Goal: Answer question/provide support: Share knowledge or assist other users

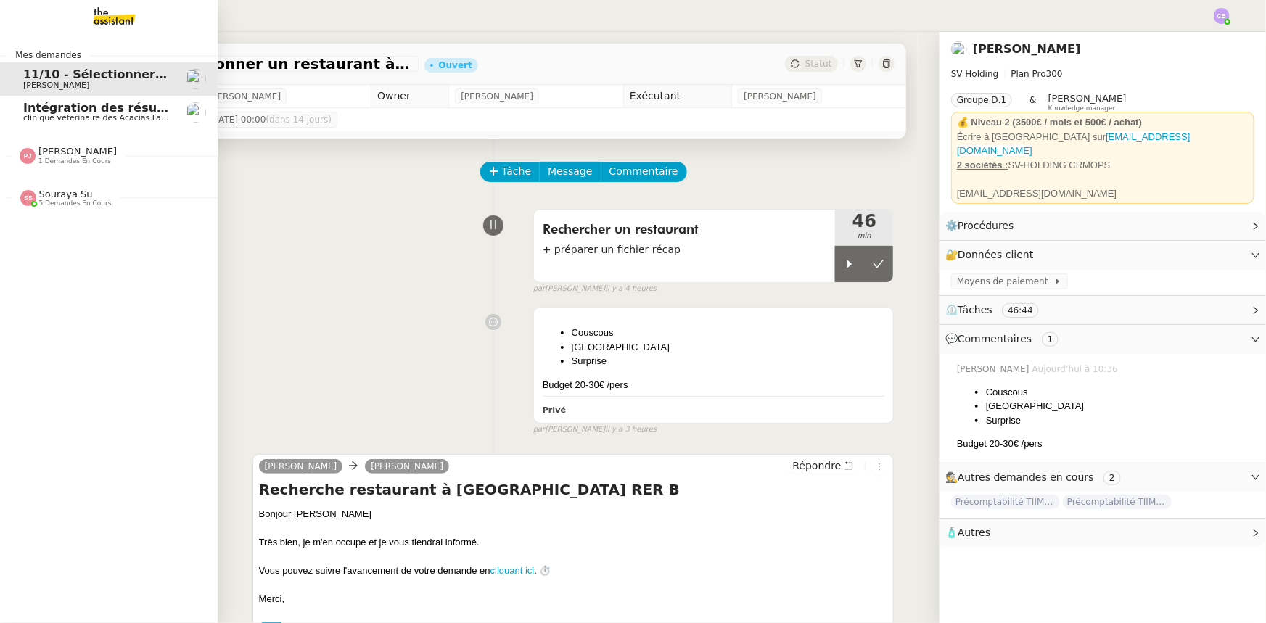
click at [78, 151] on span "[PERSON_NAME]" at bounding box center [77, 151] width 78 height 11
click at [68, 197] on span "Souraya Su" at bounding box center [66, 194] width 54 height 11
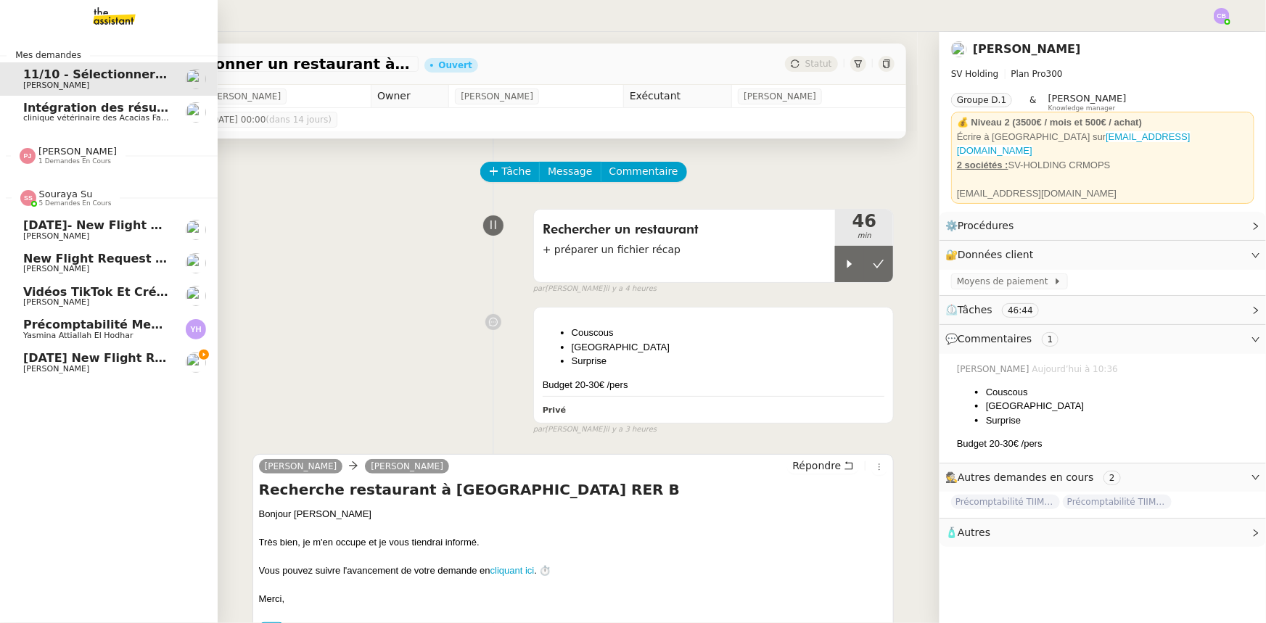
click at [68, 197] on span "Souraya Su" at bounding box center [66, 194] width 54 height 11
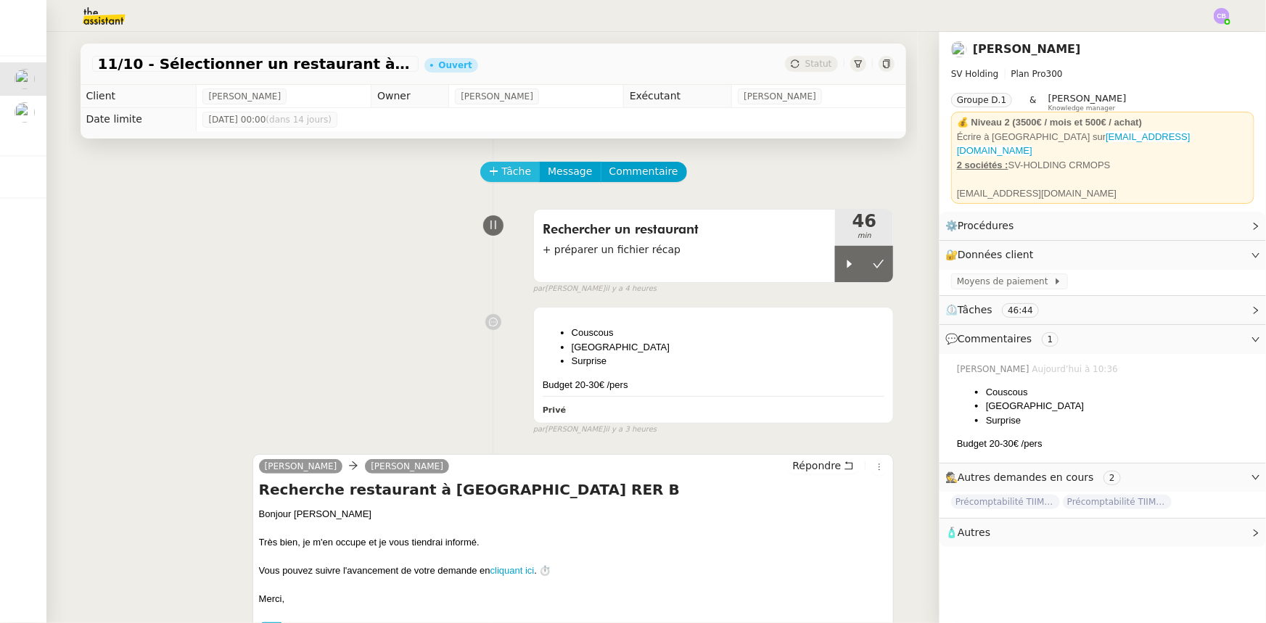
click at [489, 175] on icon at bounding box center [494, 171] width 10 height 10
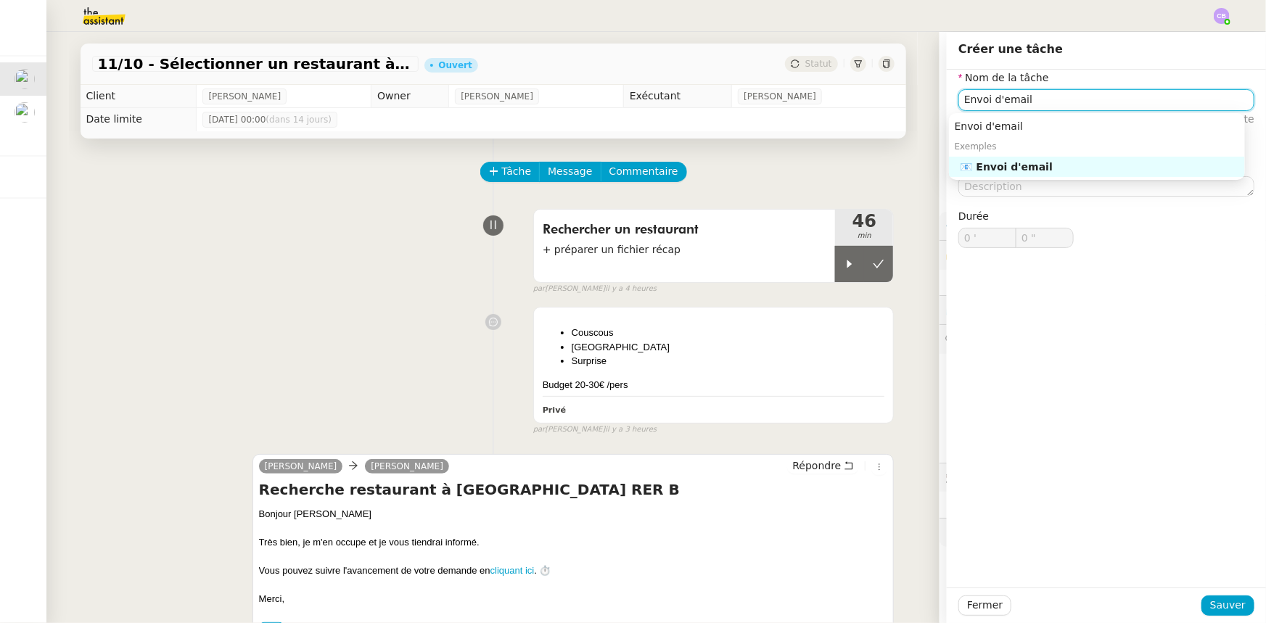
click at [843, 169] on div "📧 Envoi d'email" at bounding box center [1099, 166] width 279 height 13
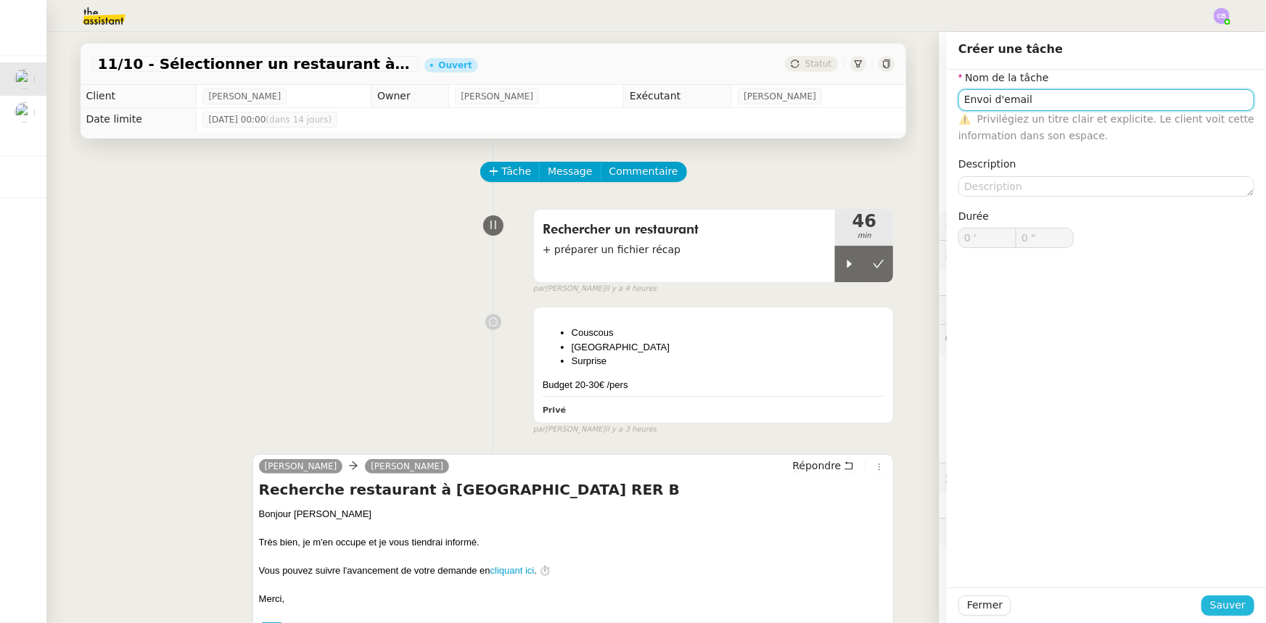
type input "Envoi d'email"
click at [843, 385] on span "Sauver" at bounding box center [1228, 605] width 36 height 17
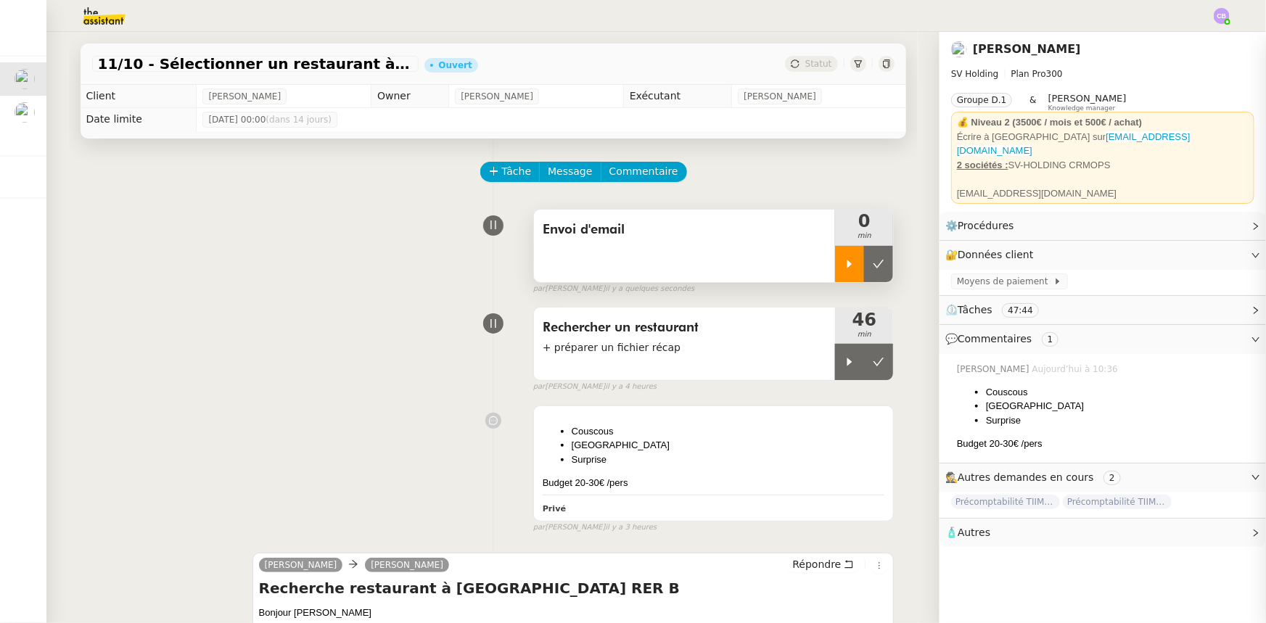
click at [843, 264] on icon at bounding box center [850, 264] width 12 height 12
click at [843, 361] on icon at bounding box center [879, 362] width 12 height 12
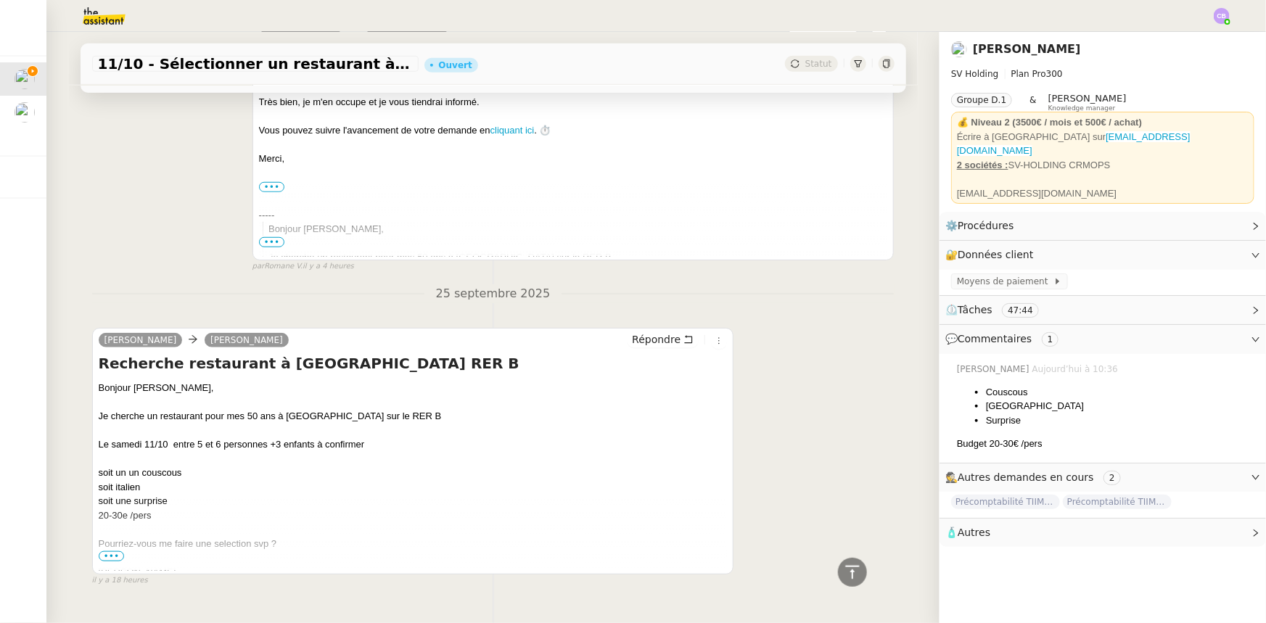
scroll to position [580, 0]
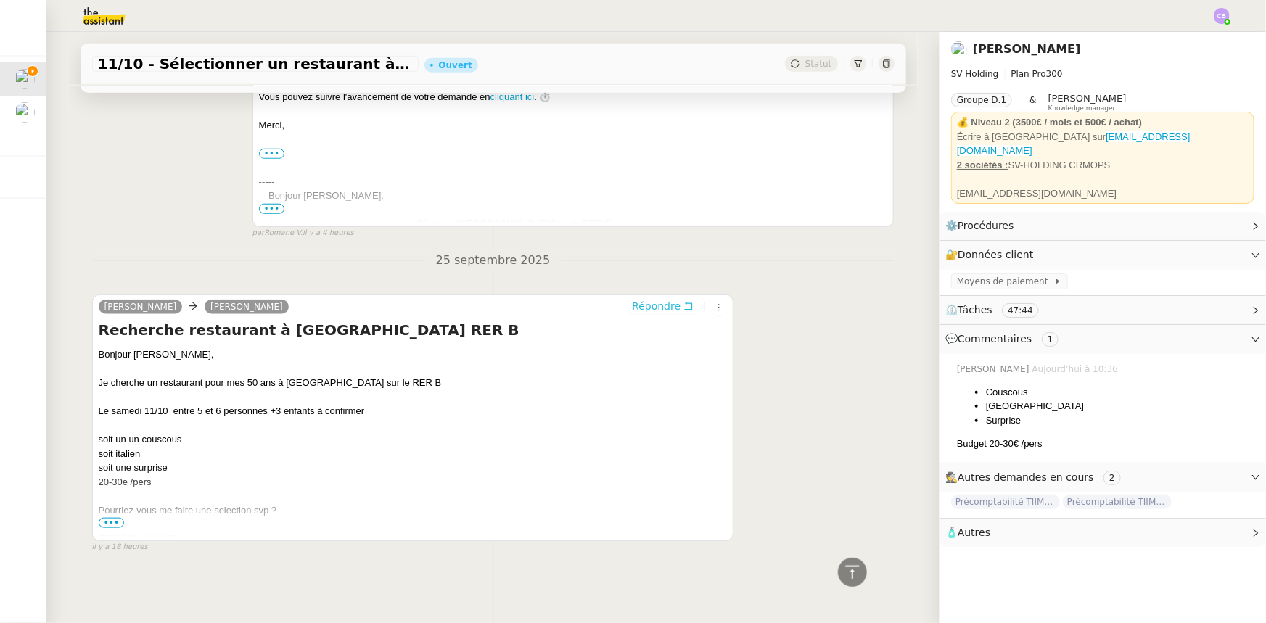
click at [644, 299] on span "Répondre" at bounding box center [656, 306] width 49 height 15
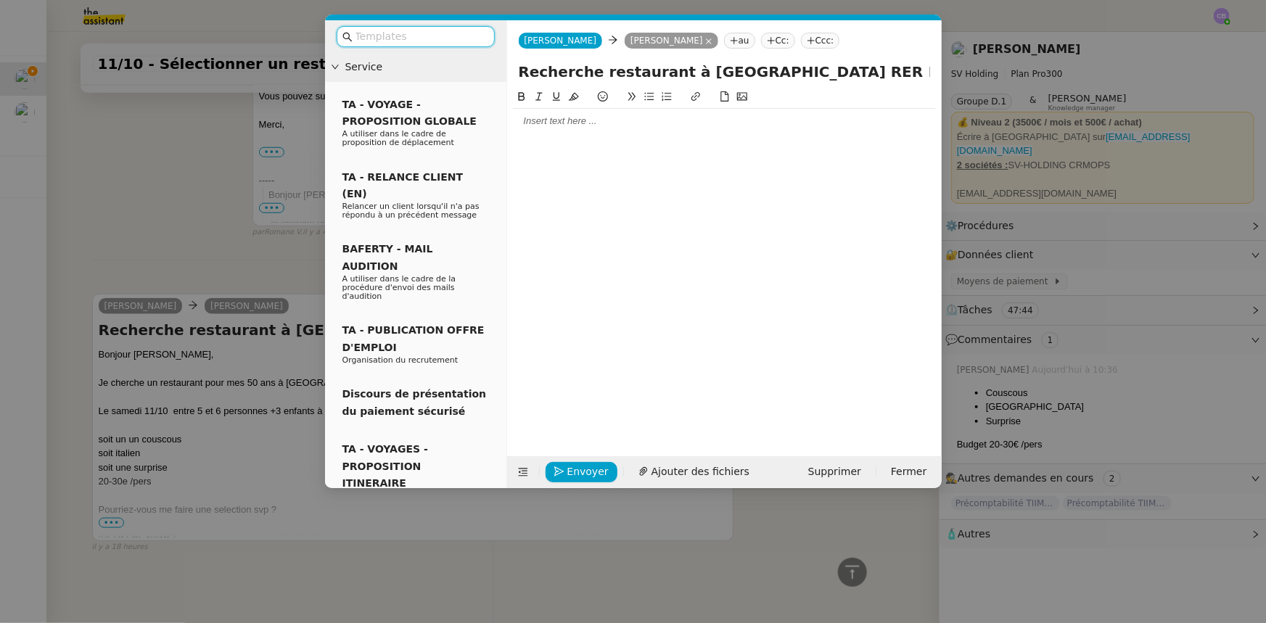
scroll to position [692, 0]
click at [580, 122] on div at bounding box center [724, 121] width 423 height 13
click at [603, 147] on div "J'ai rassemblé dans le fichier" at bounding box center [724, 147] width 423 height 13
click at [646, 146] on div "J'ai rassemblé dans ce fichier" at bounding box center [724, 147] width 423 height 13
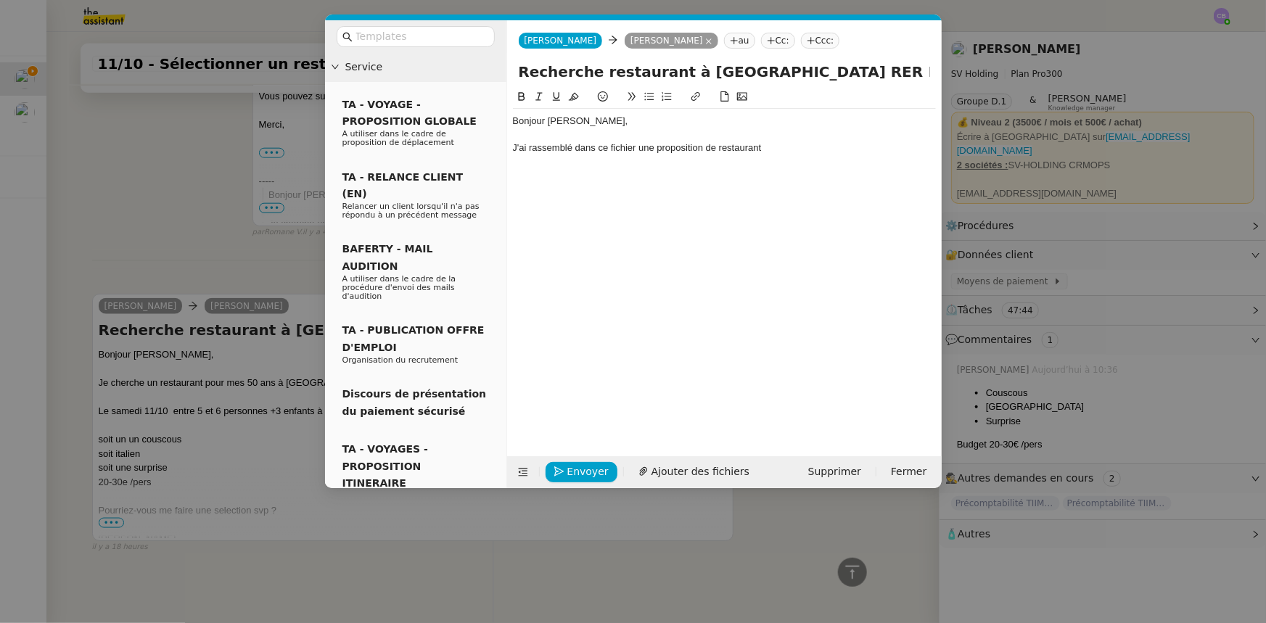
click at [657, 149] on div "J'ai rassemblé dans ce fichier une proposition de restaurant" at bounding box center [724, 147] width 423 height 13
click at [812, 149] on div "J'ai rassemblé dans ce fichier une première sélection de restaurant" at bounding box center [724, 147] width 423 height 13
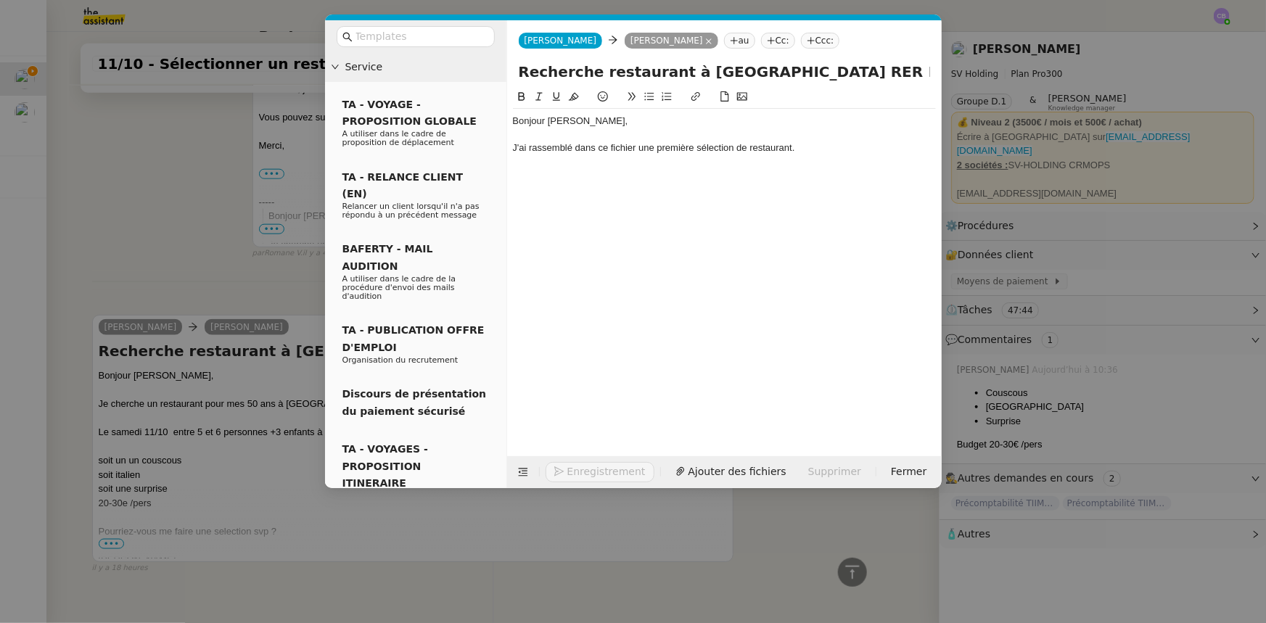
scroll to position [762, 0]
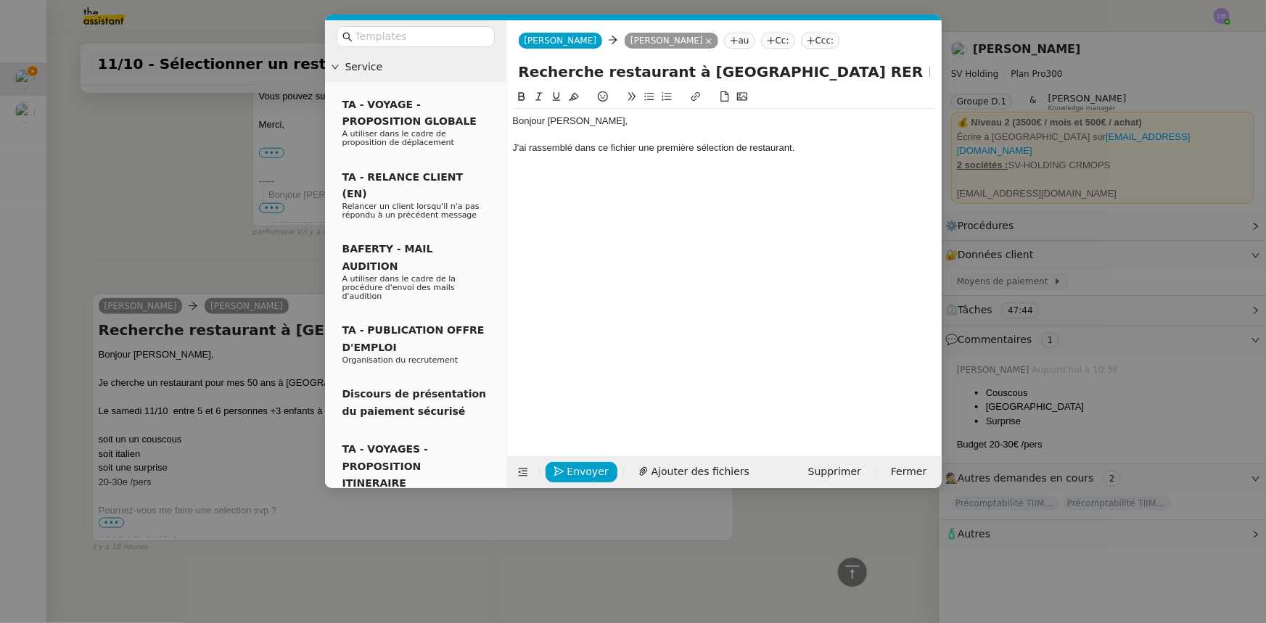
click at [646, 99] on icon at bounding box center [649, 96] width 10 height 10
click at [270, 251] on nz-modal-container "Service TA - VOYAGE - PROPOSITION GLOBALE A utiliser dans le cadre de propositi…" at bounding box center [633, 311] width 1266 height 623
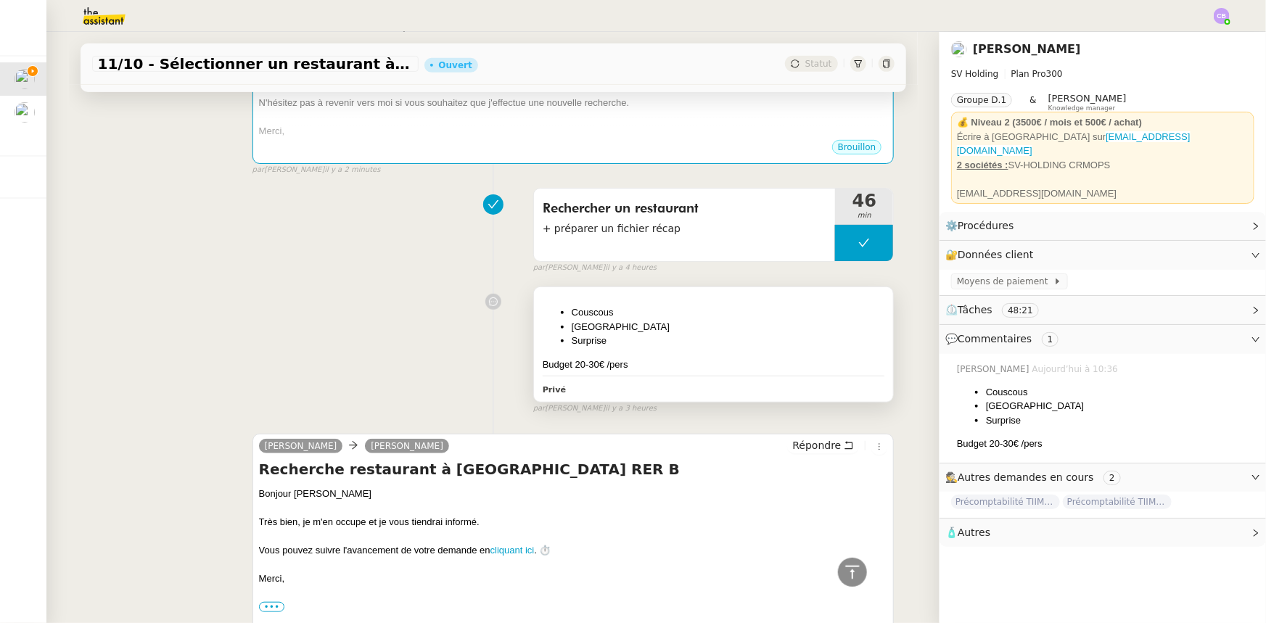
scroll to position [0, 0]
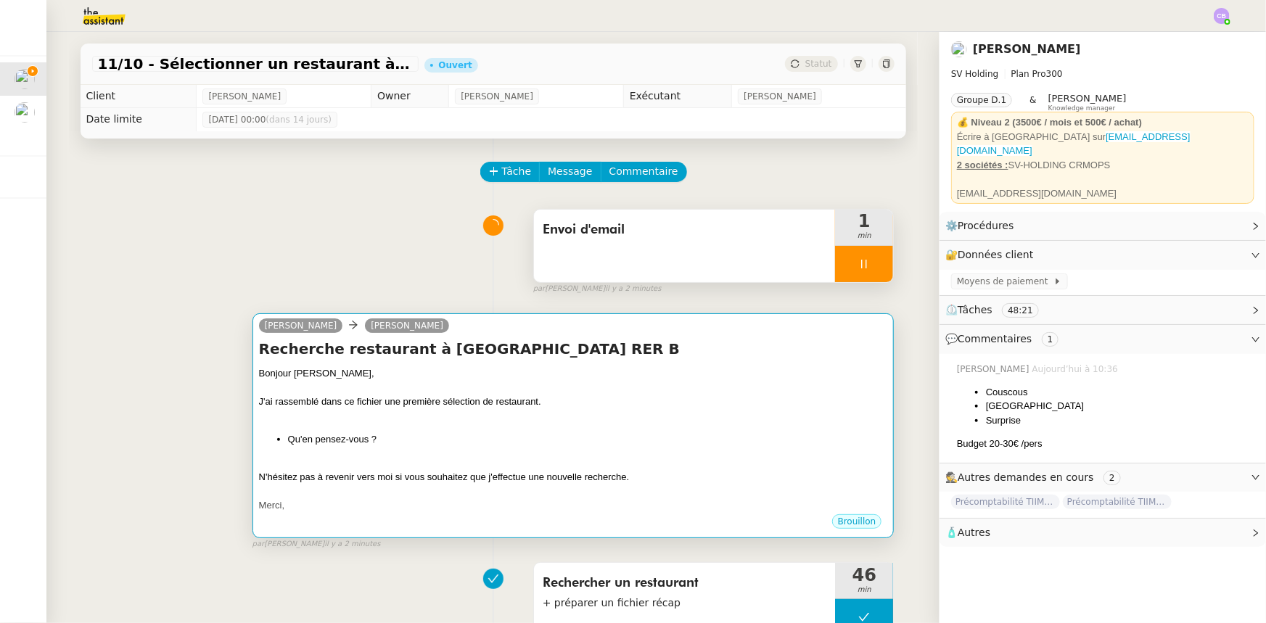
click at [623, 385] on div "Bonjour [PERSON_NAME], J'ai rassemblé dans ce fichier une première sélection de…" at bounding box center [573, 439] width 629 height 147
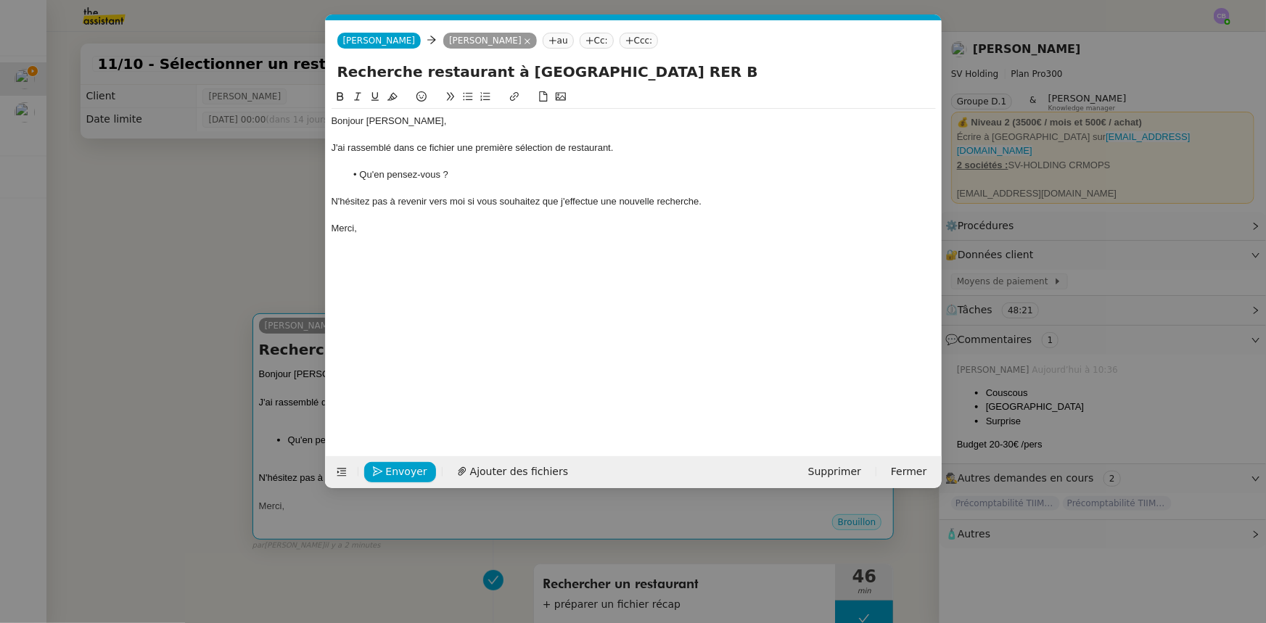
scroll to position [0, 30]
drag, startPoint x: 455, startPoint y: 145, endPoint x: 417, endPoint y: 147, distance: 37.7
click at [417, 147] on div "J'ai rassemblé dans ce fichier une première sélection de restaurant." at bounding box center [633, 147] width 604 height 13
click at [511, 96] on icon at bounding box center [513, 96] width 9 height 9
paste input "[URL][DOMAIN_NAME]"
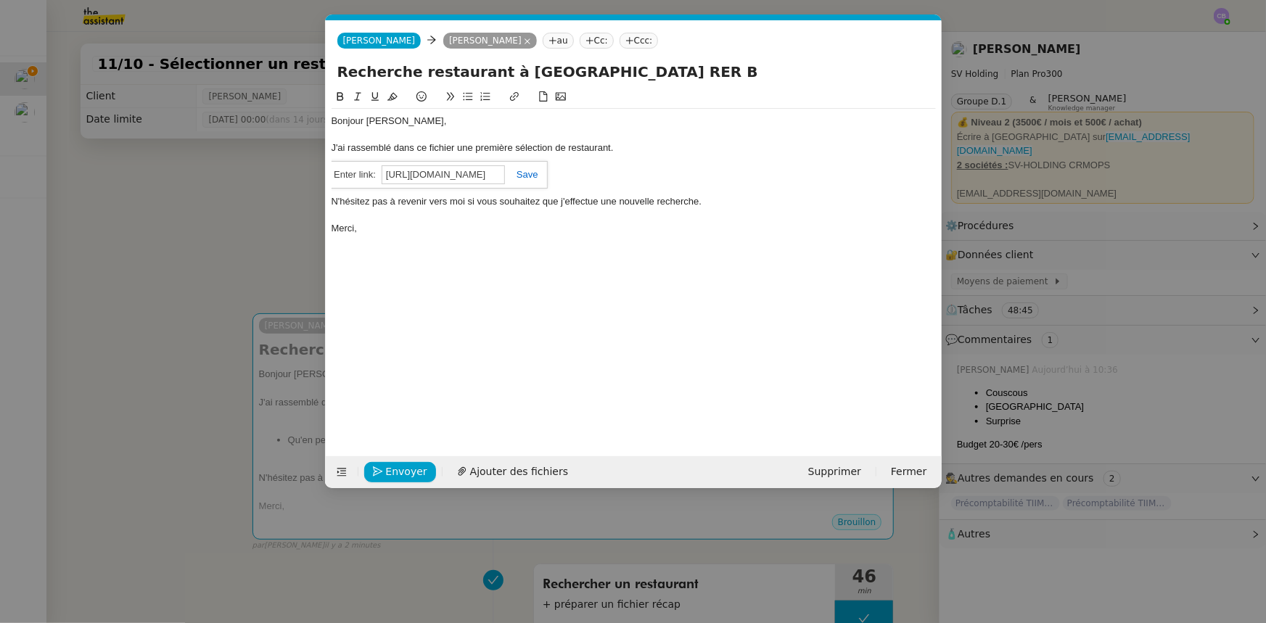
scroll to position [0, 376]
type input "[URL][DOMAIN_NAME]"
click at [535, 174] on link at bounding box center [521, 174] width 33 height 11
click at [576, 248] on div "Bonjour [PERSON_NAME], J'ai rassemblé dans ce fichier une première sélection de…" at bounding box center [633, 260] width 604 height 345
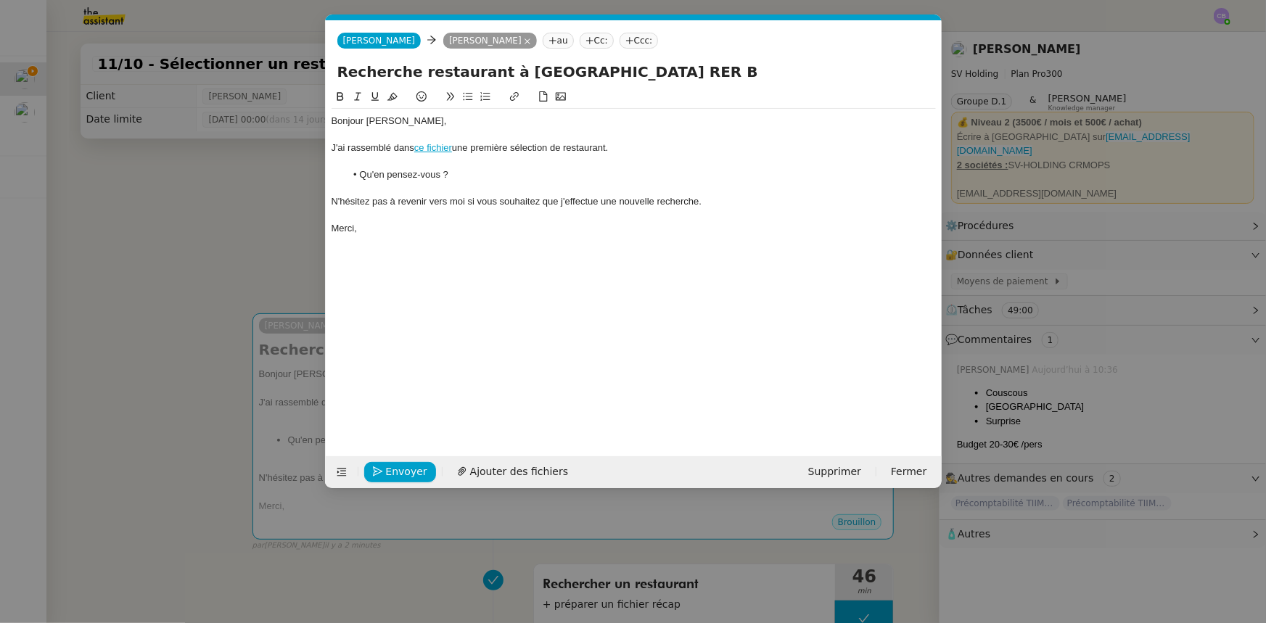
click at [698, 197] on div "N'hésitez pas à revenir vers moi si vous souhaitez que j'effectue une nouvelle …" at bounding box center [633, 201] width 604 height 13
drag, startPoint x: 875, startPoint y: 202, endPoint x: 817, endPoint y: 196, distance: 57.6
click at [817, 196] on div "N'hésitez pas à revenir vers moi si vous souhaitez que j'effectue une nouvelle …" at bounding box center [633, 201] width 604 height 13
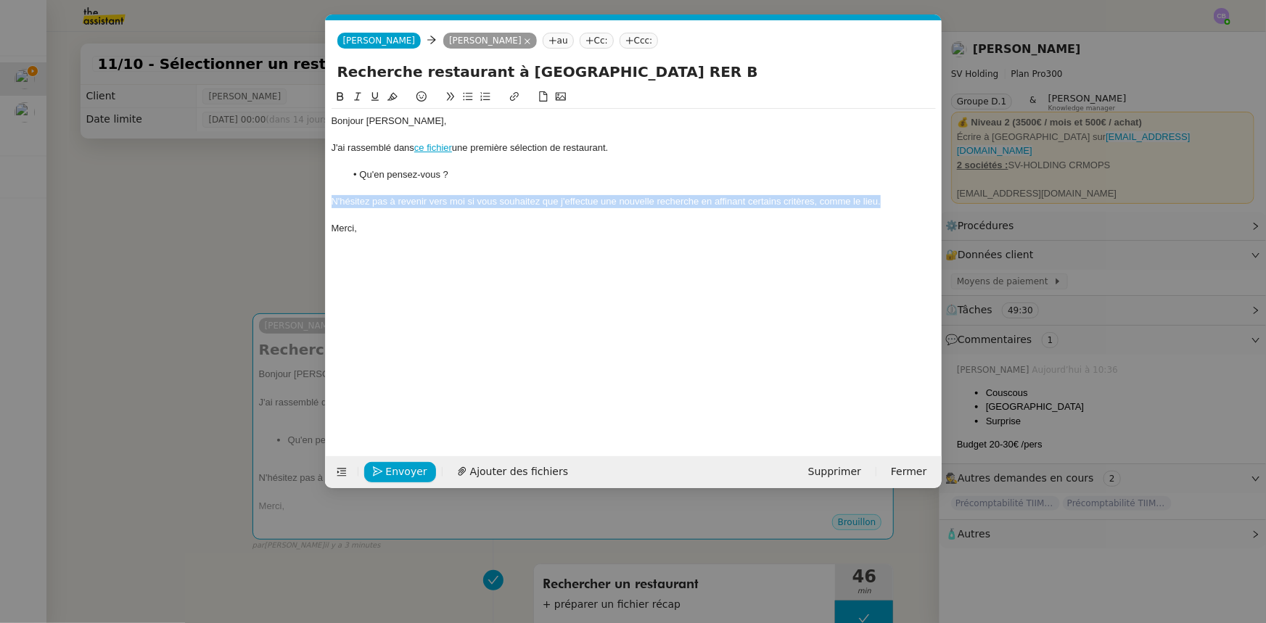
drag, startPoint x: 888, startPoint y: 202, endPoint x: 326, endPoint y: 205, distance: 561.4
click at [326, 205] on nz-spin "Bonjour [PERSON_NAME], J'ai rassemblé dans ce fichier une première sélection de…" at bounding box center [634, 263] width 616 height 351
click at [355, 94] on icon at bounding box center [358, 96] width 10 height 10
click at [434, 247] on div "Bonjour [PERSON_NAME], J'ai rassemblé dans ce fichier une première sélection de…" at bounding box center [633, 260] width 604 height 345
click at [843, 202] on em "N'hésitez pas à revenir vers moi si vous souhaitez que j'effectue une nouvelle …" at bounding box center [606, 201] width 550 height 11
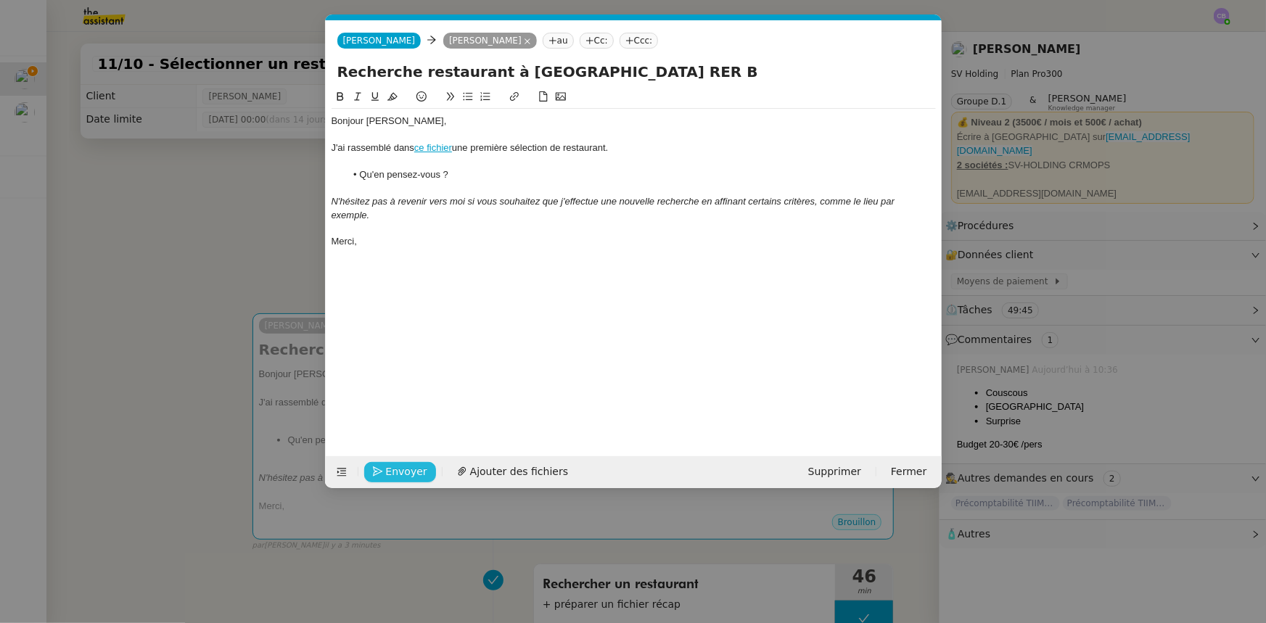
click at [418, 385] on span "Envoyer" at bounding box center [406, 471] width 41 height 17
click at [418, 385] on span "Confirmer l'envoi" at bounding box center [429, 471] width 87 height 17
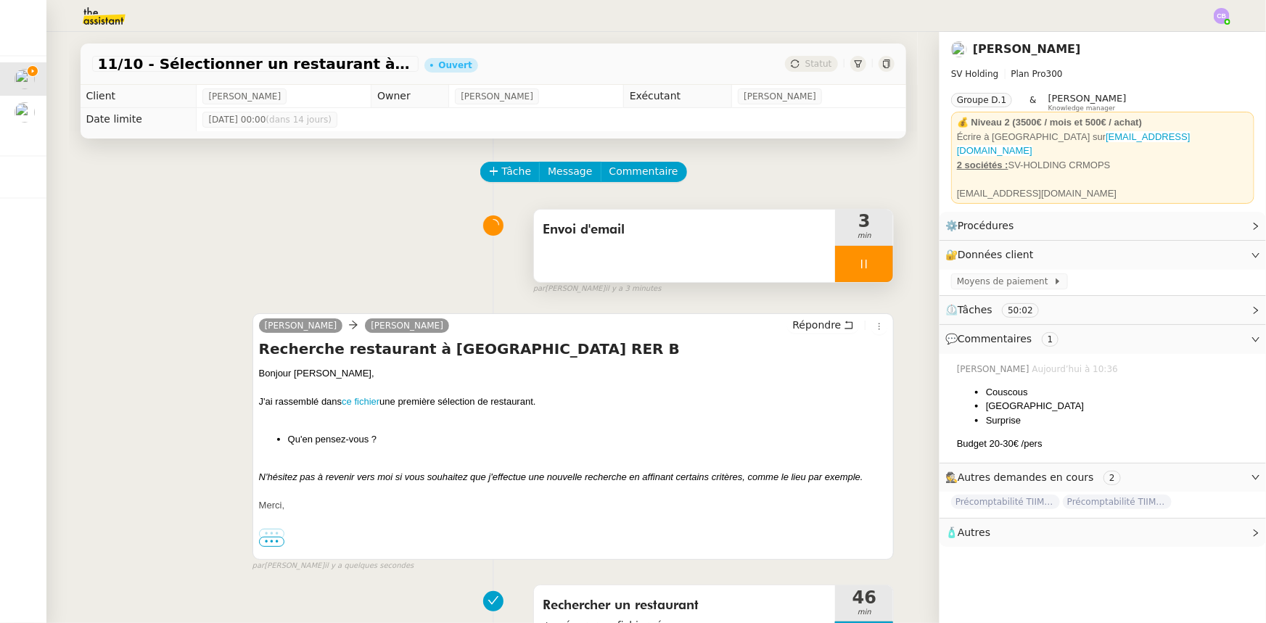
click at [835, 261] on div at bounding box center [864, 264] width 58 height 36
click at [843, 262] on icon at bounding box center [879, 264] width 12 height 12
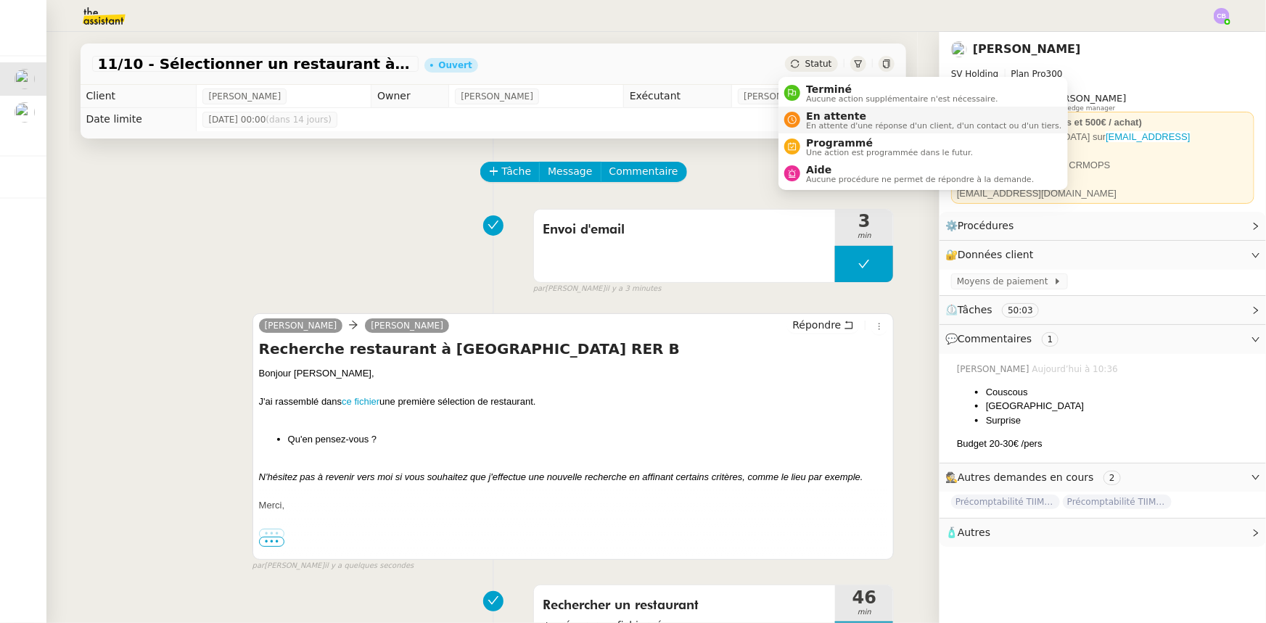
click at [821, 115] on span "En attente" at bounding box center [933, 116] width 255 height 12
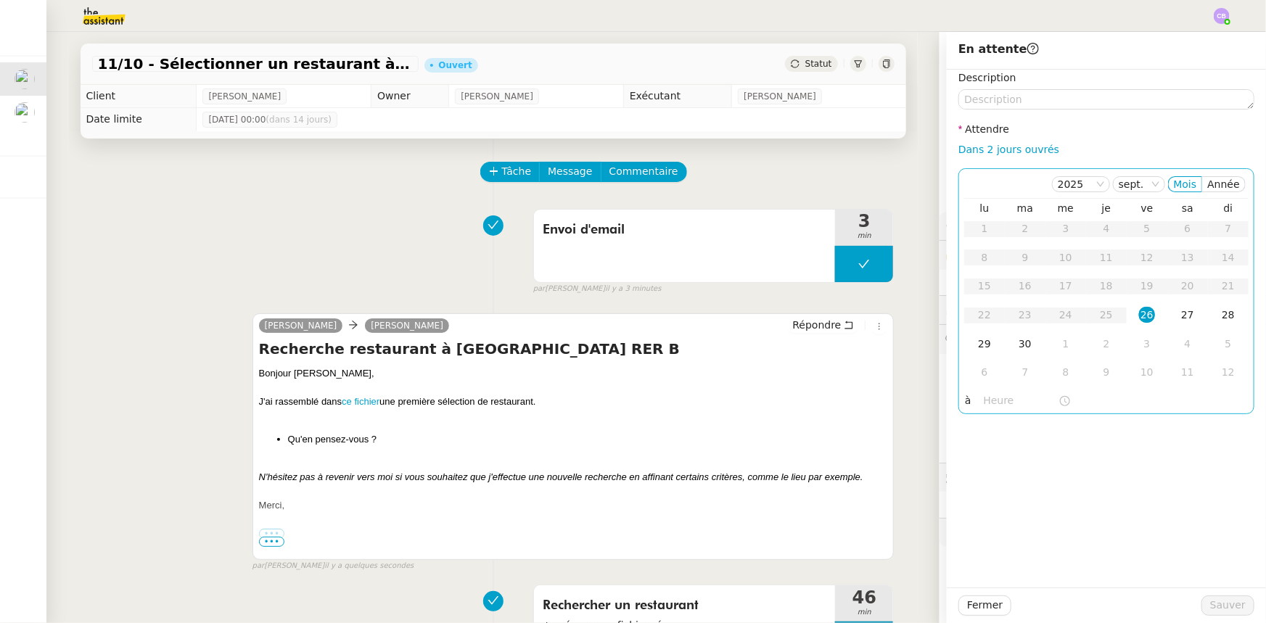
drag, startPoint x: 975, startPoint y: 148, endPoint x: 983, endPoint y: 169, distance: 22.5
click at [843, 148] on link "Dans 2 jours ouvrés" at bounding box center [1008, 150] width 101 height 12
type input "07:00"
click at [843, 385] on span "Sauver" at bounding box center [1228, 605] width 36 height 17
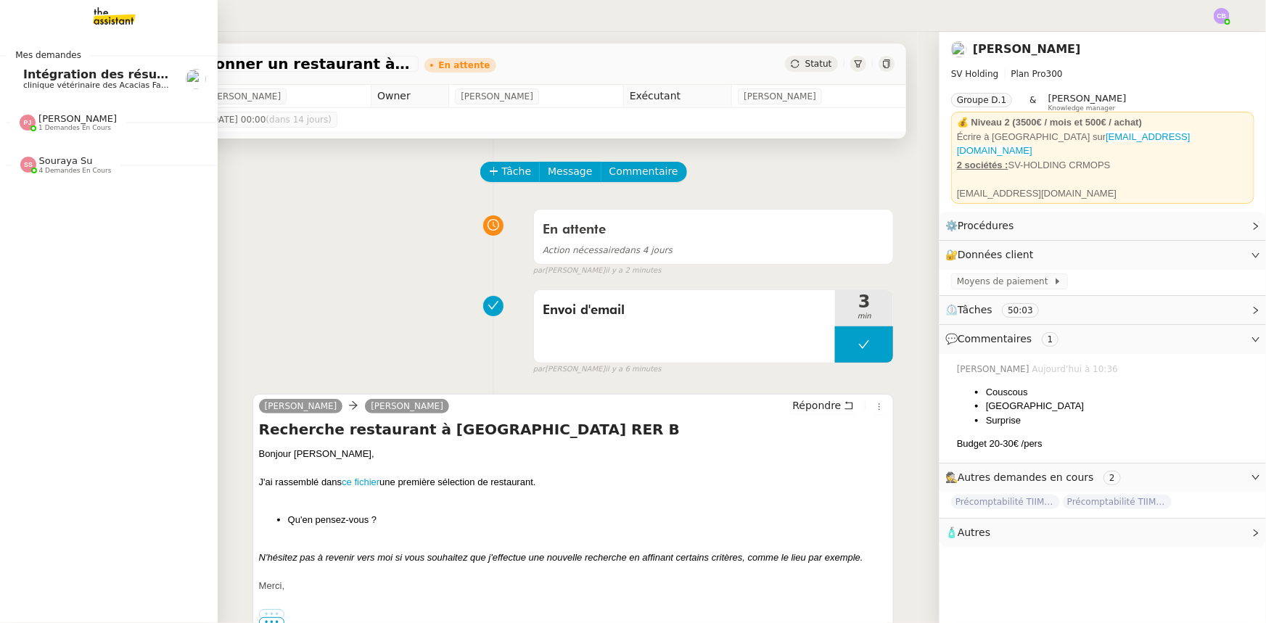
click at [76, 121] on span "[PERSON_NAME]" at bounding box center [77, 118] width 78 height 11
click at [65, 152] on span "Besoin tranmettre les factures" at bounding box center [126, 150] width 207 height 14
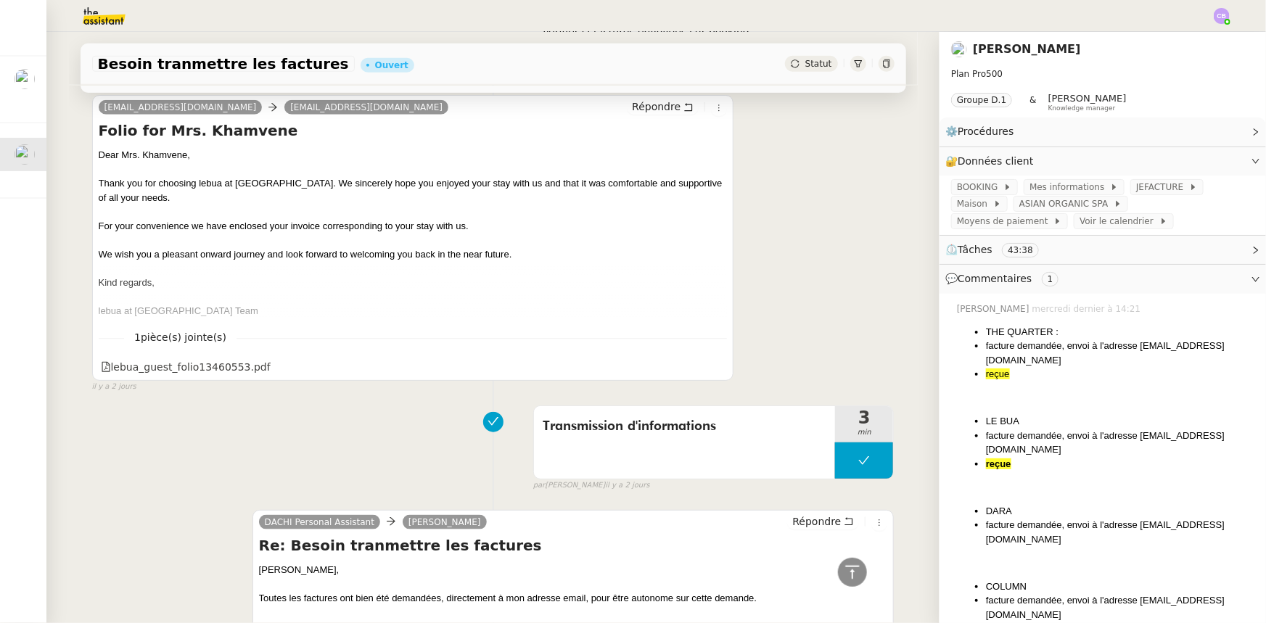
scroll to position [3363, 0]
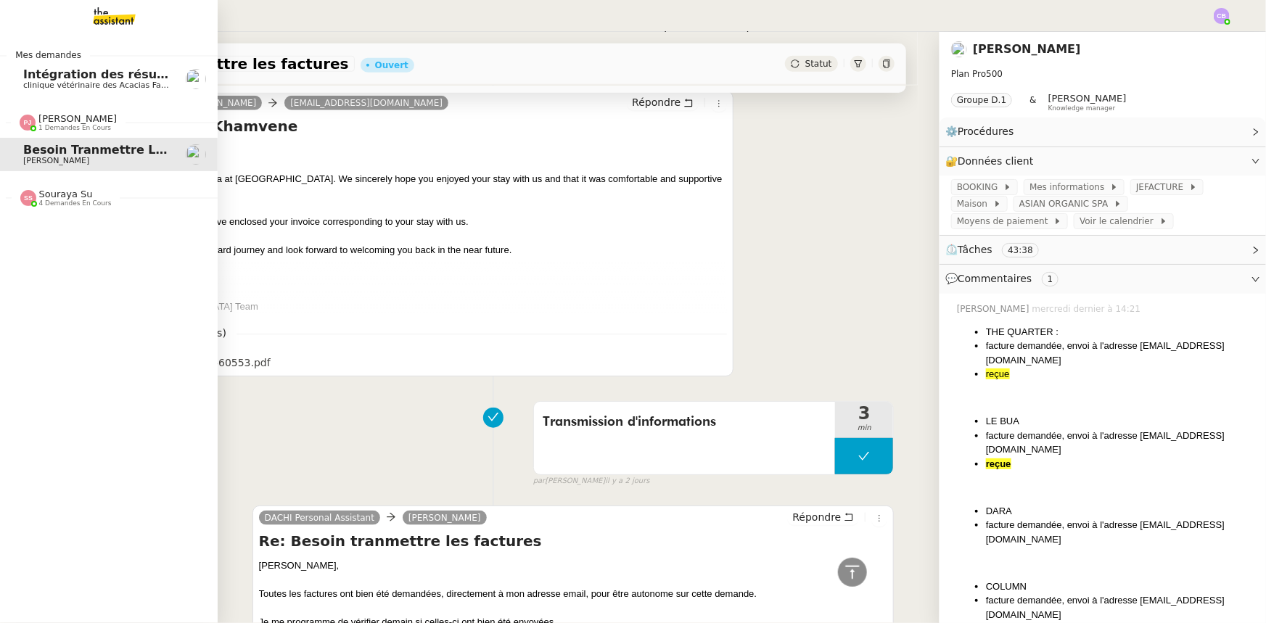
click at [60, 197] on span "Souraya Su" at bounding box center [66, 194] width 54 height 11
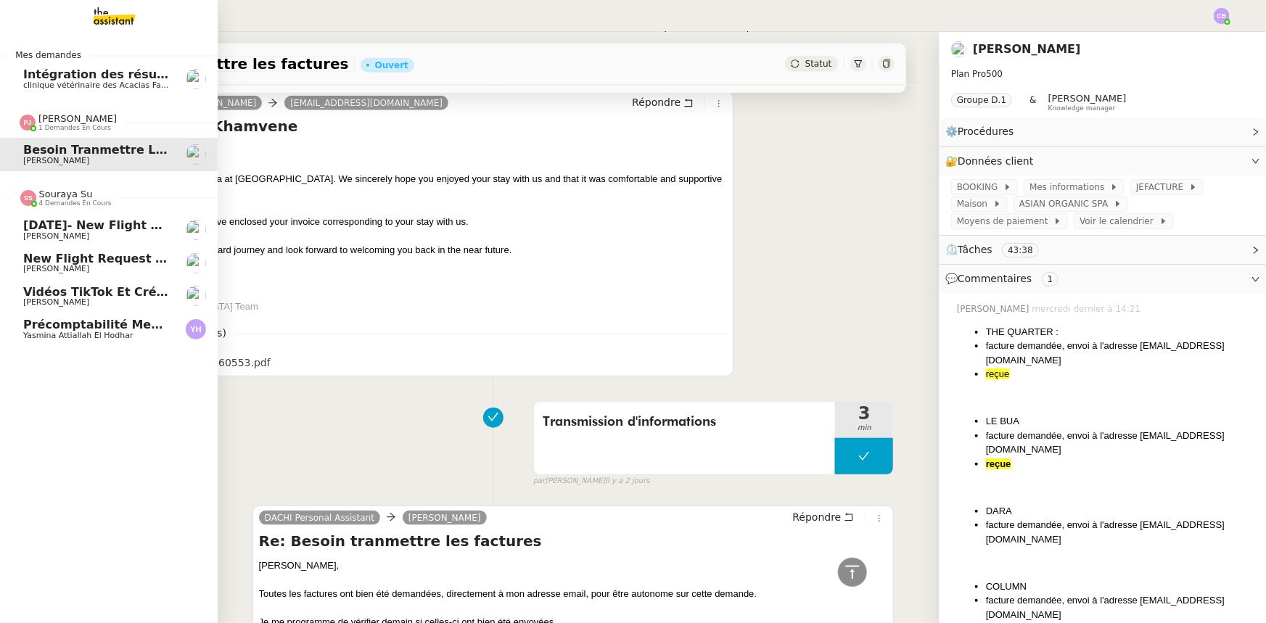
click at [60, 197] on span "Souraya Su" at bounding box center [66, 194] width 54 height 11
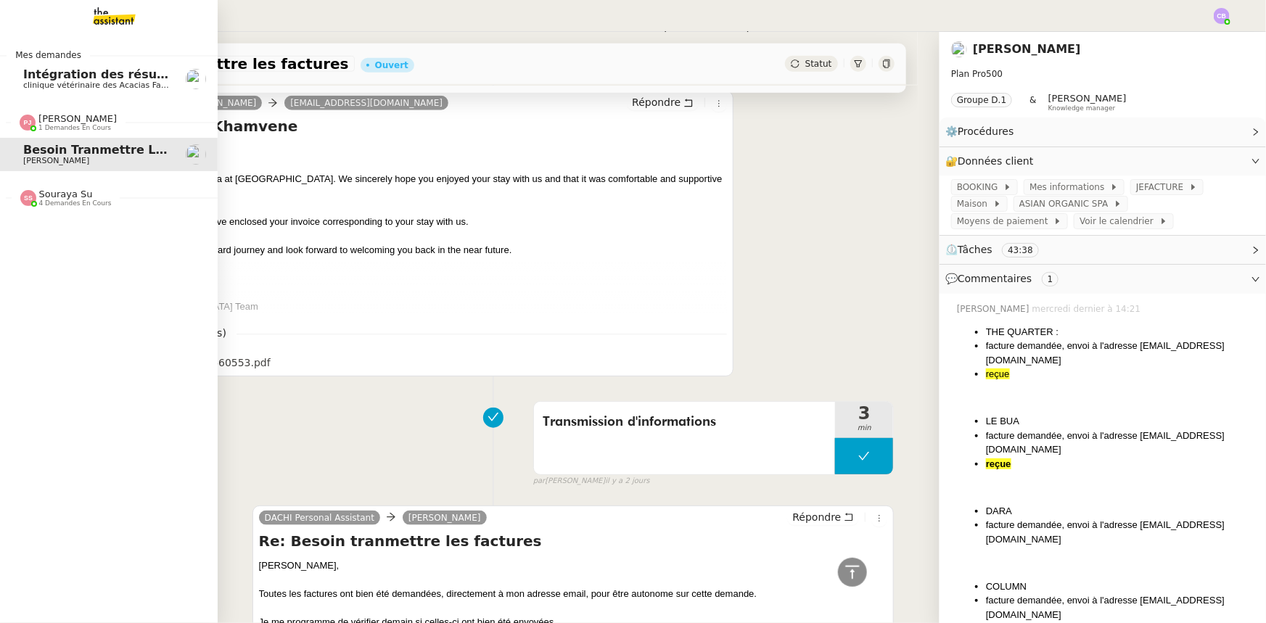
click at [70, 86] on span "clinique vétérinaire des Acacias Famose" at bounding box center [103, 85] width 160 height 9
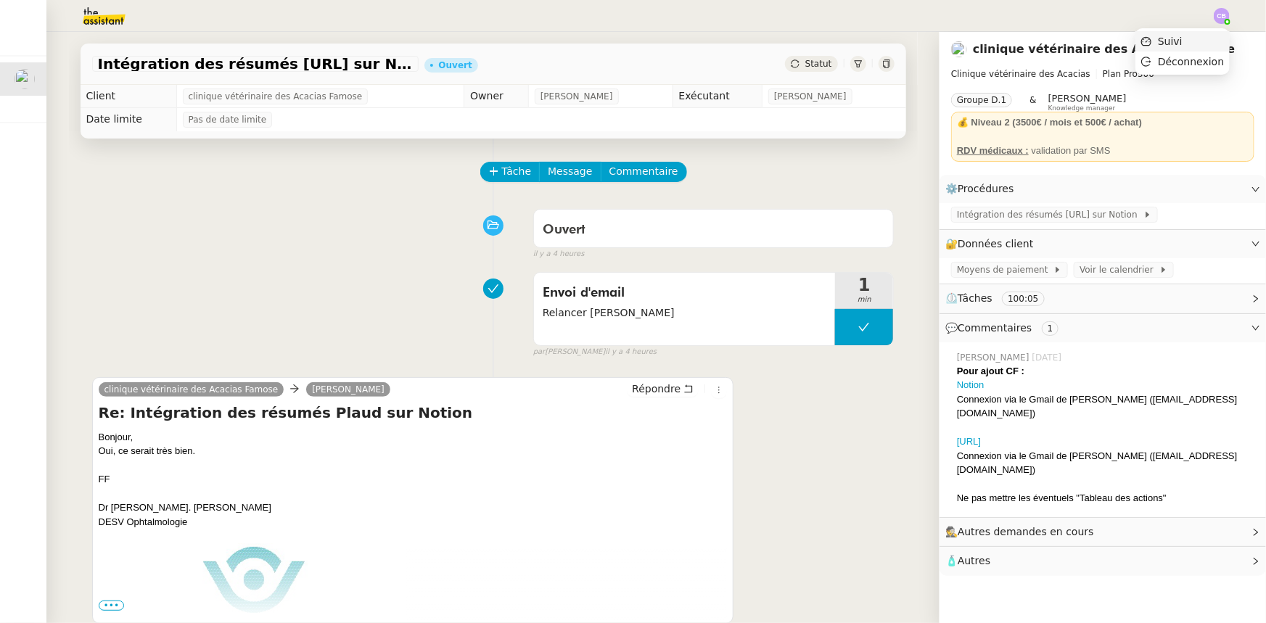
click at [843, 42] on span "Suivi" at bounding box center [1170, 42] width 25 height 12
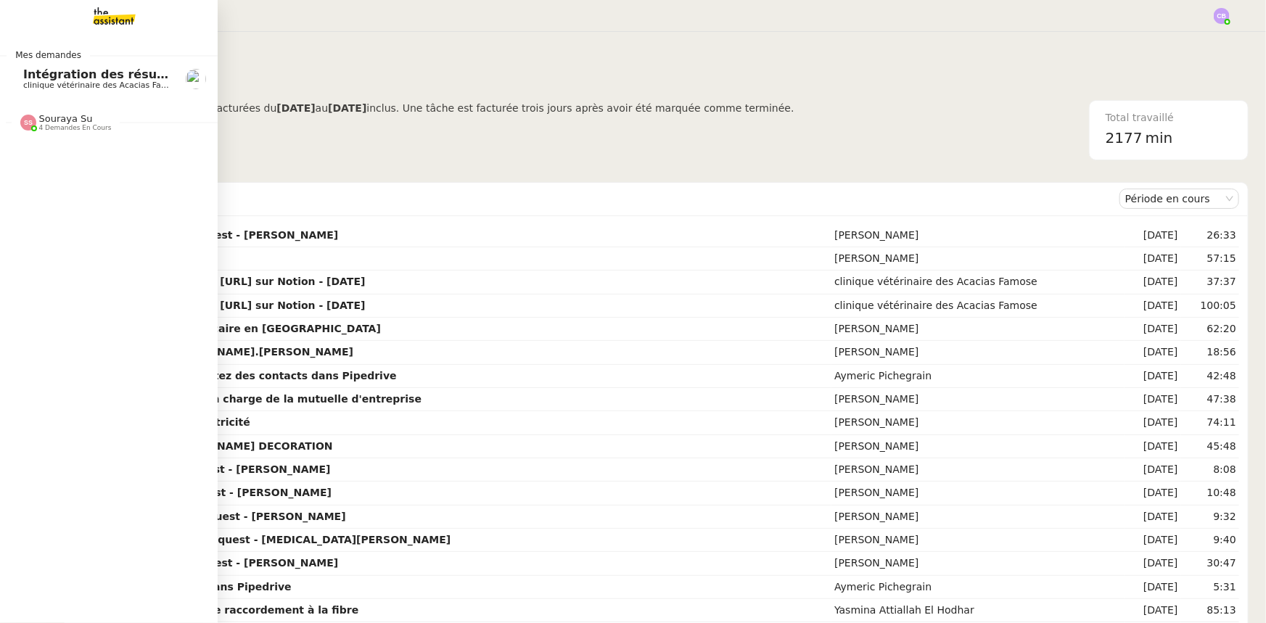
click at [57, 120] on span "Souraya Su" at bounding box center [66, 118] width 54 height 11
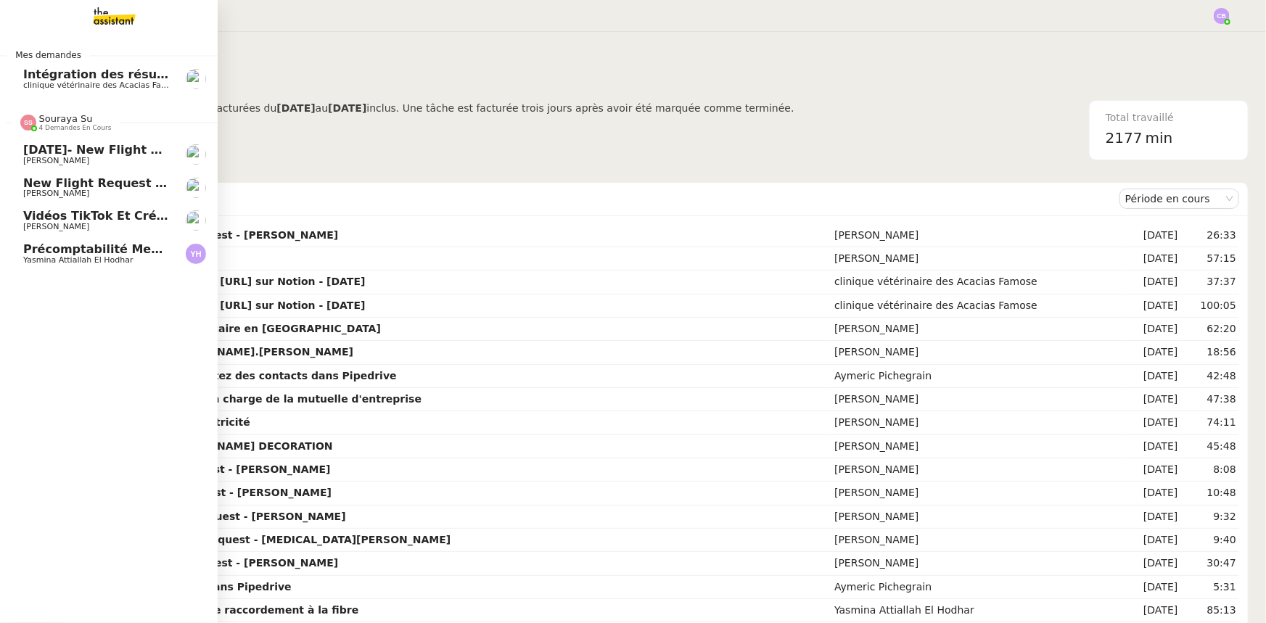
click at [57, 120] on span "Souraya Su" at bounding box center [66, 118] width 54 height 11
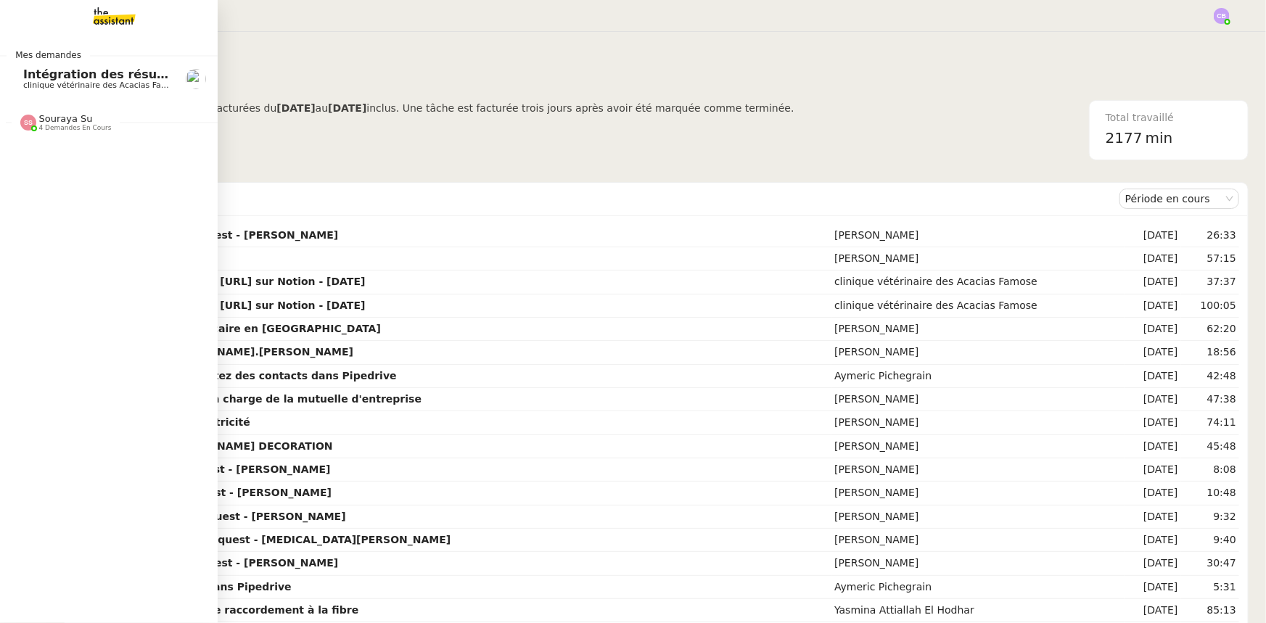
click at [70, 125] on span "4 demandes en cours" at bounding box center [75, 128] width 73 height 8
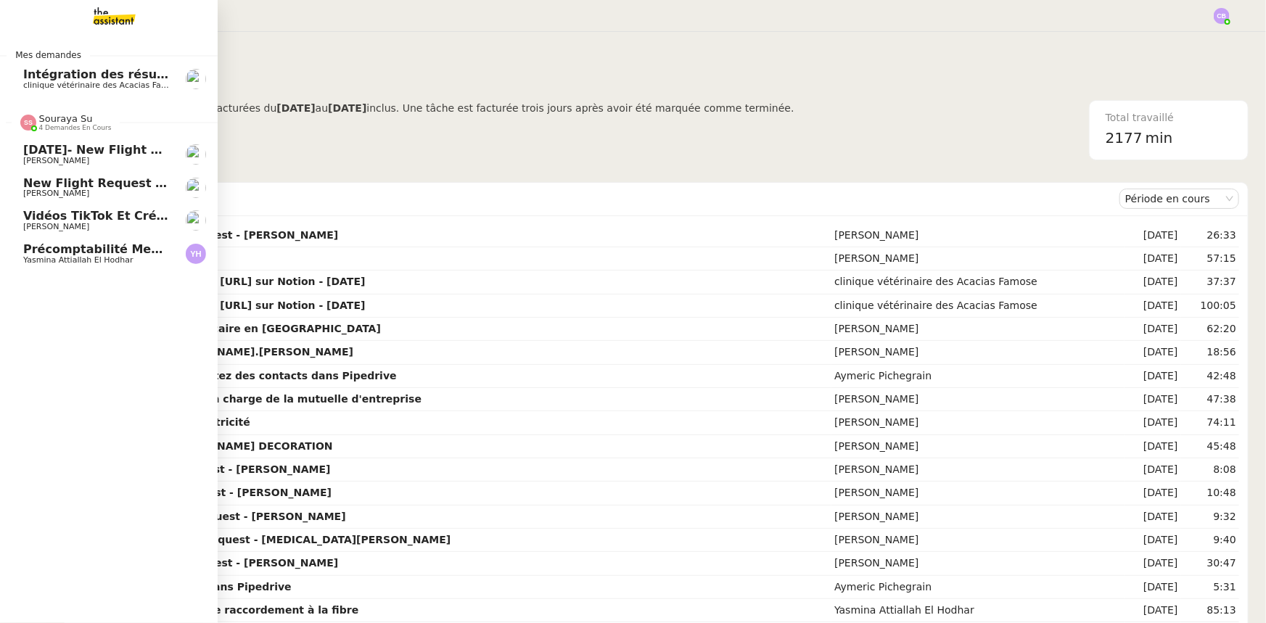
click at [73, 257] on span "Yasmina Attiallah El Hodhar" at bounding box center [78, 259] width 110 height 9
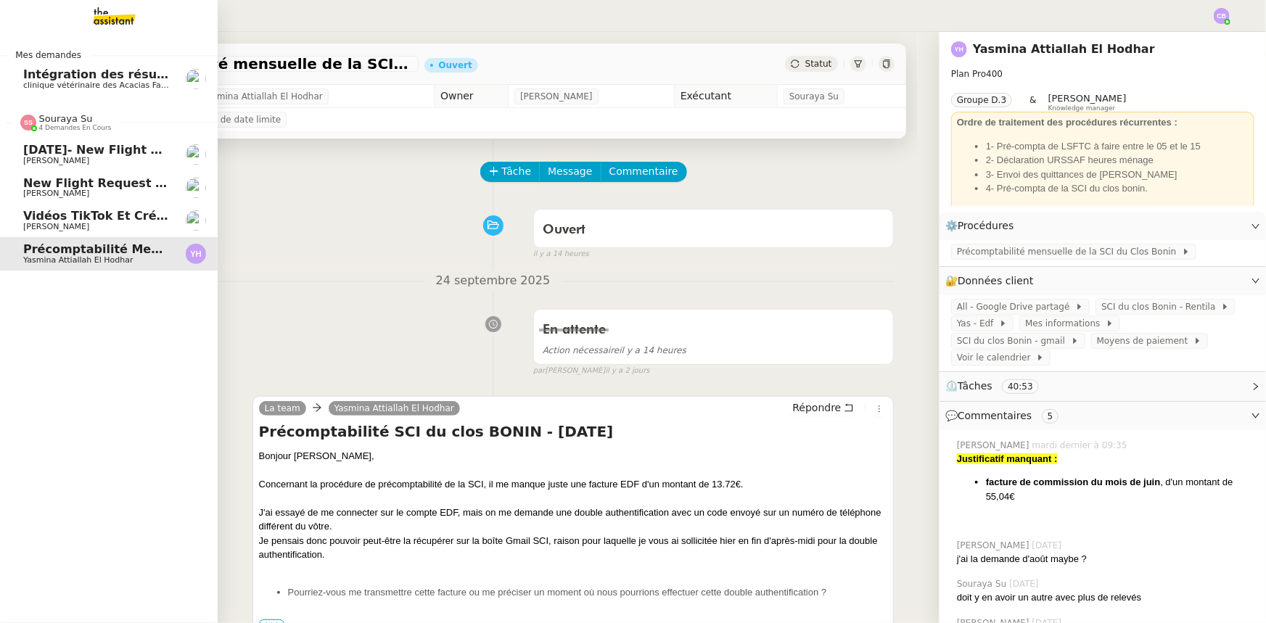
click at [64, 218] on span "Vidéos TikTok et Créatives META - septembre 2025" at bounding box center [190, 216] width 334 height 14
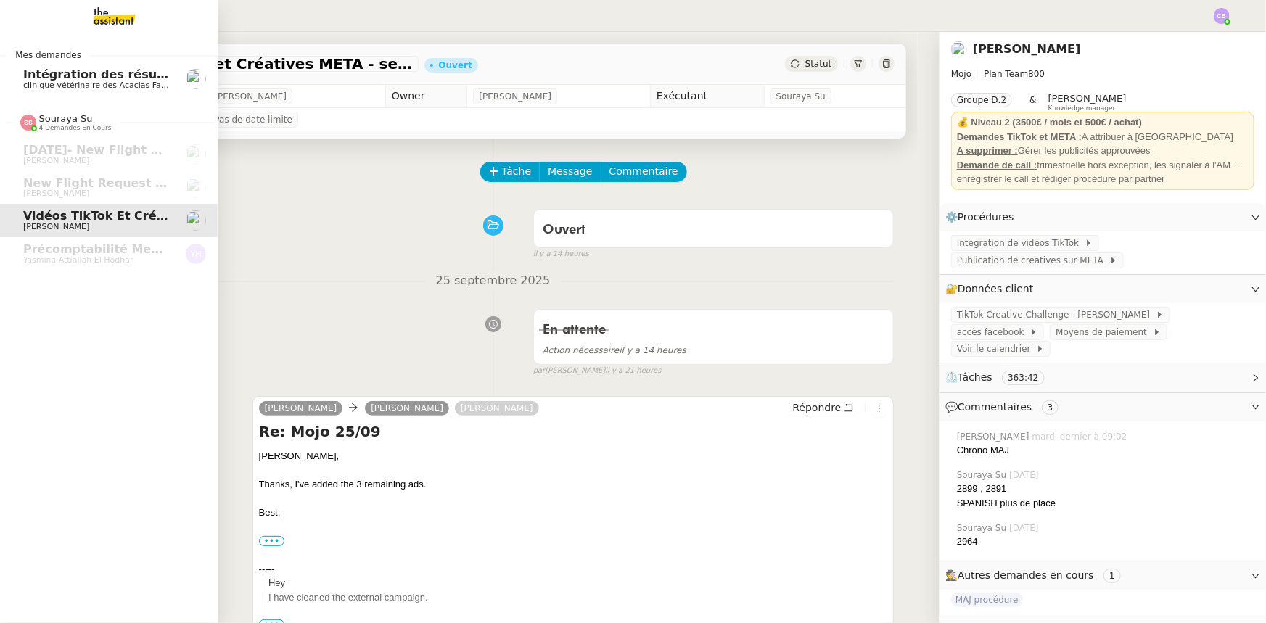
click at [62, 81] on span "clinique vétérinaire des Acacias Famose" at bounding box center [103, 85] width 160 height 9
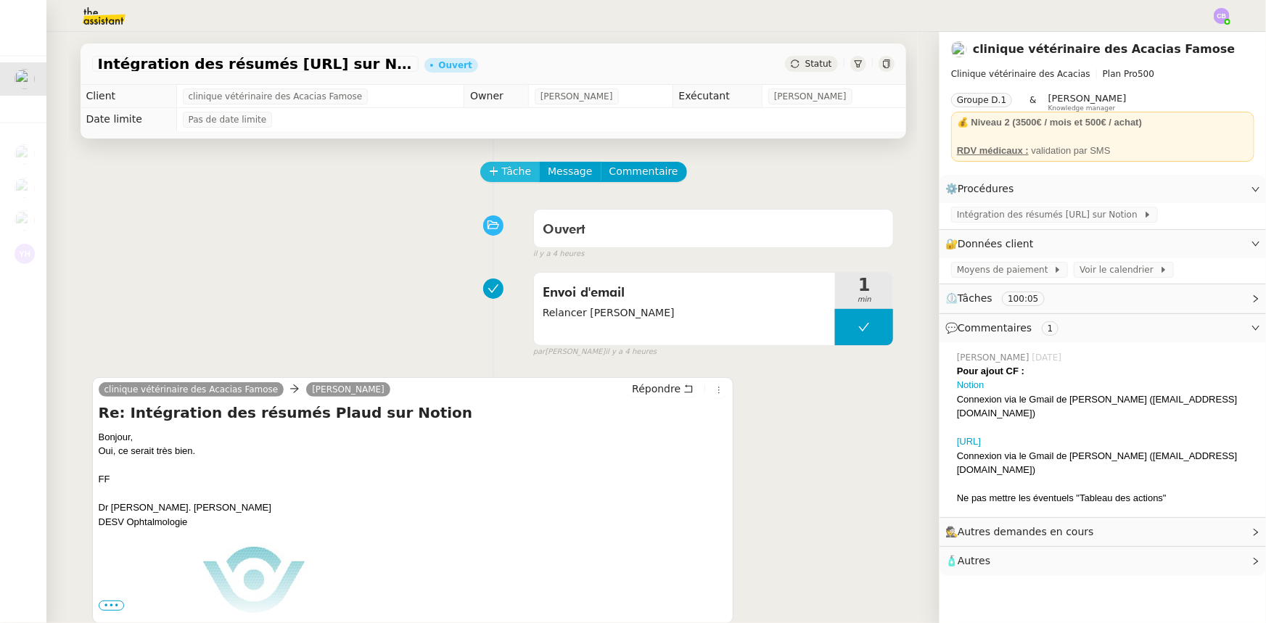
click at [502, 174] on span "Tâche" at bounding box center [517, 171] width 30 height 17
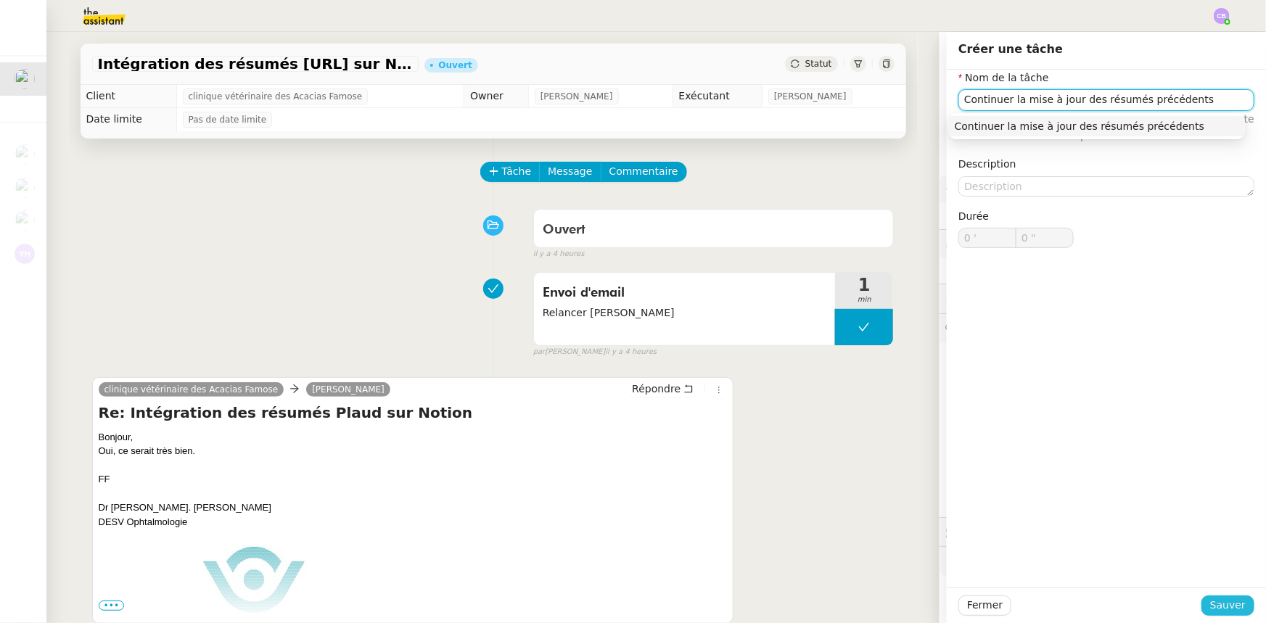
type input "Continuer la mise à jour des résumés précédents"
click at [843, 385] on span "Sauver" at bounding box center [1228, 605] width 36 height 17
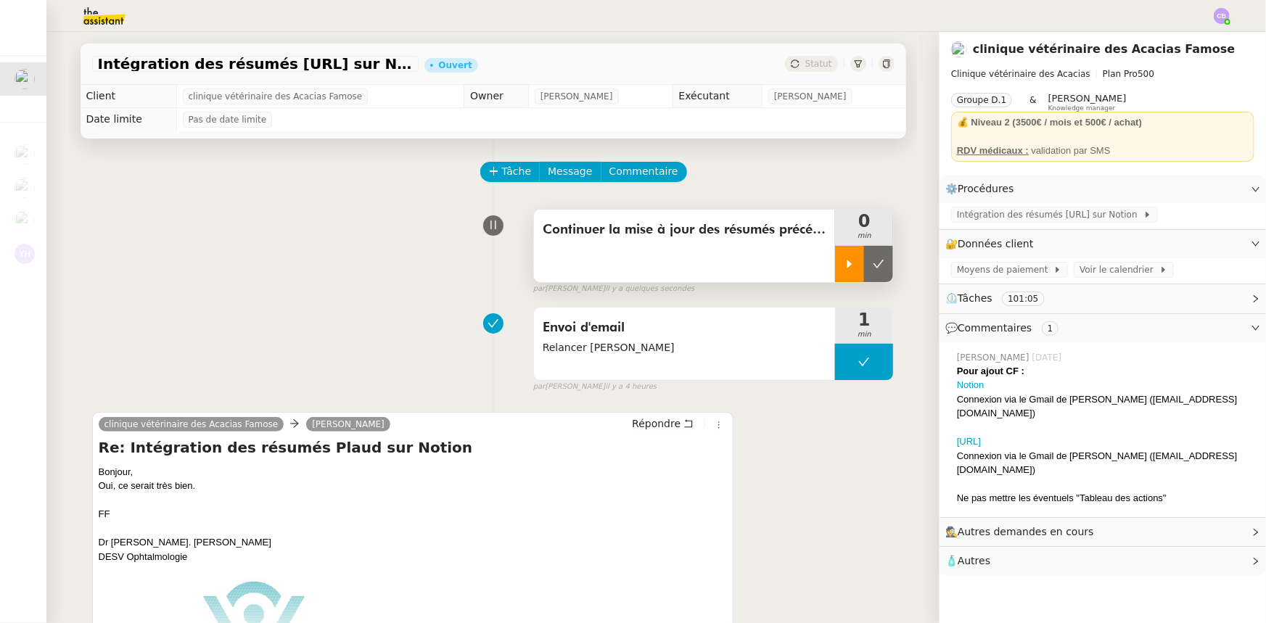
click at [843, 268] on icon at bounding box center [850, 264] width 12 height 12
click at [843, 385] on link "Notion" at bounding box center [971, 384] width 28 height 11
click at [843, 253] on div at bounding box center [864, 264] width 58 height 36
click at [835, 268] on div at bounding box center [849, 264] width 29 height 36
click at [836, 267] on div at bounding box center [864, 264] width 58 height 36
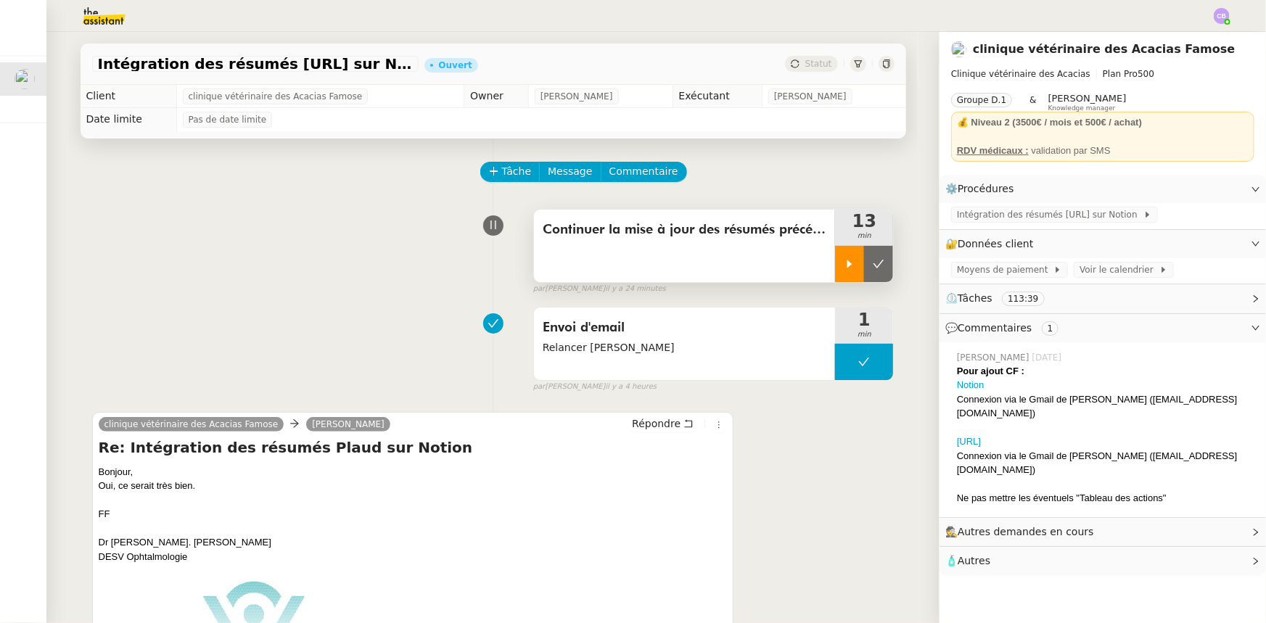
click at [843, 267] on icon at bounding box center [849, 264] width 5 height 8
click at [503, 175] on span "Tâche" at bounding box center [517, 171] width 30 height 17
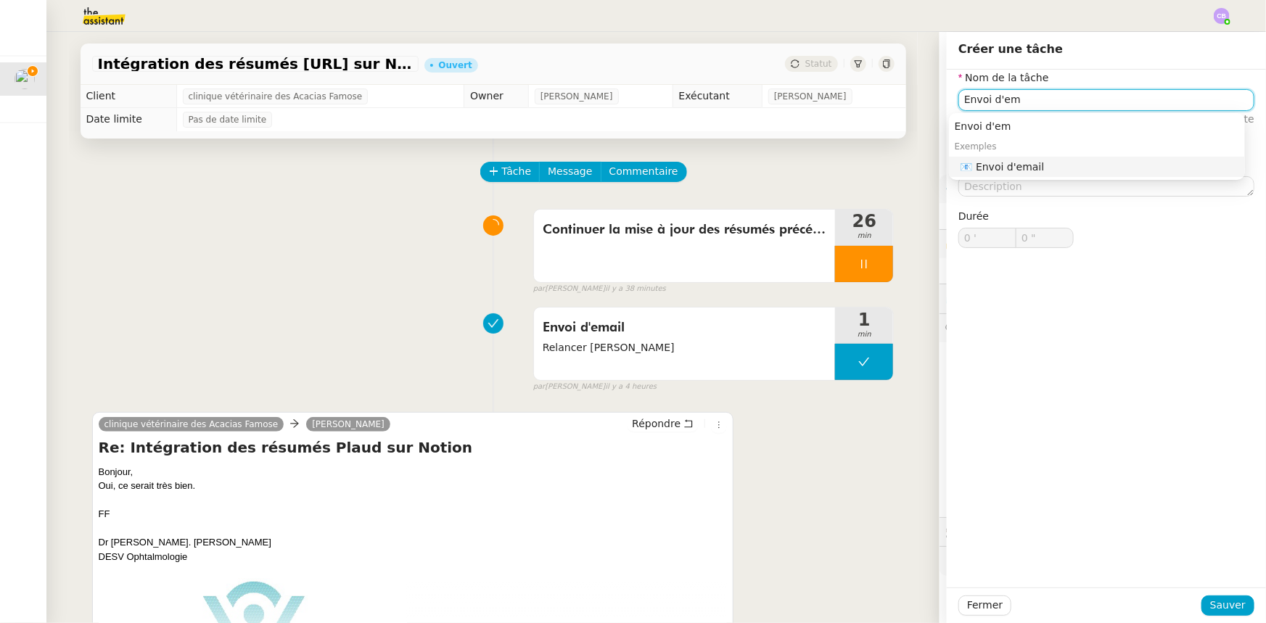
click at [843, 170] on div "📧 Envoi d'email" at bounding box center [1099, 166] width 279 height 13
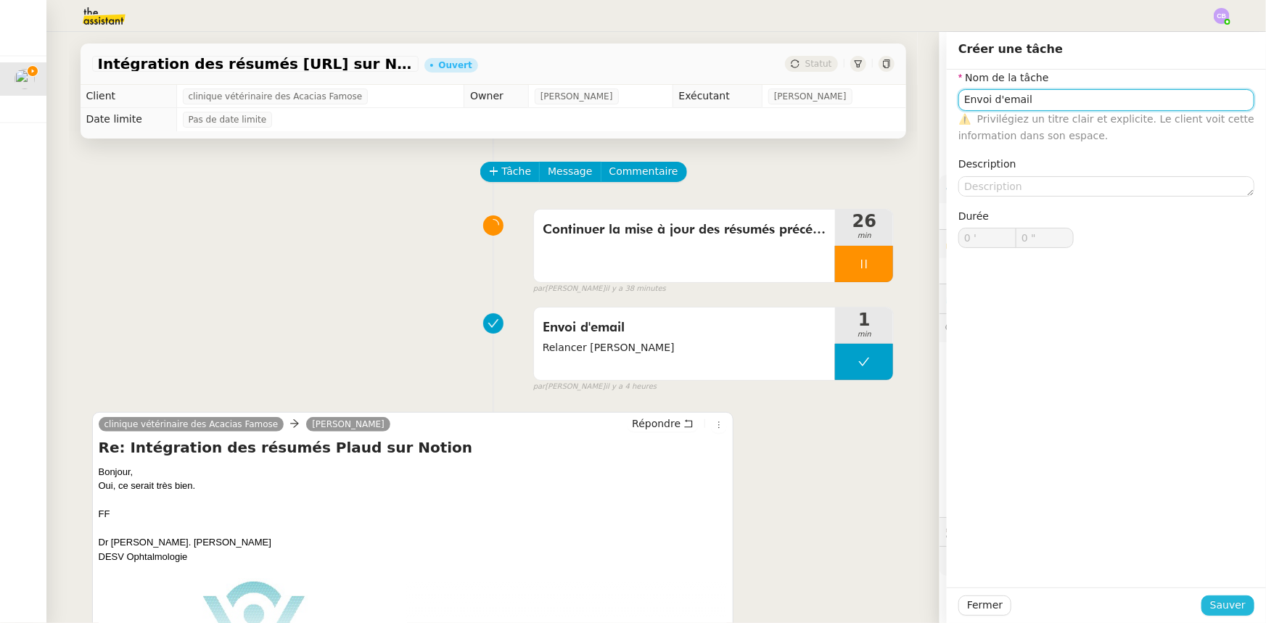
type input "Envoi d'email"
click at [843, 385] on span "Sauver" at bounding box center [1228, 605] width 36 height 17
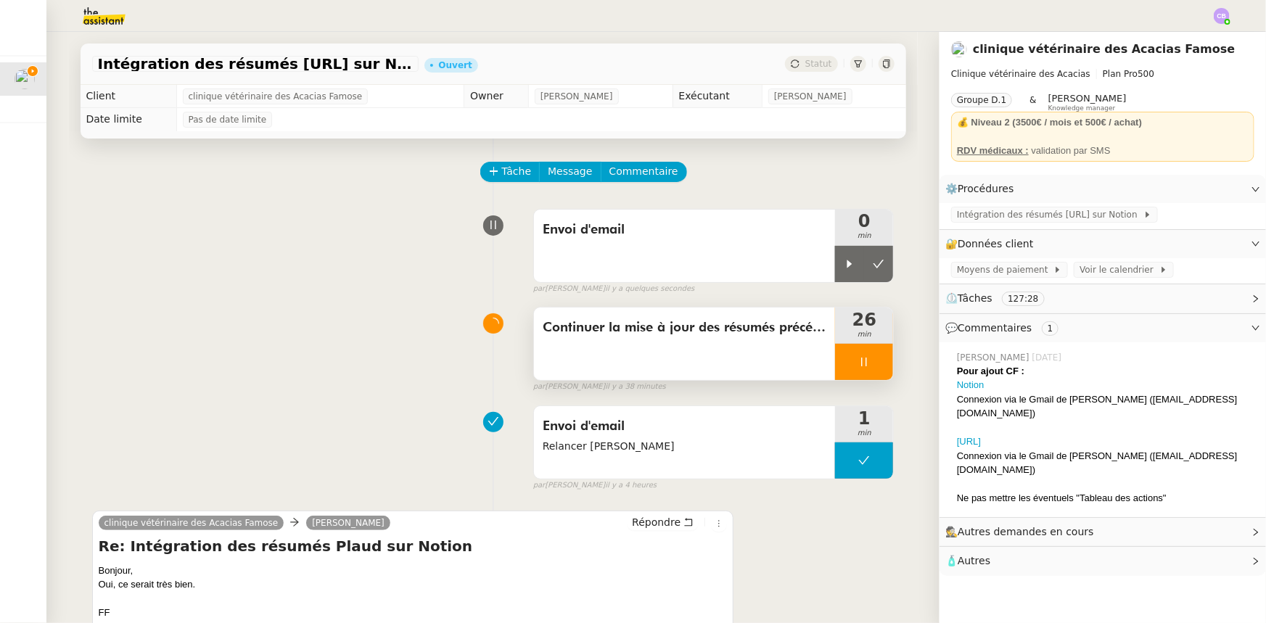
click at [835, 367] on div at bounding box center [864, 362] width 58 height 36
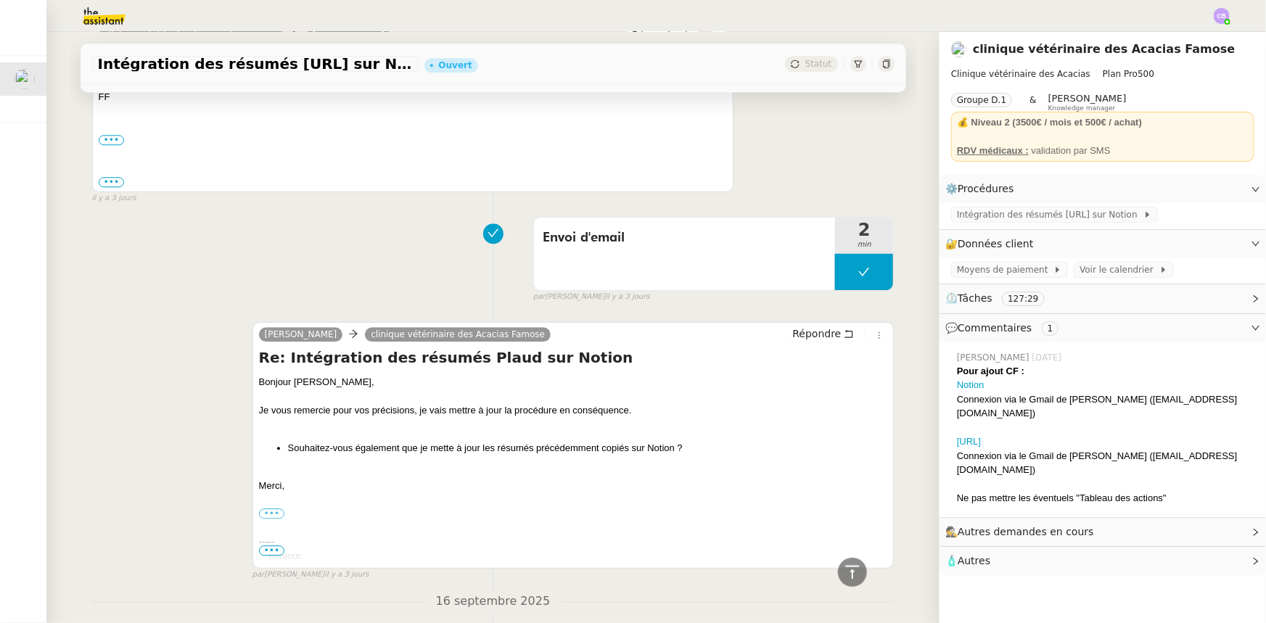
scroll to position [1846, 0]
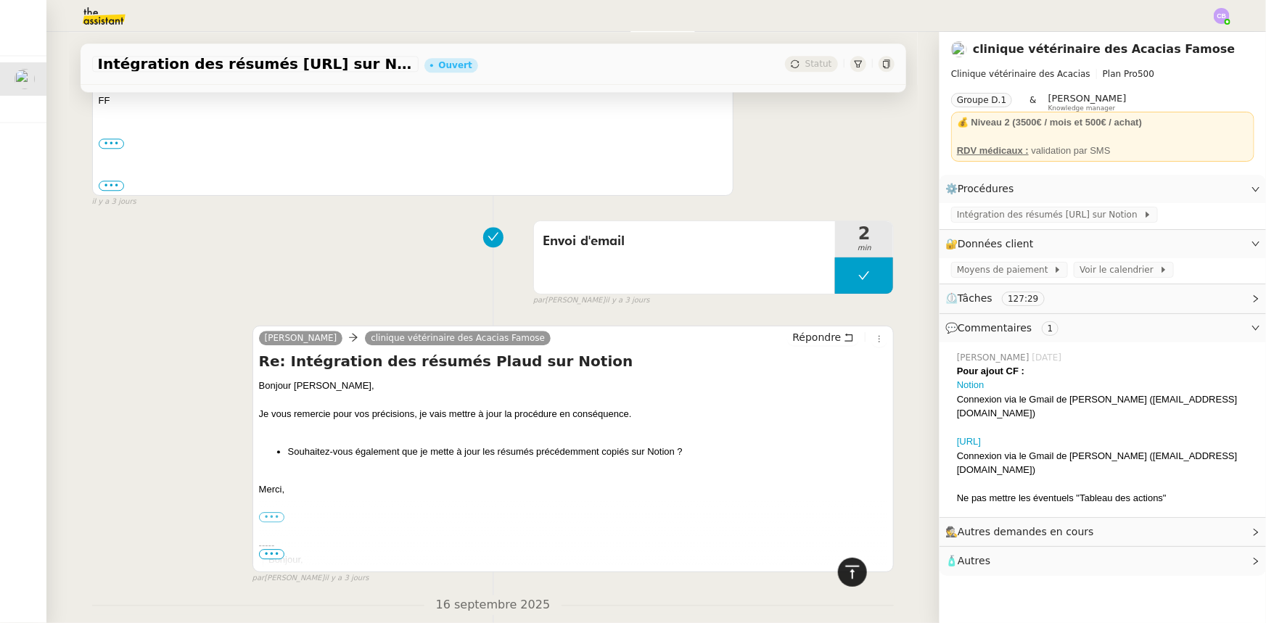
click at [843, 385] on icon at bounding box center [852, 572] width 17 height 17
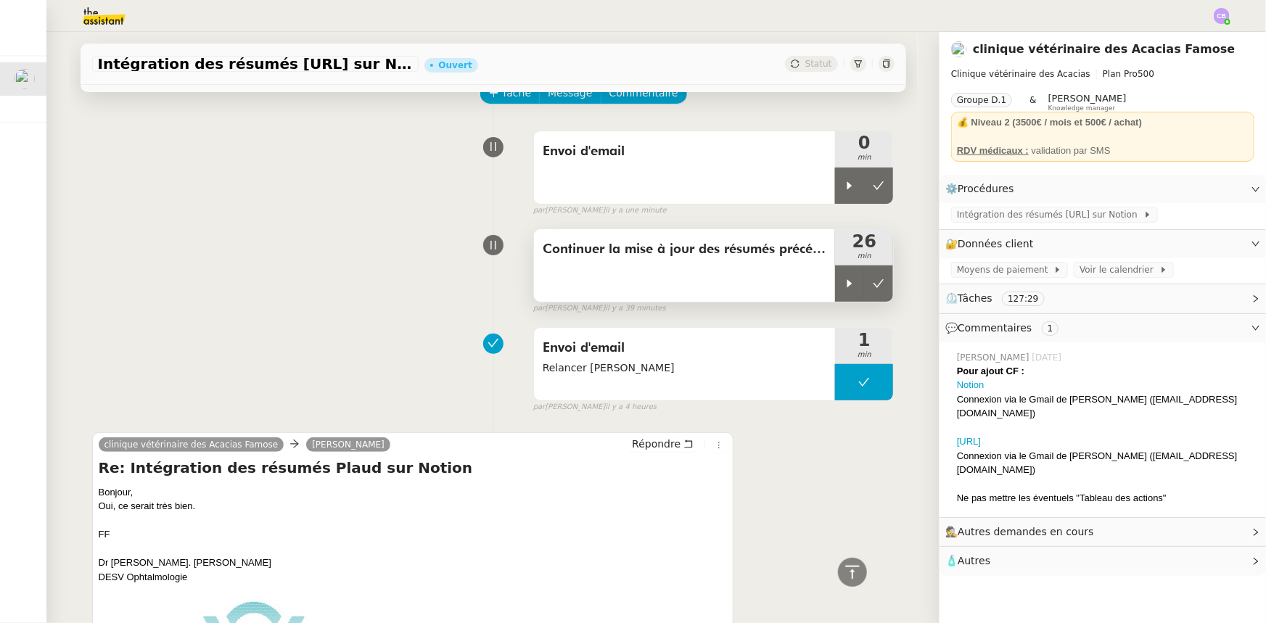
scroll to position [0, 0]
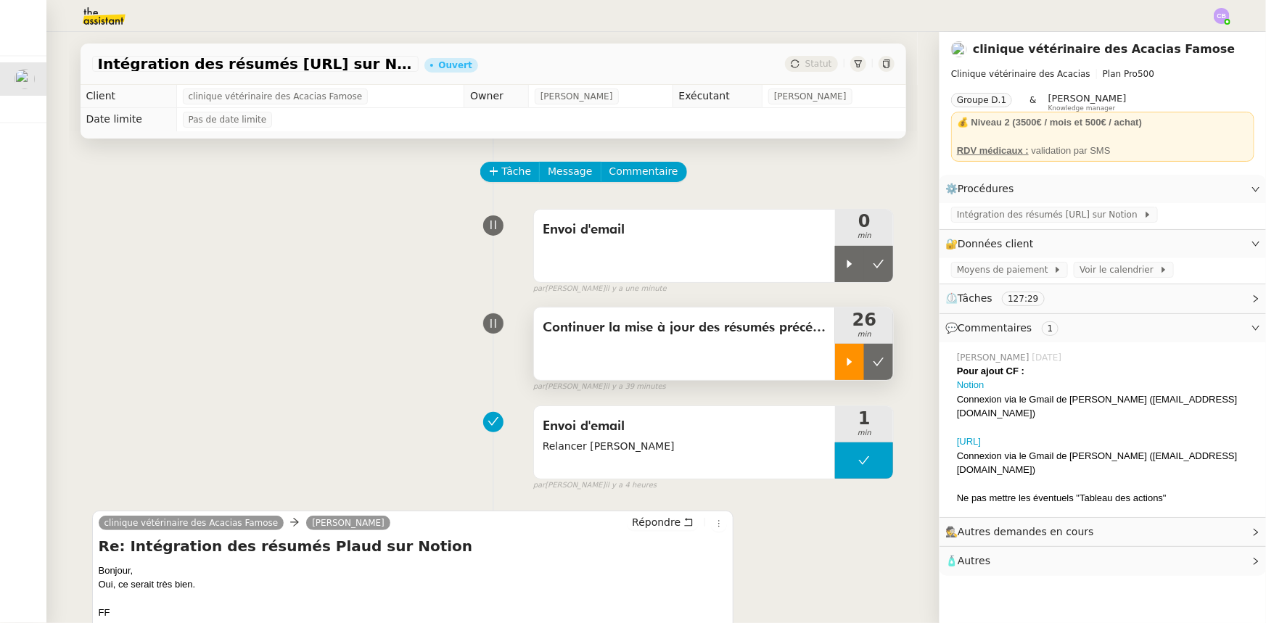
click at [843, 366] on icon at bounding box center [850, 362] width 12 height 12
click at [638, 178] on span "Commentaire" at bounding box center [643, 171] width 69 height 17
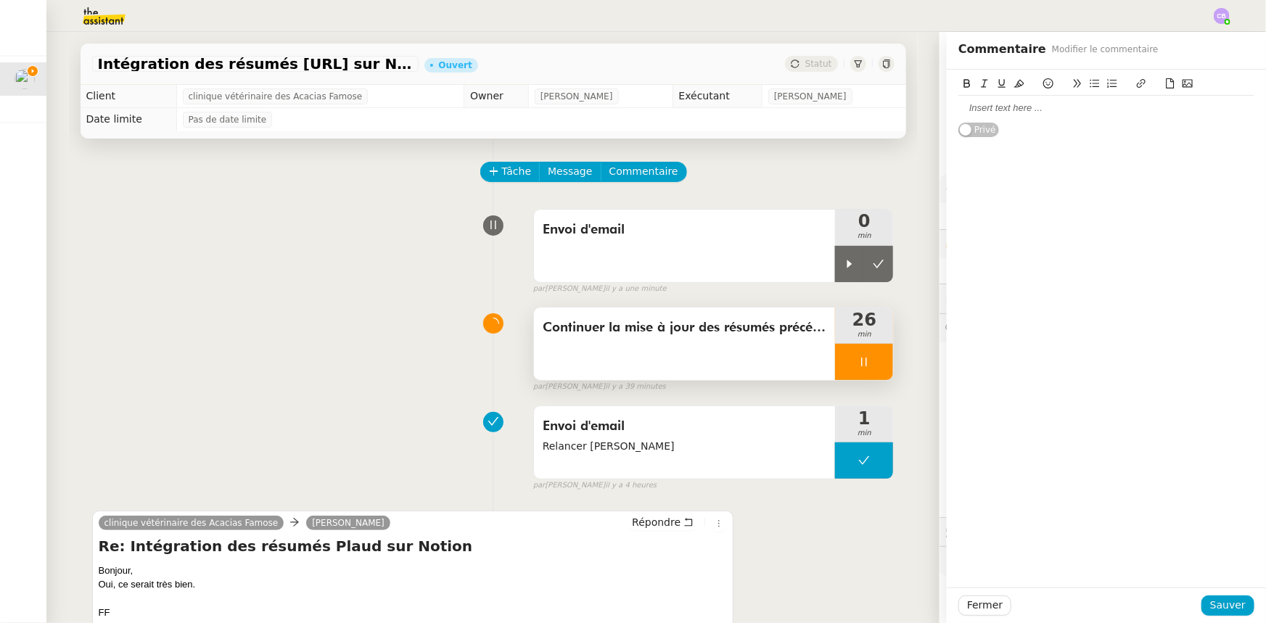
click at [843, 109] on div at bounding box center [1106, 108] width 296 height 13
click at [843, 385] on span "Sauver" at bounding box center [1228, 605] width 36 height 17
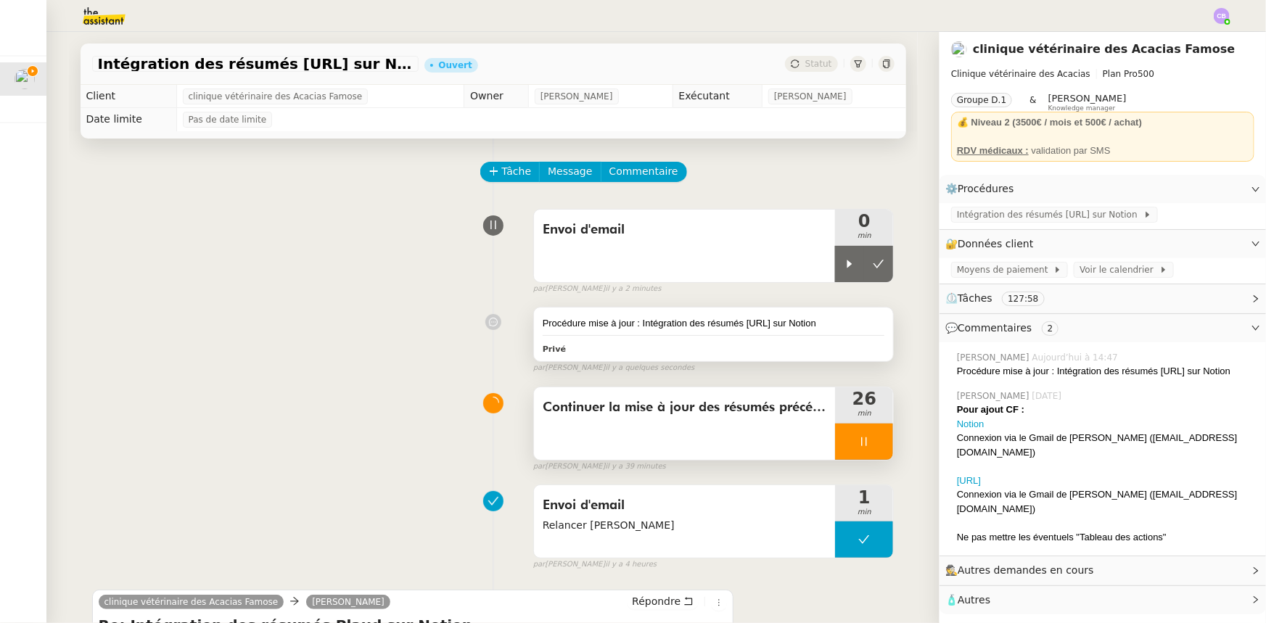
click at [762, 331] on div "Procédure mise à jour : Intégration des résumés [URL] sur Notion" at bounding box center [714, 323] width 342 height 15
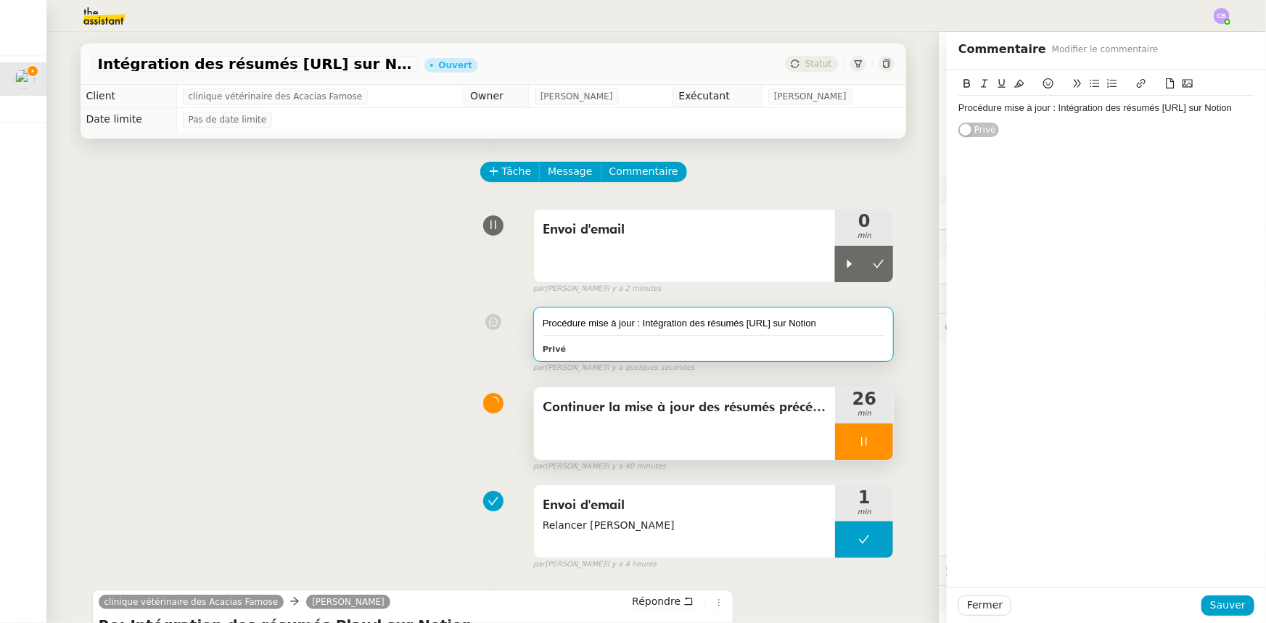
drag, startPoint x: 1232, startPoint y: 107, endPoint x: 1048, endPoint y: 106, distance: 183.5
click at [843, 106] on div "Procédure mise à jour : Intégration des résumés [URL] sur Notion" at bounding box center [1106, 108] width 296 height 13
click at [843, 84] on icon at bounding box center [1141, 83] width 9 height 9
paste input "[URL][DOMAIN_NAME]"
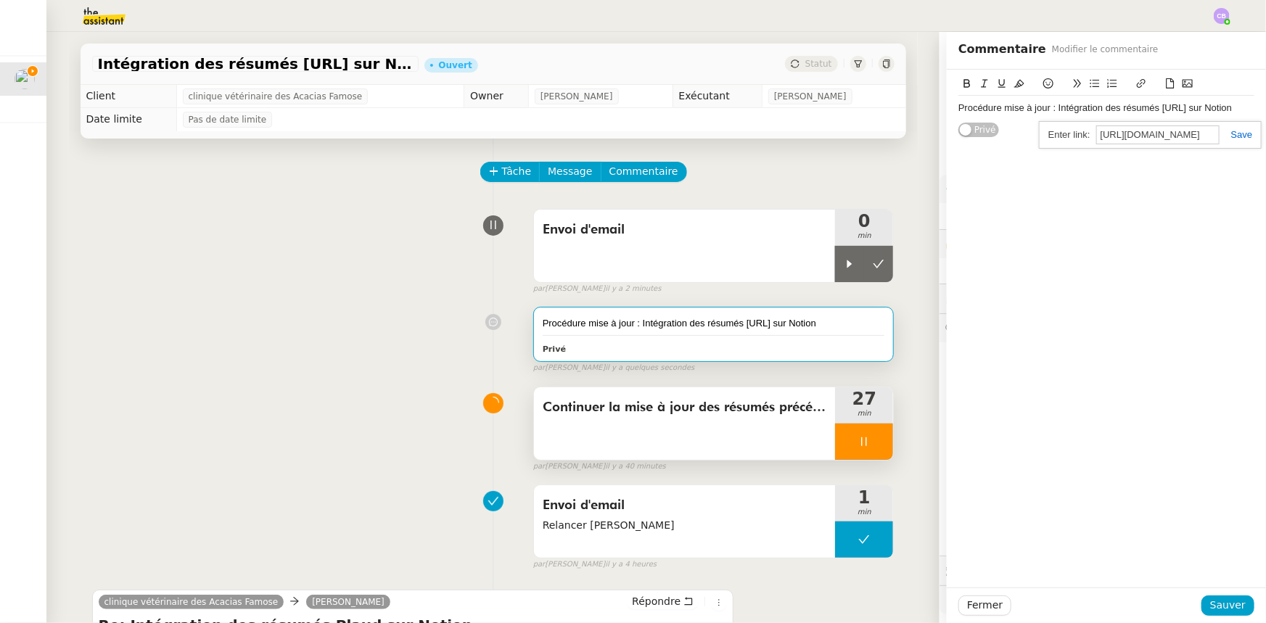
type input "[URL][DOMAIN_NAME]"
click at [843, 136] on link at bounding box center [1235, 134] width 33 height 11
drag, startPoint x: 992, startPoint y: 107, endPoint x: 957, endPoint y: 104, distance: 34.2
click at [843, 104] on div "Procédure mise à jour : Intégration des résumés [URL] sur Notion" at bounding box center [1106, 108] width 296 height 13
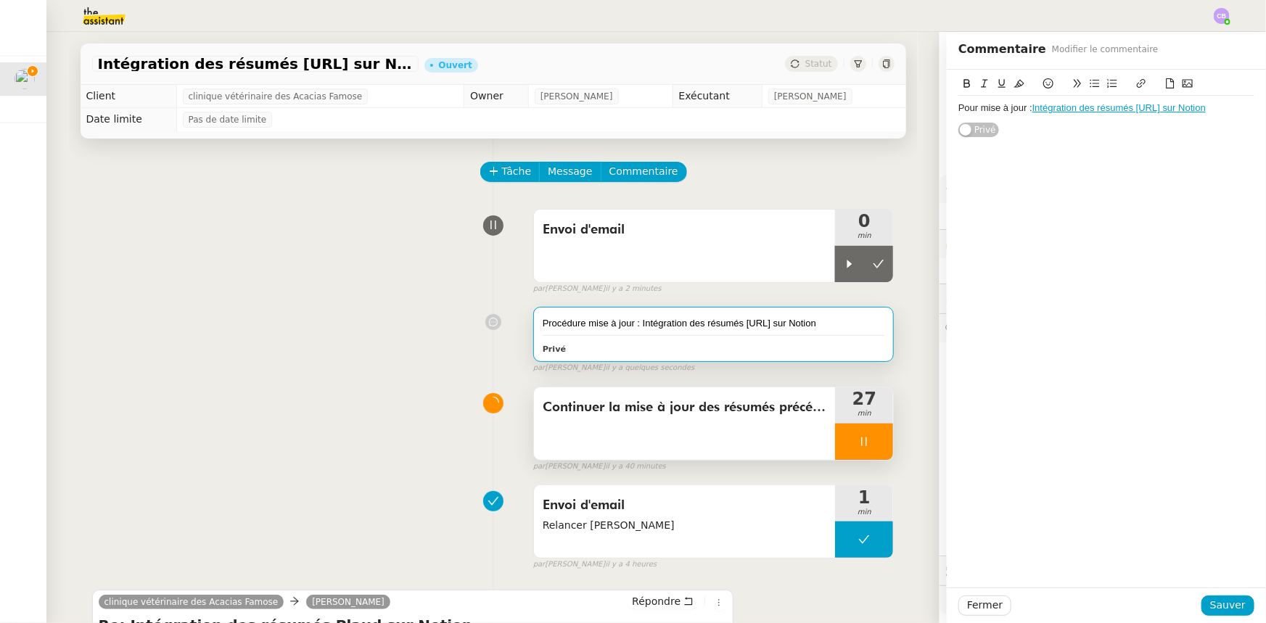
click at [843, 102] on div "Pour mise à jour : Intégration des résumés [URL] sur Notion" at bounding box center [1106, 108] width 296 height 13
click at [843, 385] on span "Sauver" at bounding box center [1228, 605] width 36 height 17
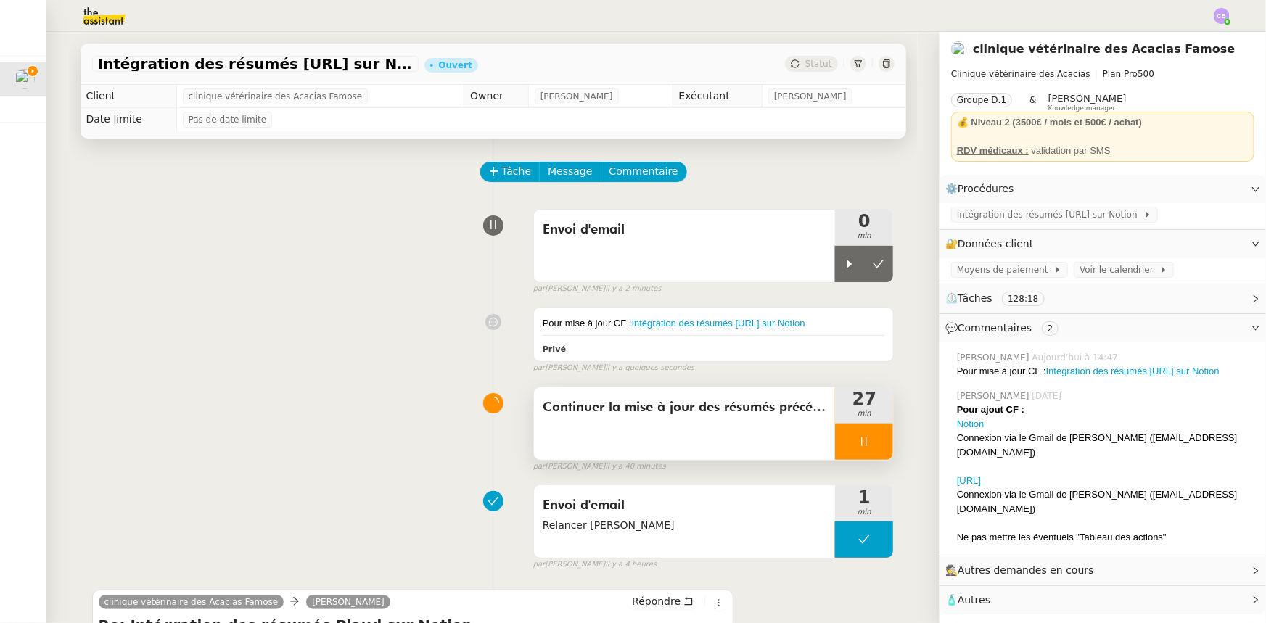
click at [835, 385] on div at bounding box center [864, 442] width 58 height 36
click at [843, 385] on button at bounding box center [878, 442] width 29 height 36
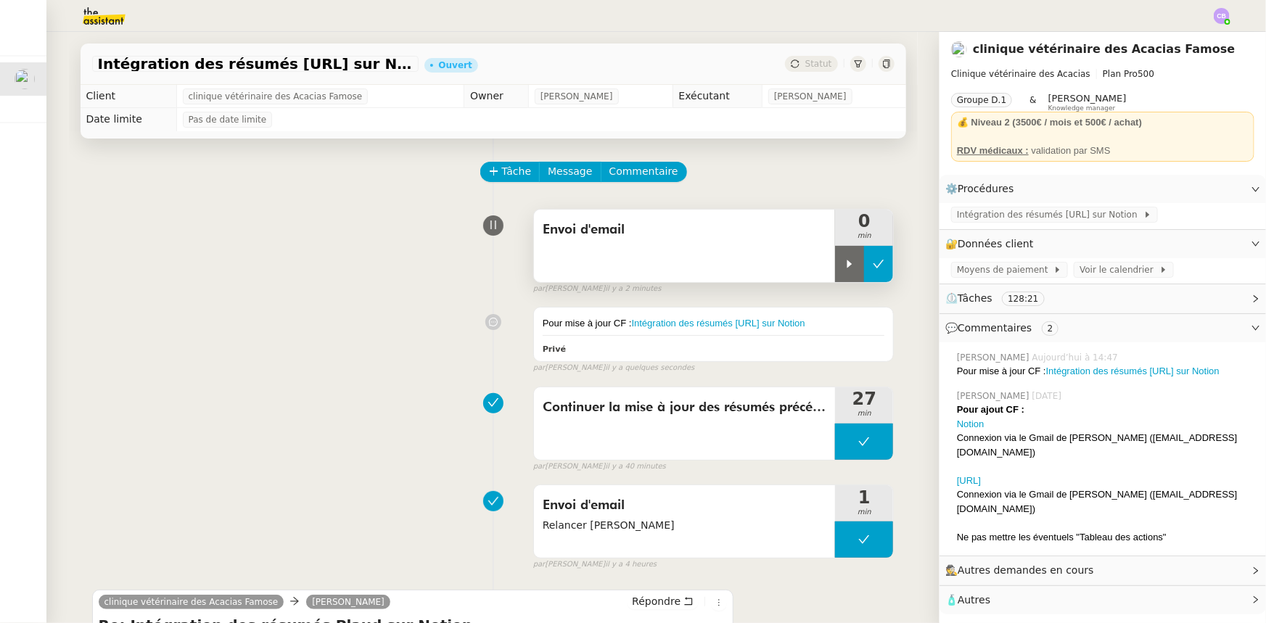
click at [843, 264] on button at bounding box center [878, 264] width 29 height 36
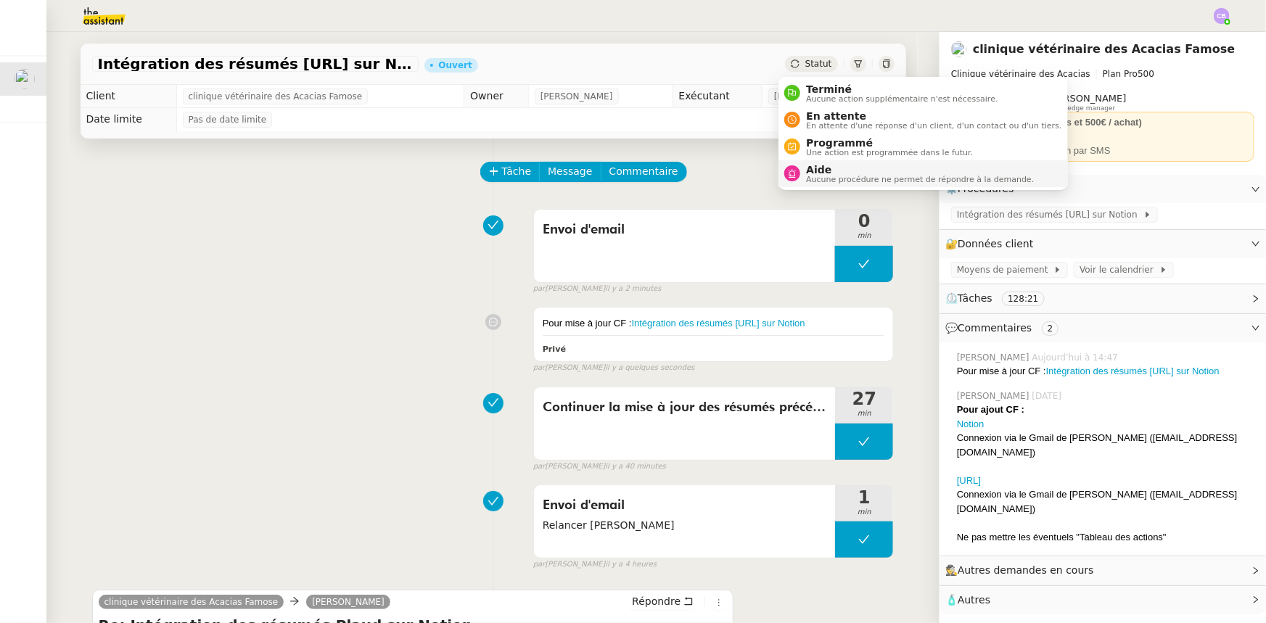
click at [836, 178] on span "Aucune procédure ne permet de répondre à la demande." at bounding box center [920, 180] width 228 height 8
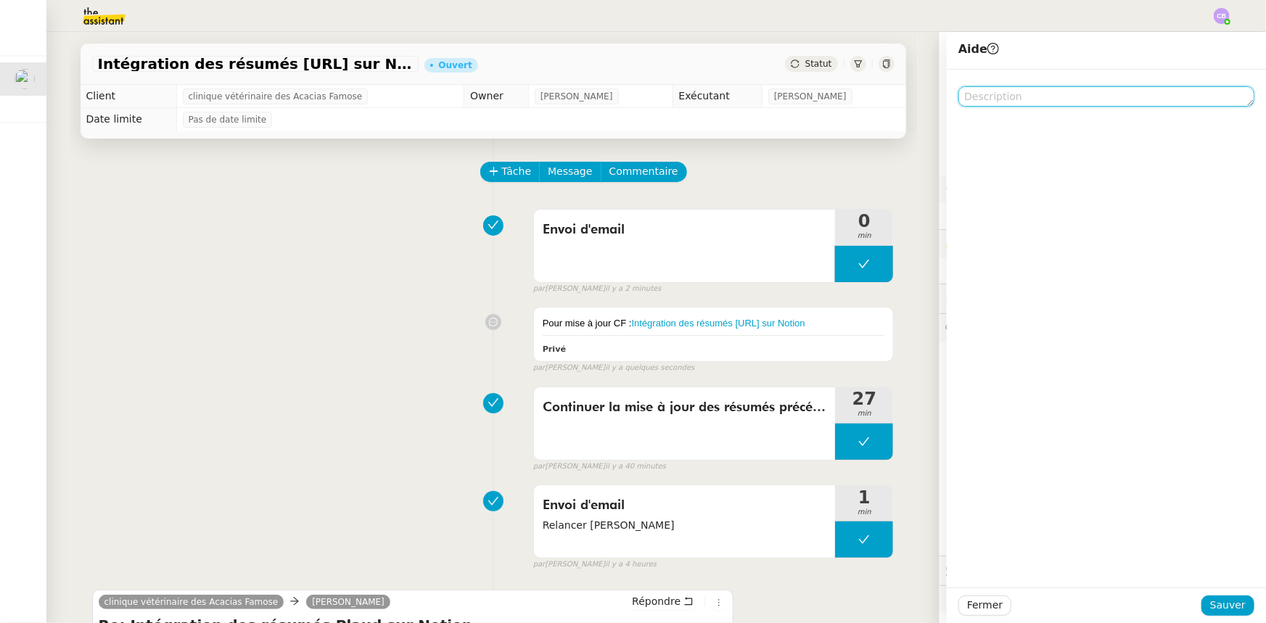
click at [843, 96] on textarea at bounding box center [1106, 96] width 296 height 20
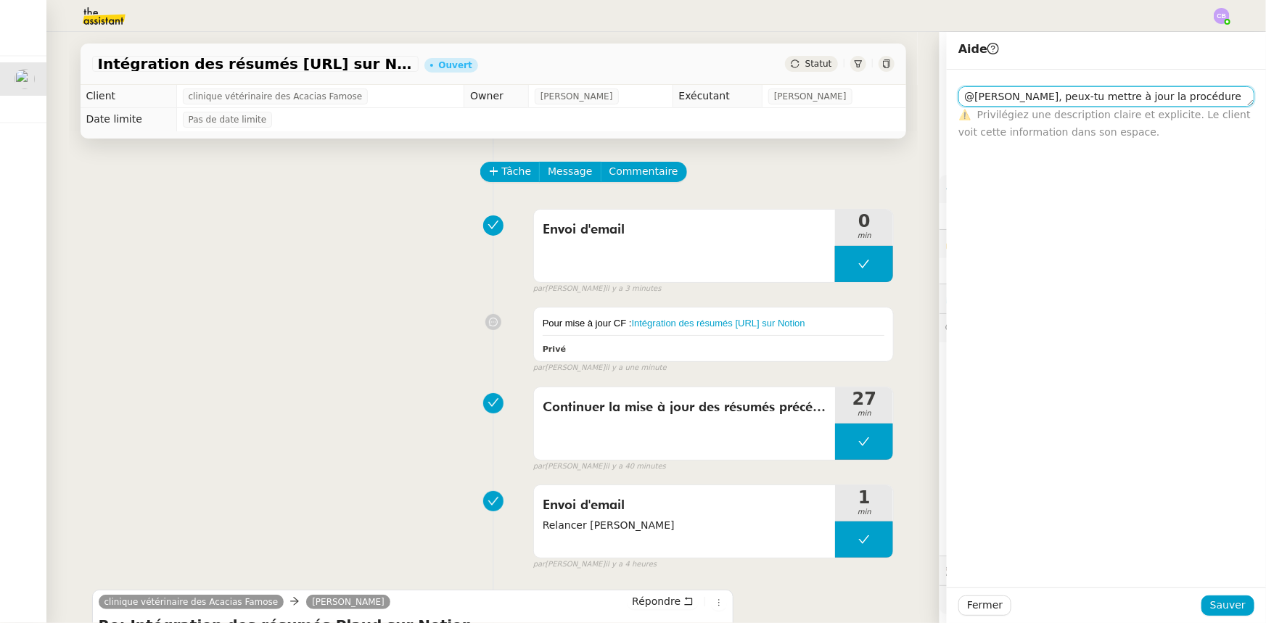
scroll to position [1, 0]
click at [843, 112] on textarea "@[PERSON_NAME], peux-tu mettre à jour la procédure dans le CF ? Le lien est en …" at bounding box center [1106, 102] width 296 height 33
type textarea "@Frédérique, peux-tu mettre à jour la procédure dans le CF ? Le lien est dans l…"
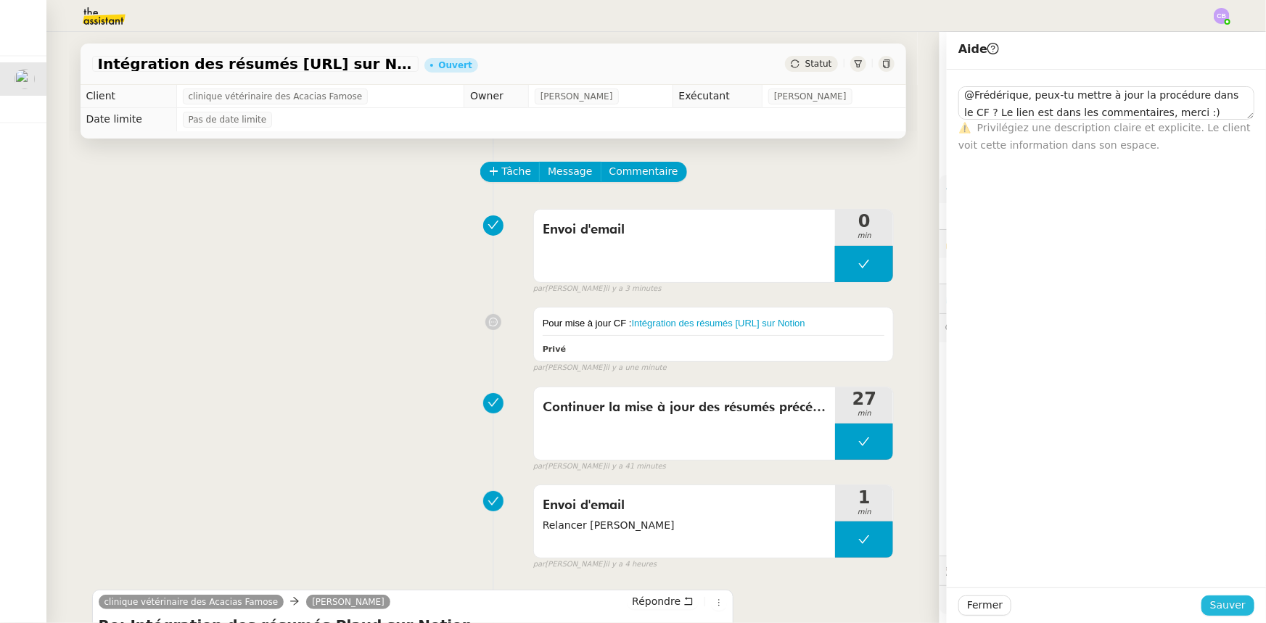
click at [843, 385] on span "Sauver" at bounding box center [1228, 605] width 36 height 17
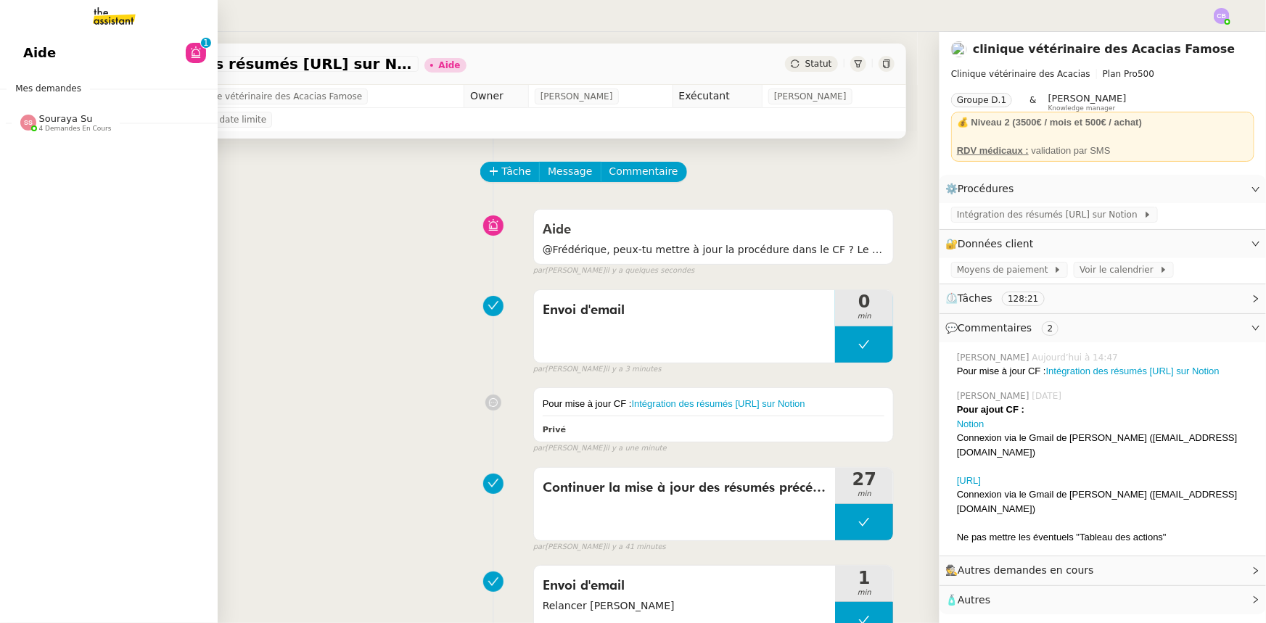
click at [53, 125] on span "4 demandes en cours" at bounding box center [75, 129] width 73 height 8
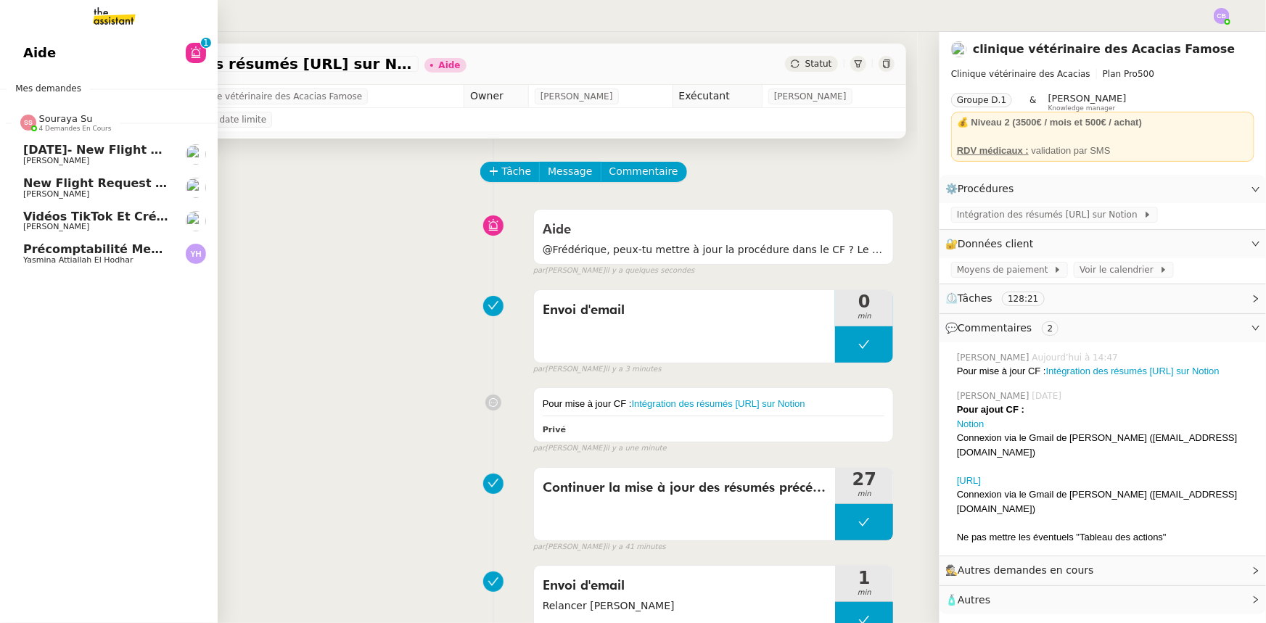
click at [53, 125] on span "4 demandes en cours" at bounding box center [75, 129] width 73 height 8
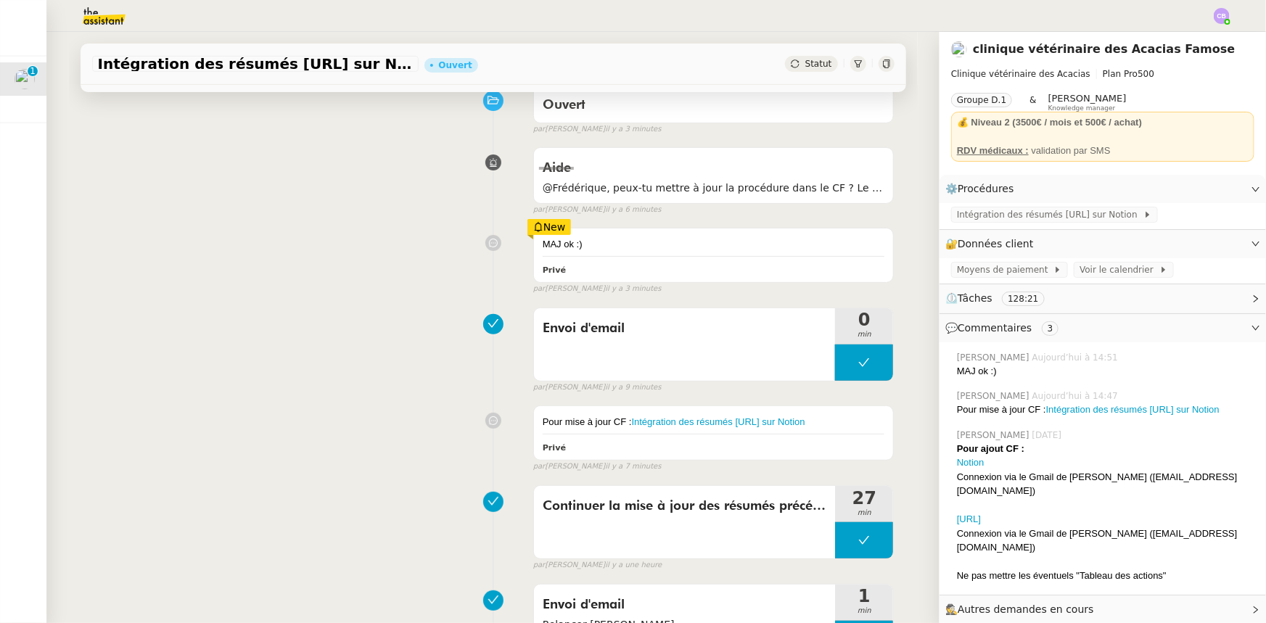
scroll to position [197, 0]
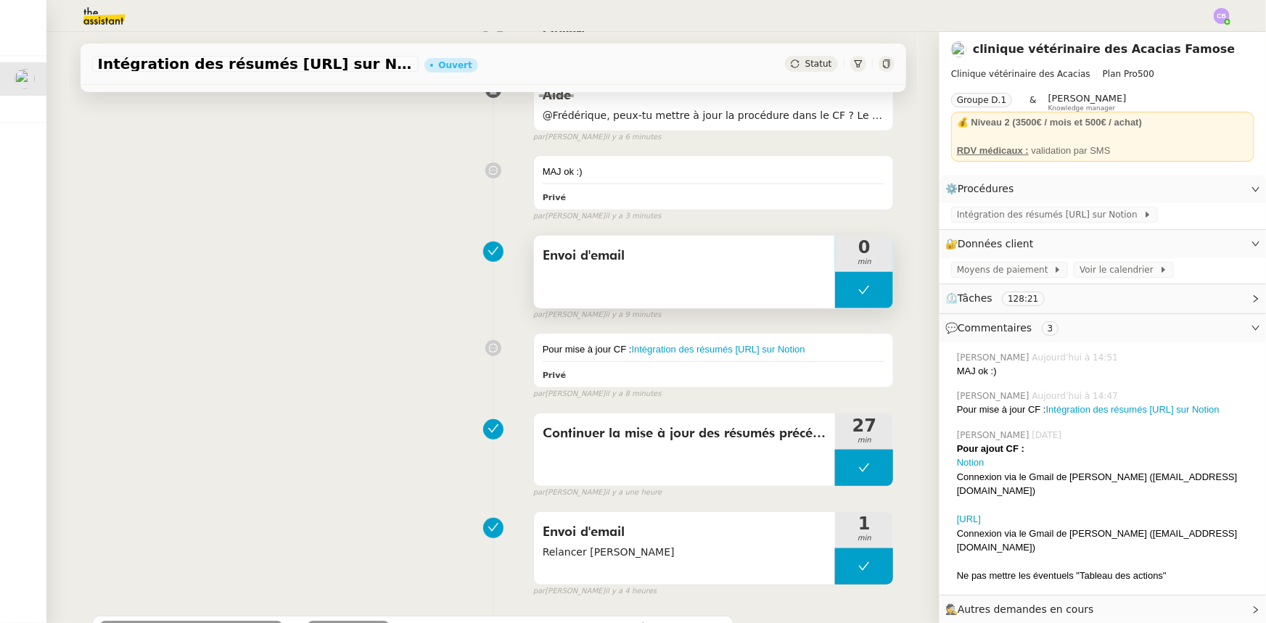
click at [835, 284] on button at bounding box center [864, 290] width 58 height 36
click at [843, 295] on icon at bounding box center [850, 290] width 12 height 12
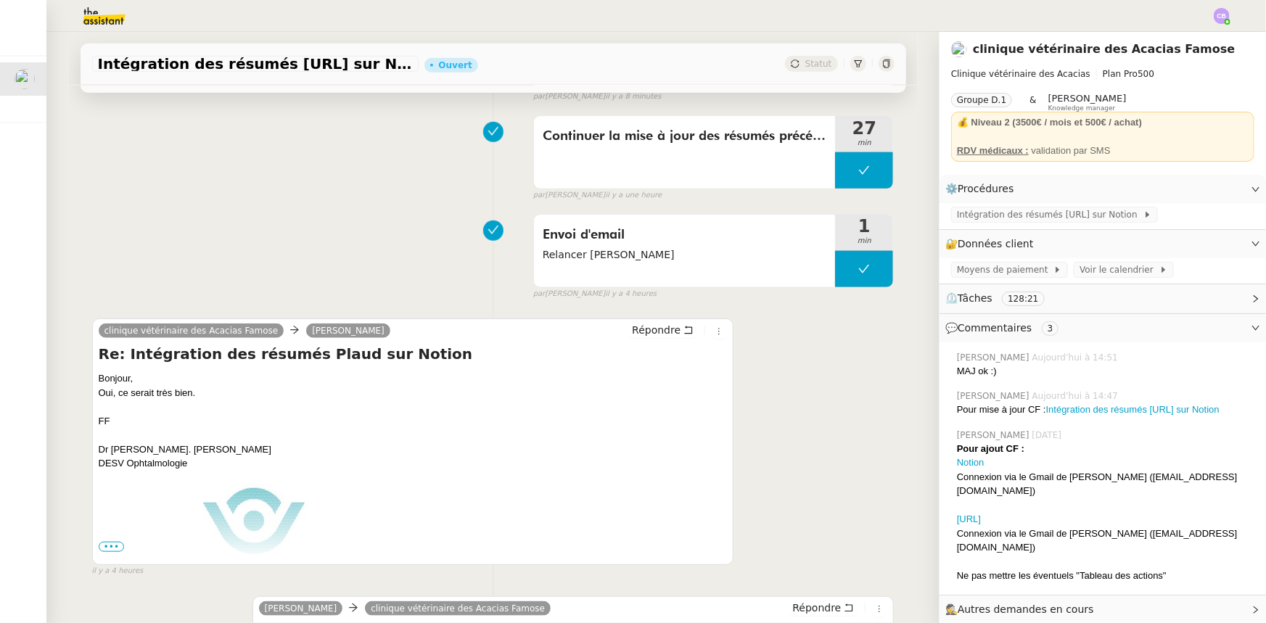
scroll to position [527, 0]
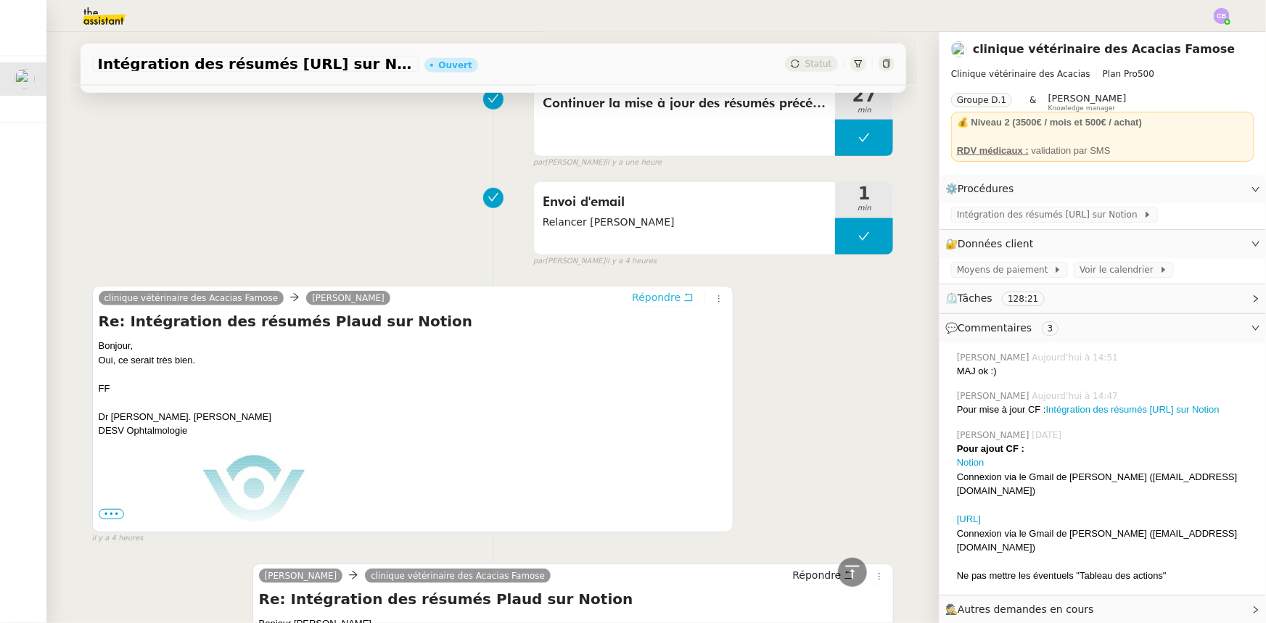
click at [642, 300] on span "Répondre" at bounding box center [656, 297] width 49 height 15
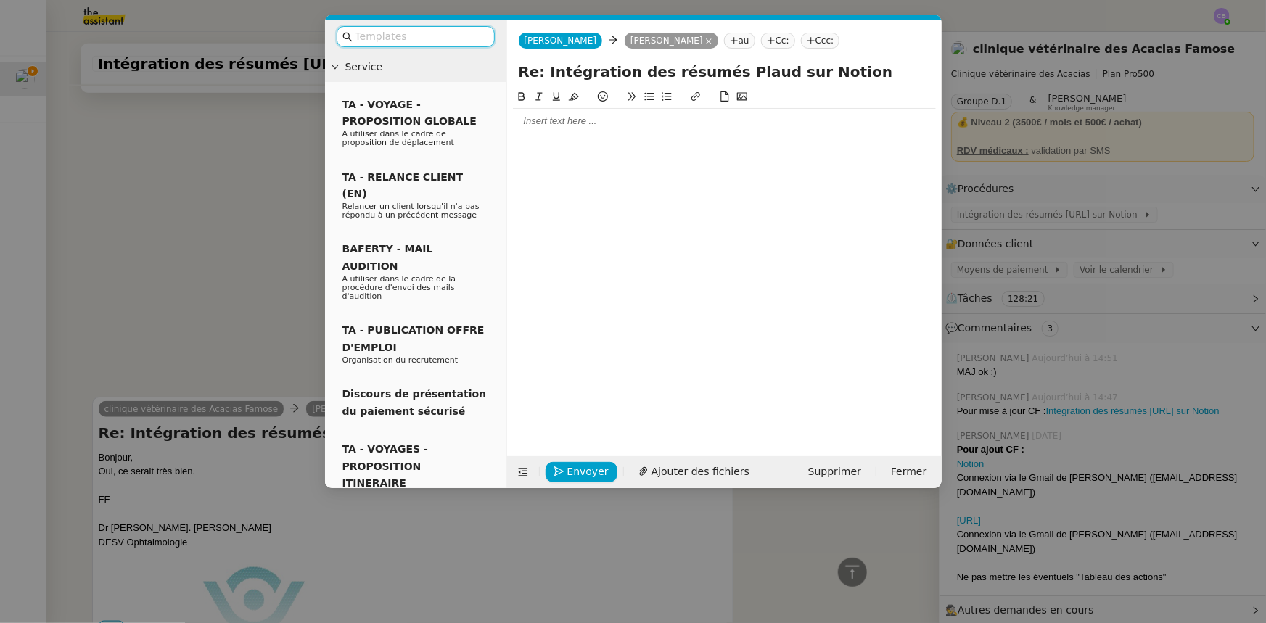
scroll to position [638, 0]
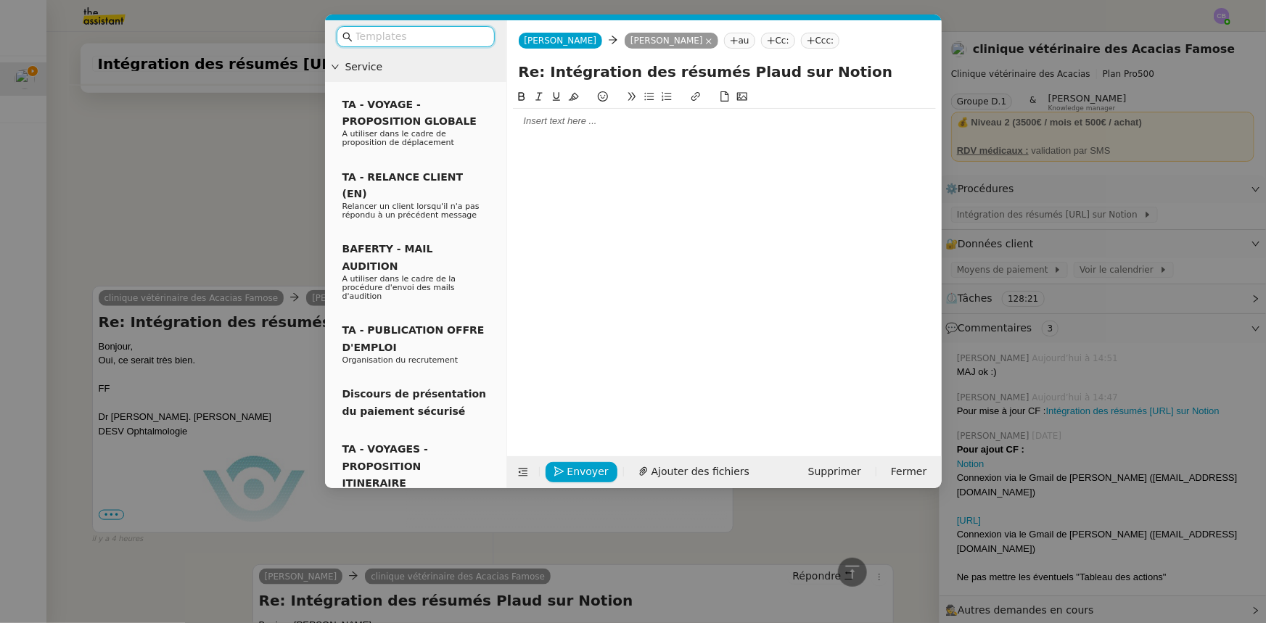
click at [434, 36] on input "text" at bounding box center [420, 36] width 131 height 17
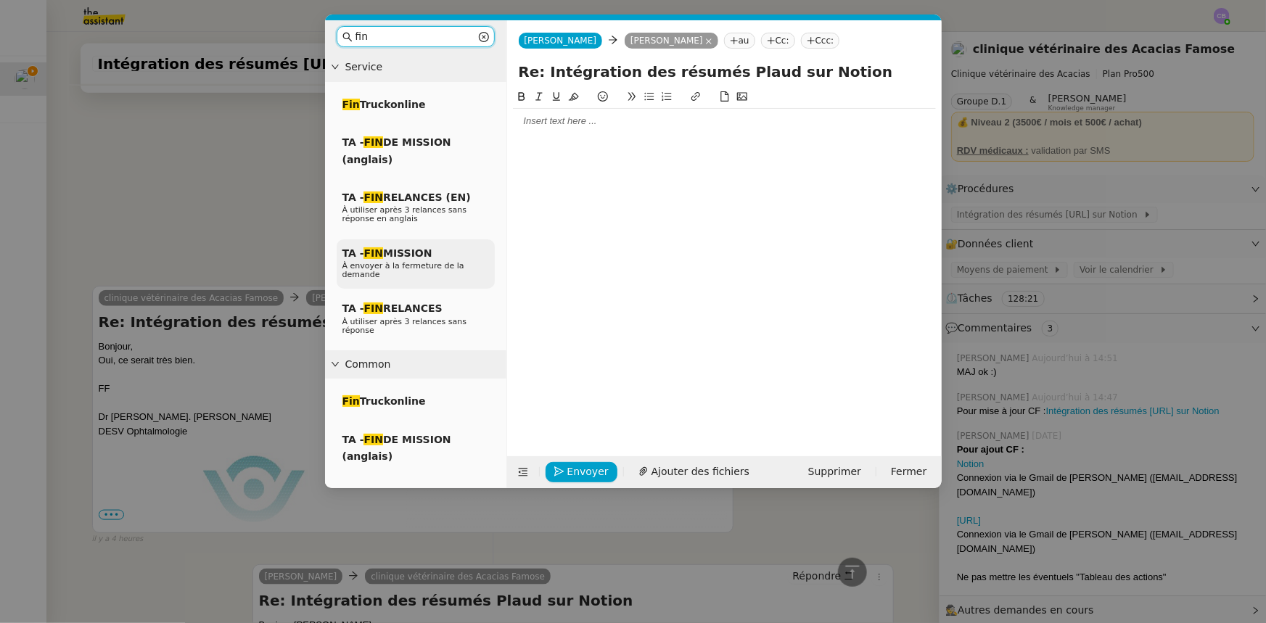
type input "fin"
click at [414, 261] on span "À envoyer à la fermeture de la demande" at bounding box center [403, 270] width 122 height 18
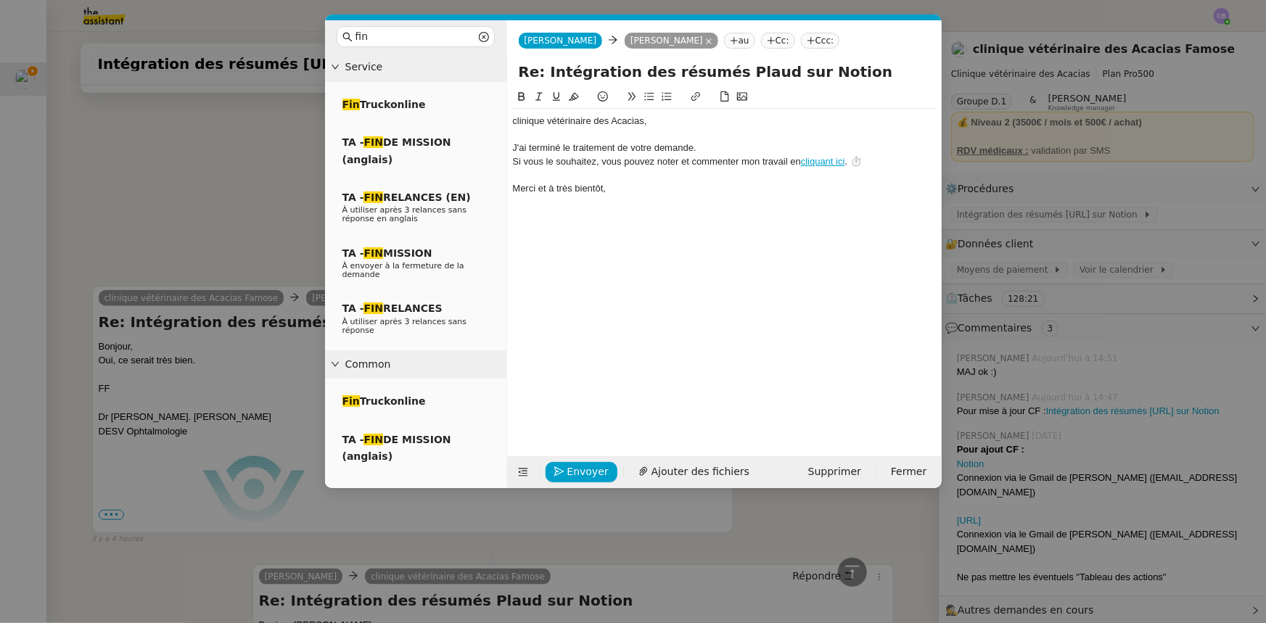
scroll to position [724, 0]
click at [644, 120] on div "﻿clinique vétérinaire des Acacias﻿," at bounding box center [724, 121] width 423 height 13
drag, startPoint x: 644, startPoint y: 120, endPoint x: 519, endPoint y: 115, distance: 124.9
click at [519, 115] on div "﻿clinique vétérinaire des Acacias﻿," at bounding box center [724, 121] width 423 height 13
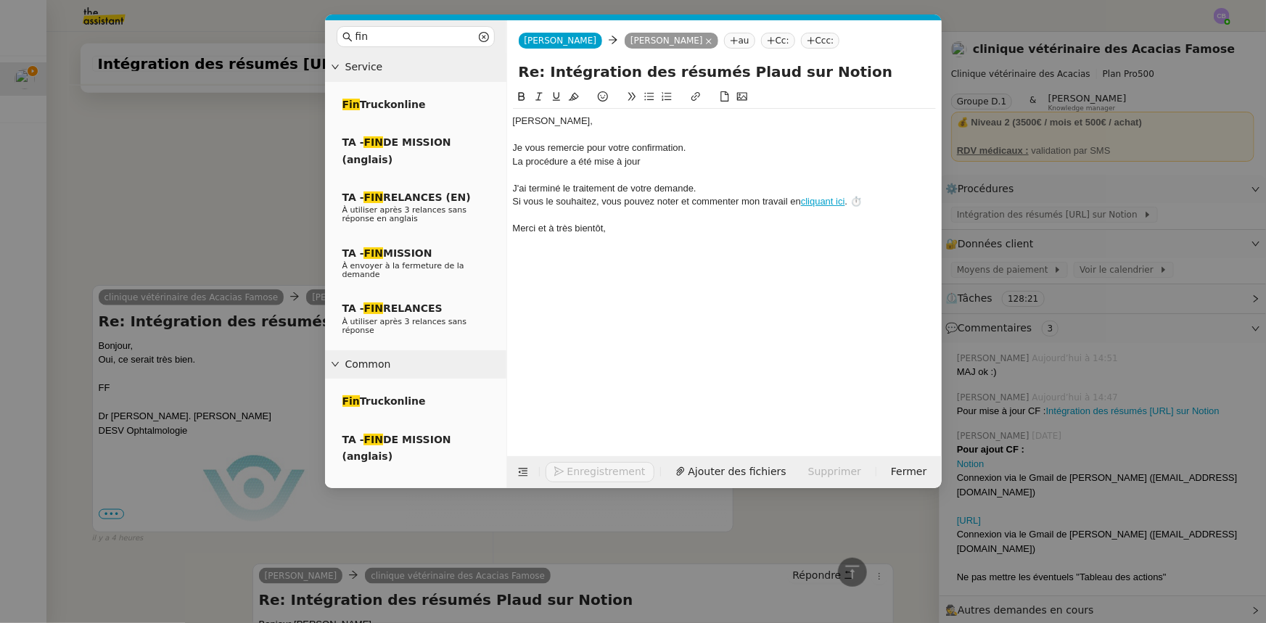
scroll to position [766, 0]
click at [223, 181] on nz-modal-container "fin Service Fin Truckonline TA - FIN DE MISSION (anglais) TA - FIN RELANCES (EN…" at bounding box center [633, 311] width 1266 height 623
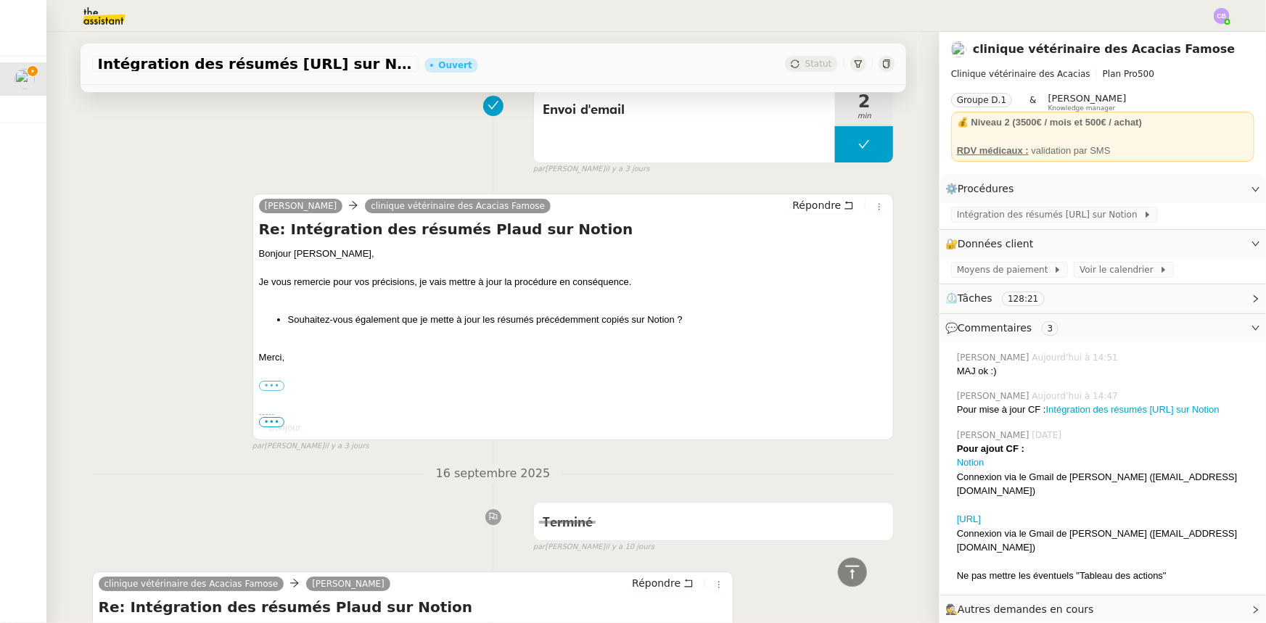
scroll to position [2479, 0]
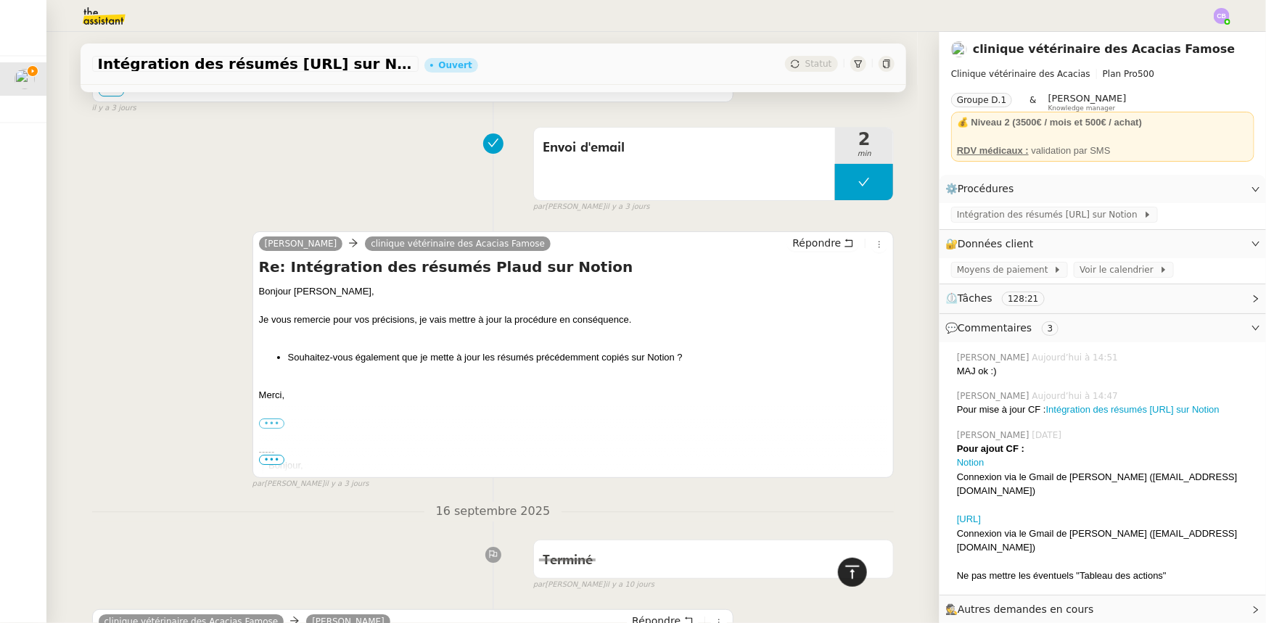
click at [843, 385] on icon at bounding box center [852, 571] width 14 height 13
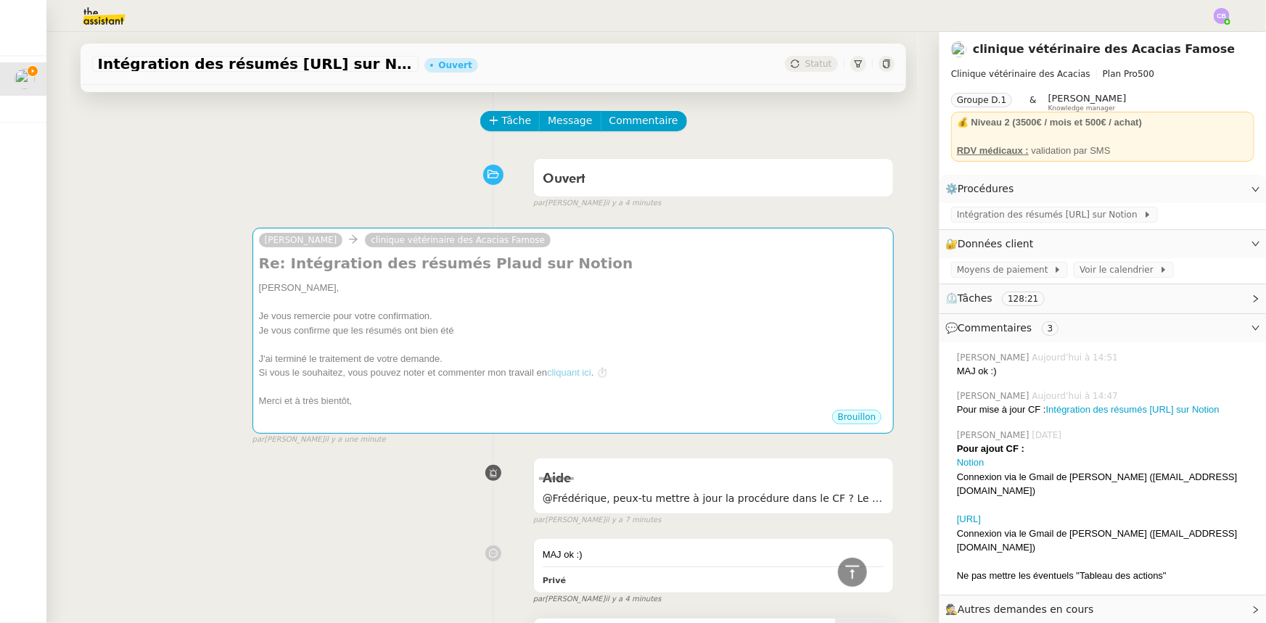
scroll to position [0, 0]
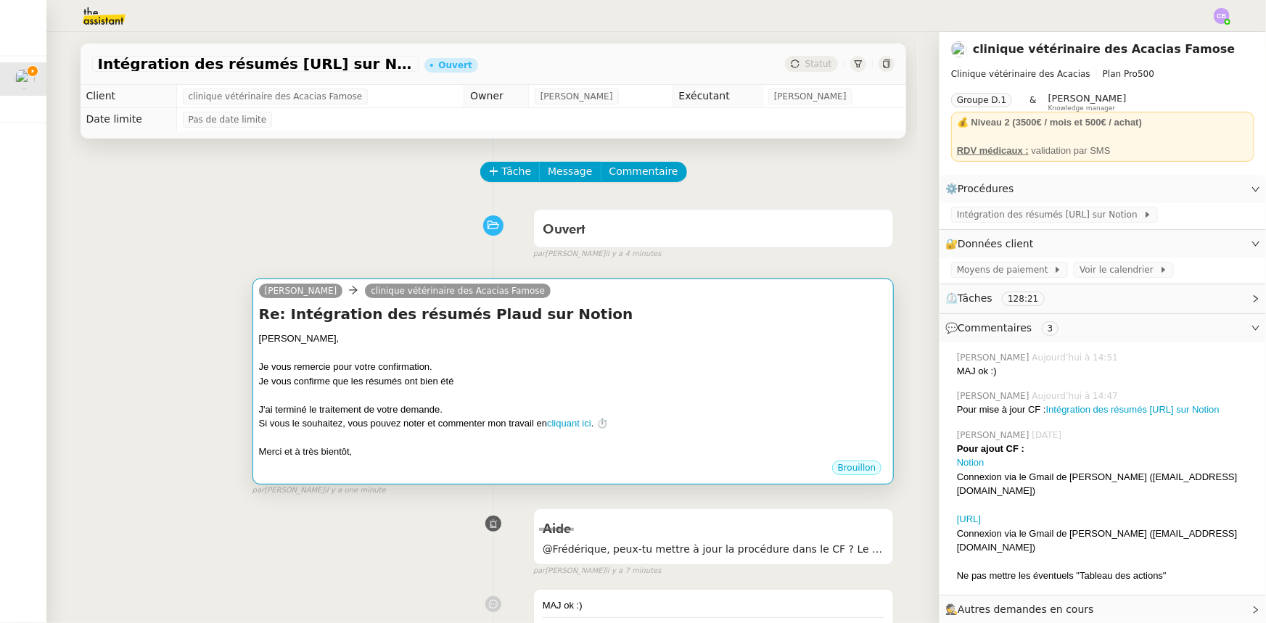
click at [527, 368] on div "Je vous remercie pour votre confirmation." at bounding box center [573, 367] width 629 height 15
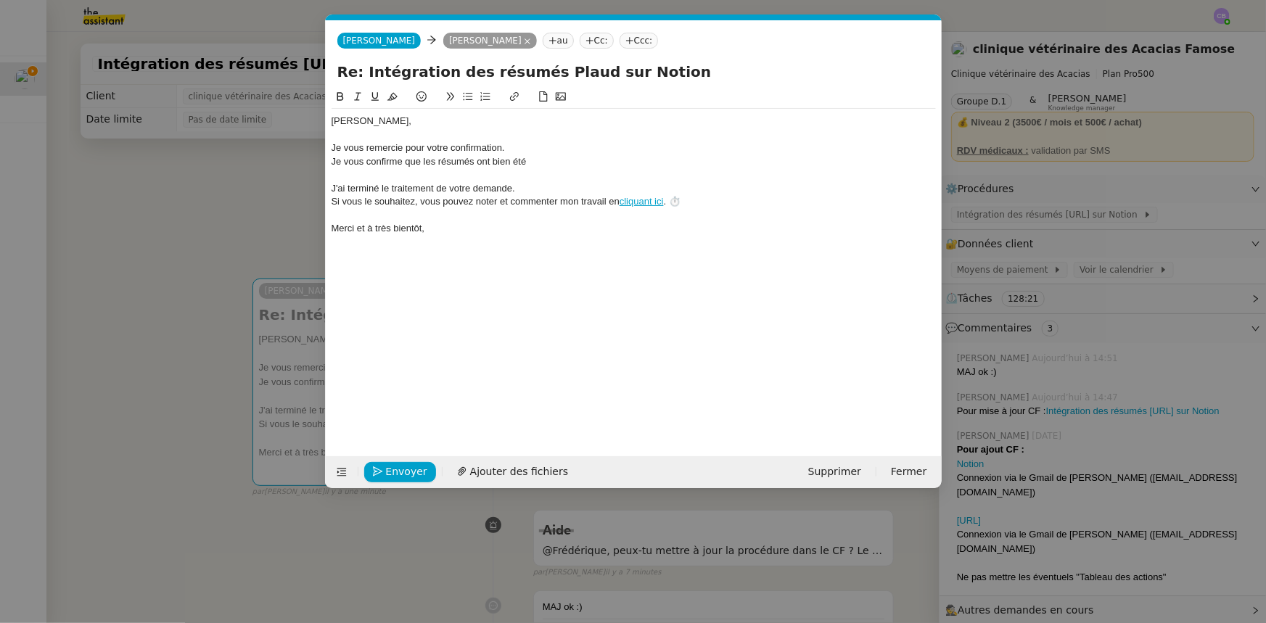
scroll to position [0, 41]
drag, startPoint x: 422, startPoint y: 160, endPoint x: 439, endPoint y: 177, distance: 23.6
click at [424, 162] on div "Je vous confirme que les résumés ont bien été" at bounding box center [633, 161] width 604 height 13
drag, startPoint x: 588, startPoint y: 160, endPoint x: 537, endPoint y: 157, distance: 50.9
click at [537, 157] on div "Je vous confirme que j'ai mis à jour les résumés ont bien été" at bounding box center [633, 161] width 604 height 13
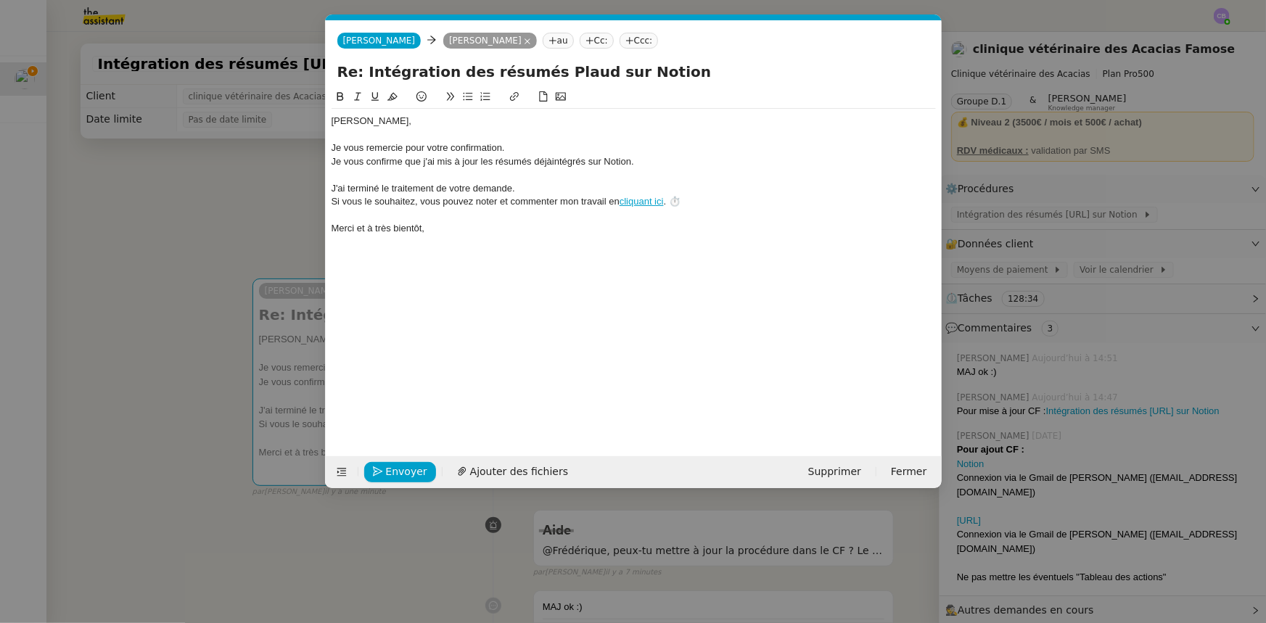
click at [550, 162] on div "Je vous confirme que j'ai mis à jour les résumés déjàintégrés sur Notion." at bounding box center [633, 161] width 604 height 13
click at [664, 162] on div "Je vous confirme que j'ai mis à jour les résumés déjà intégrés sur Notion." at bounding box center [633, 161] width 604 height 13
click at [728, 159] on div "Je vous confirme que j'ai mis à jour les résumés déjà intégrés sur Notion. Déso…" at bounding box center [633, 161] width 604 height 13
click at [416, 385] on span "Envoyer" at bounding box center [406, 471] width 41 height 17
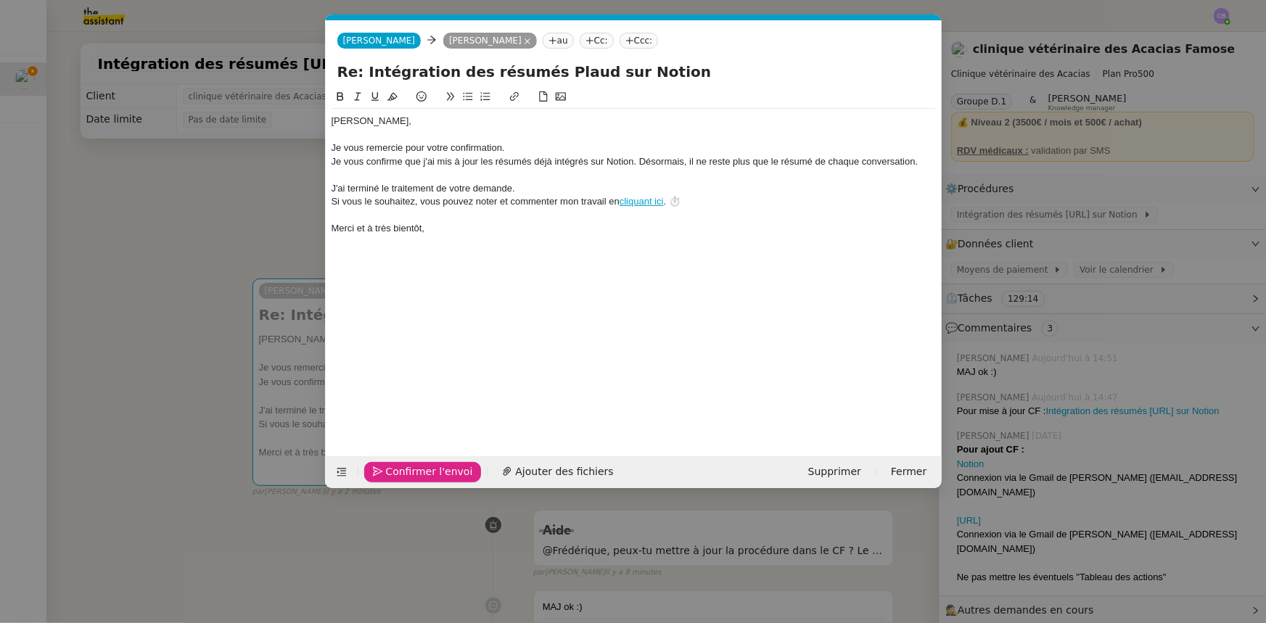
click at [416, 385] on span "Confirmer l'envoi" at bounding box center [429, 471] width 87 height 17
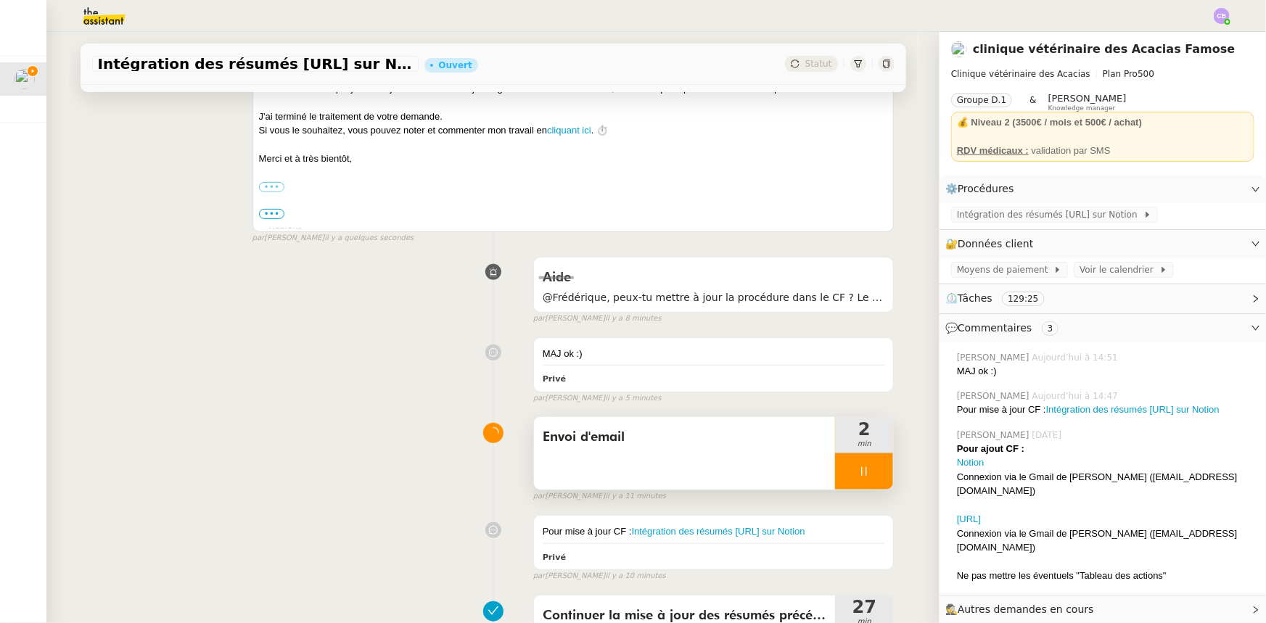
scroll to position [329, 0]
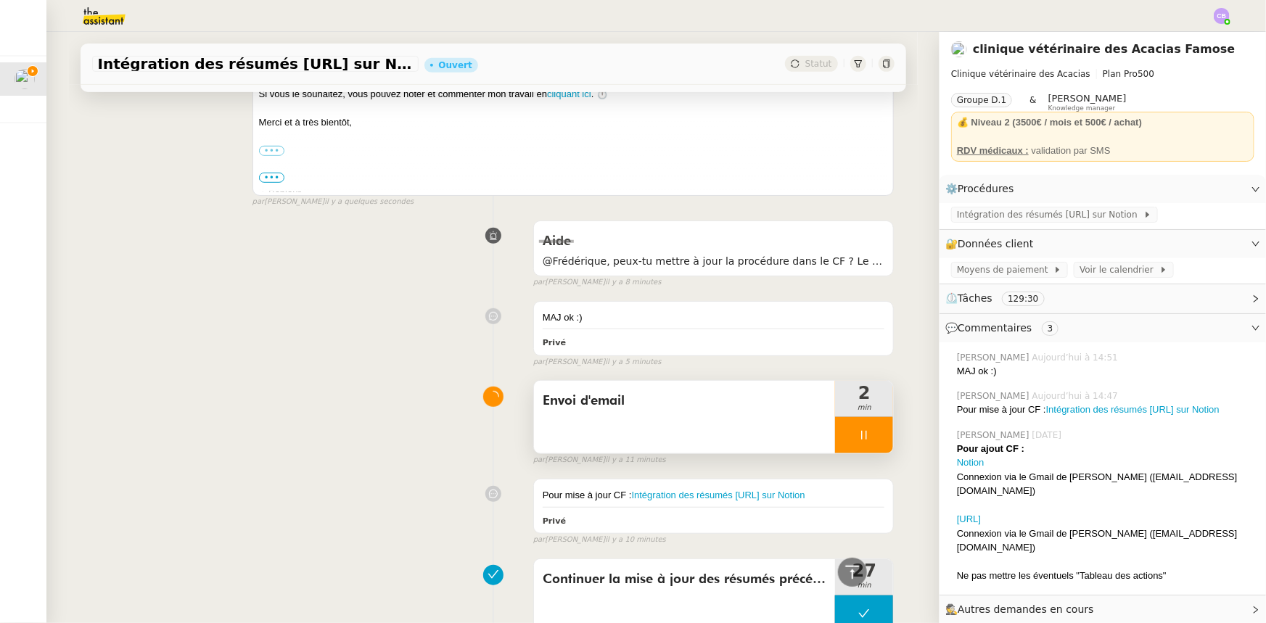
click at [835, 385] on div at bounding box center [864, 435] width 58 height 36
click at [843, 385] on icon at bounding box center [879, 435] width 12 height 12
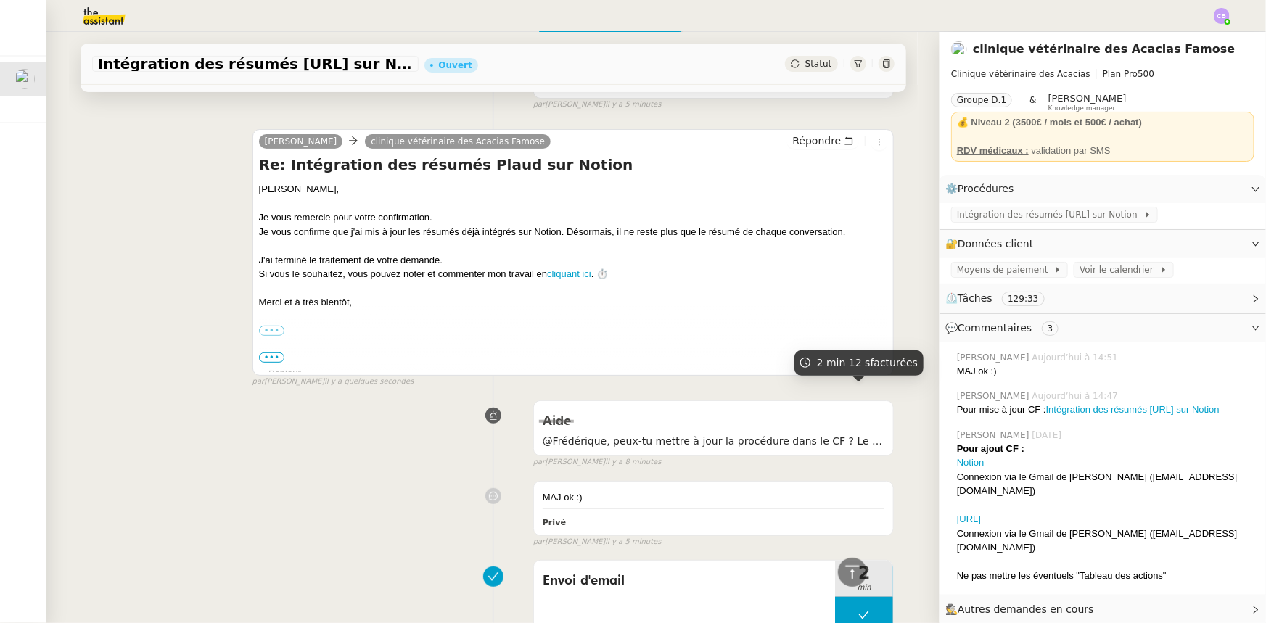
scroll to position [0, 0]
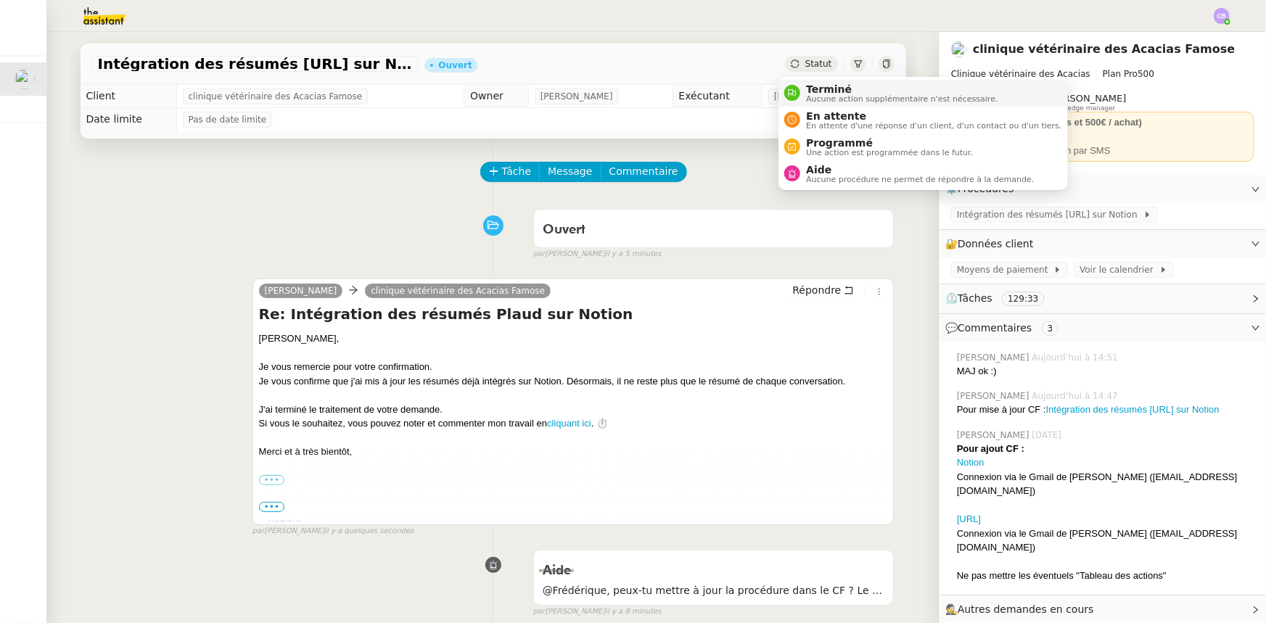
click at [821, 88] on span "Terminé" at bounding box center [901, 89] width 191 height 12
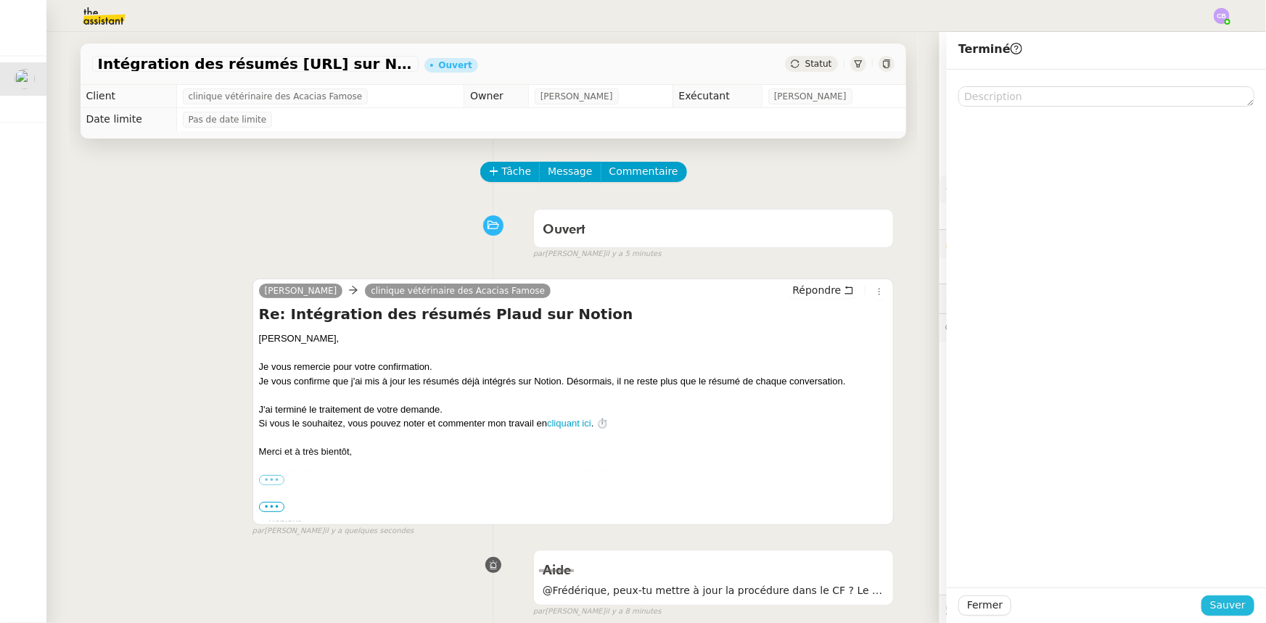
click at [843, 385] on span "Sauver" at bounding box center [1228, 605] width 36 height 17
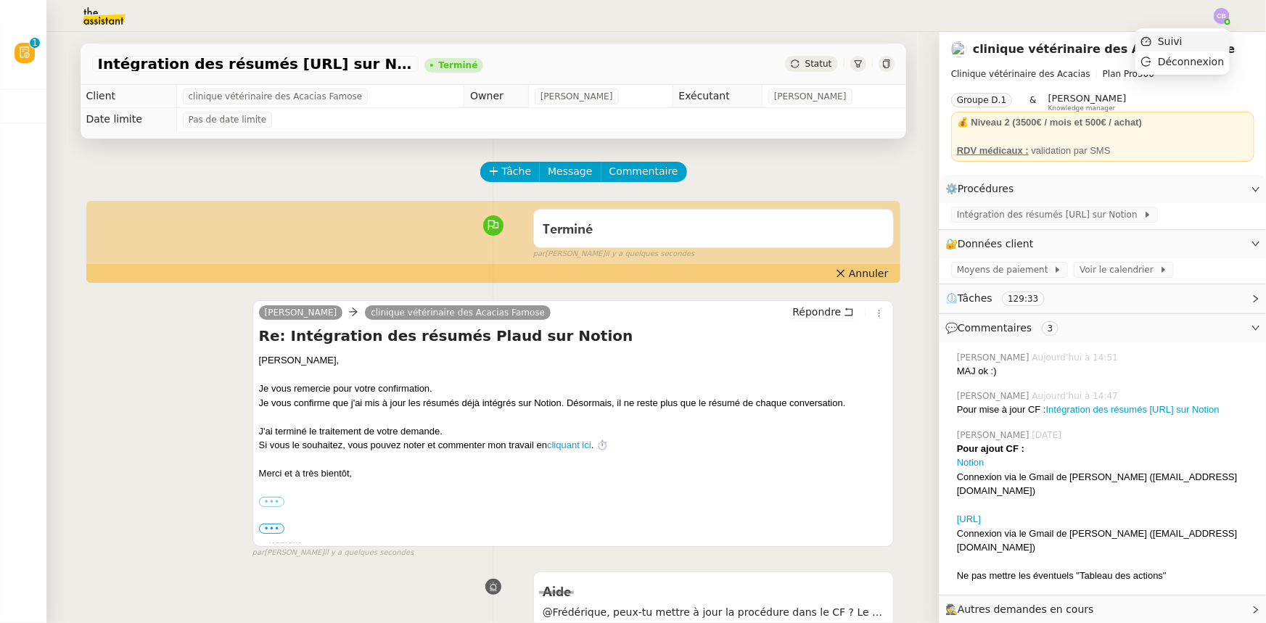
click at [843, 42] on span "Suivi" at bounding box center [1170, 42] width 25 height 12
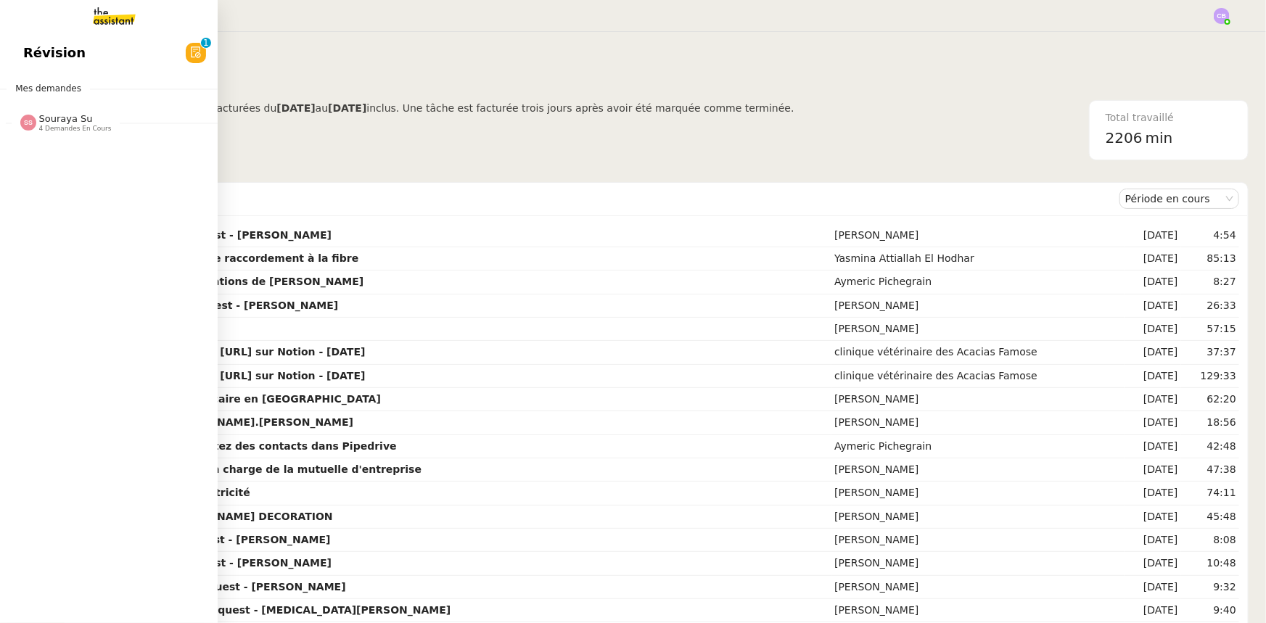
click at [64, 120] on span "Souraya Su" at bounding box center [66, 118] width 54 height 11
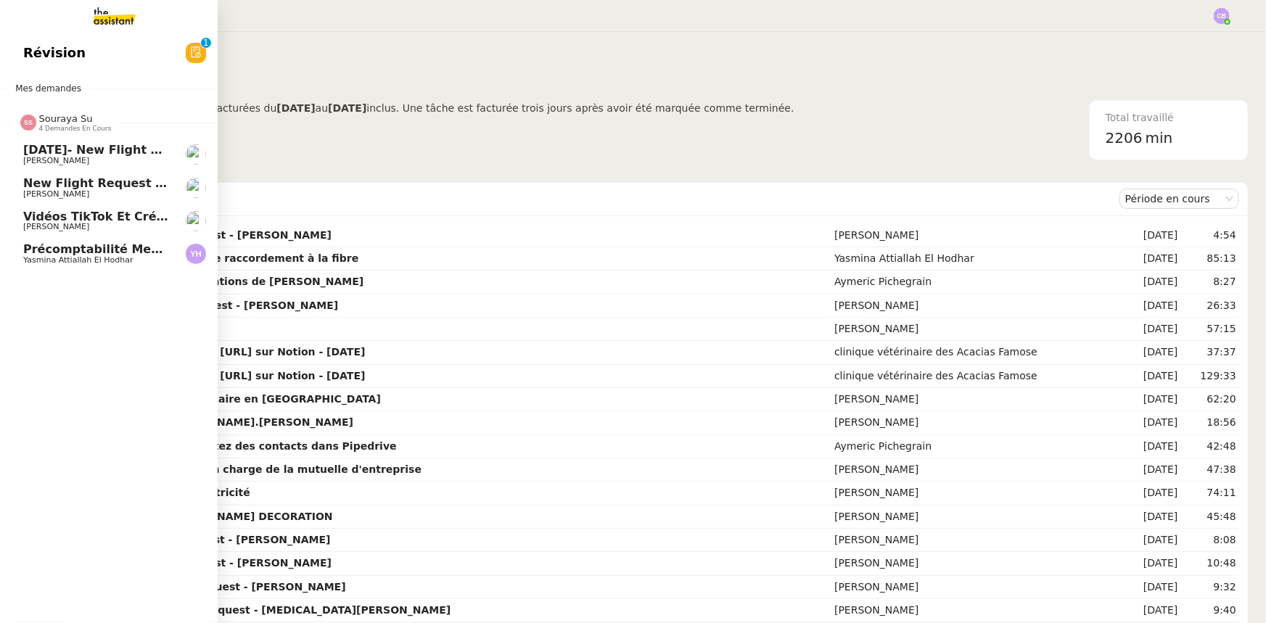
click at [64, 120] on span "Souraya Su" at bounding box center [66, 118] width 54 height 11
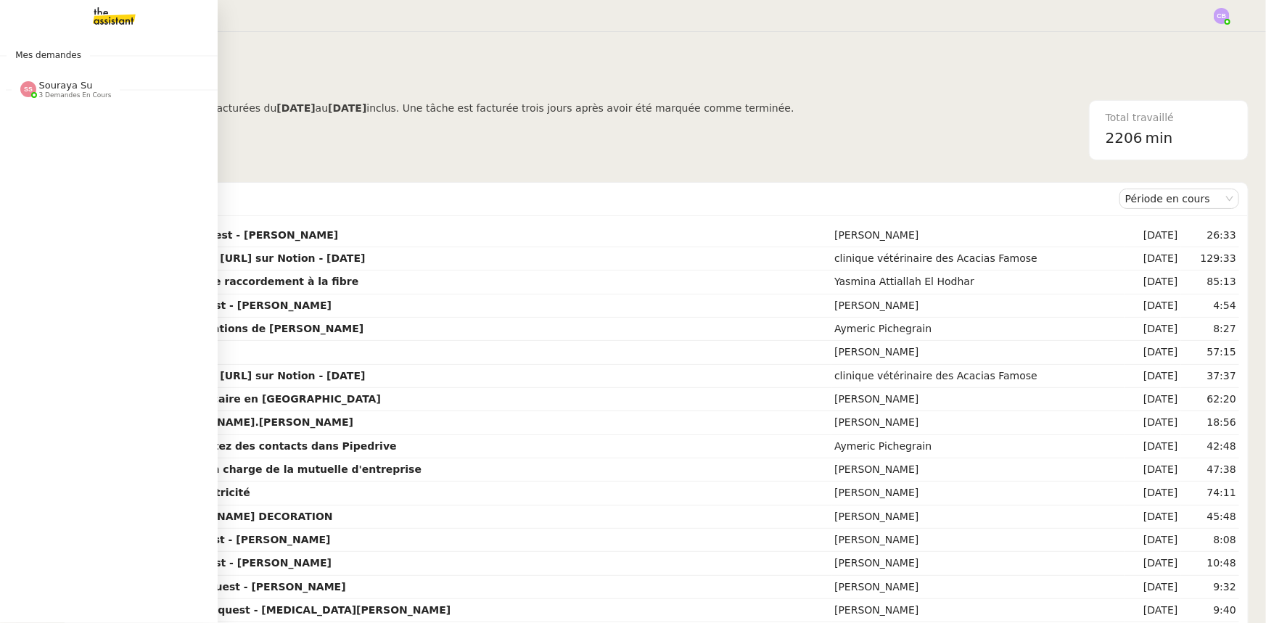
click at [77, 97] on span "3 demandes en cours" at bounding box center [75, 95] width 73 height 8
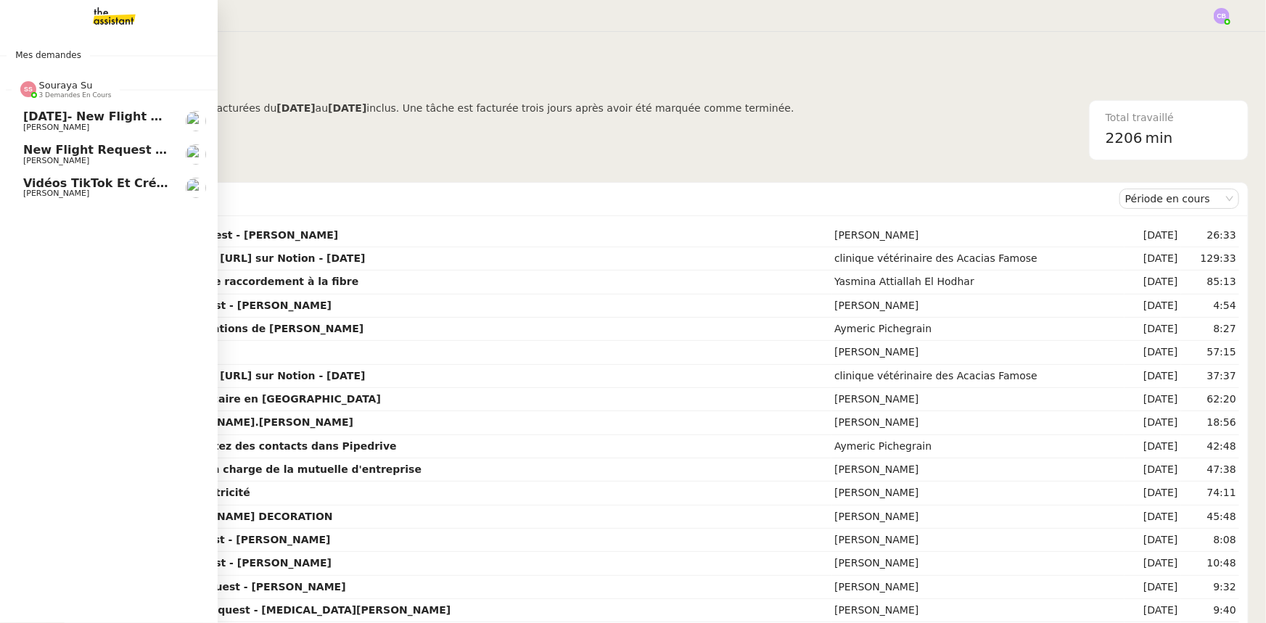
click at [77, 96] on span "3 demandes en cours" at bounding box center [75, 95] width 73 height 8
